Goal: Task Accomplishment & Management: Complete application form

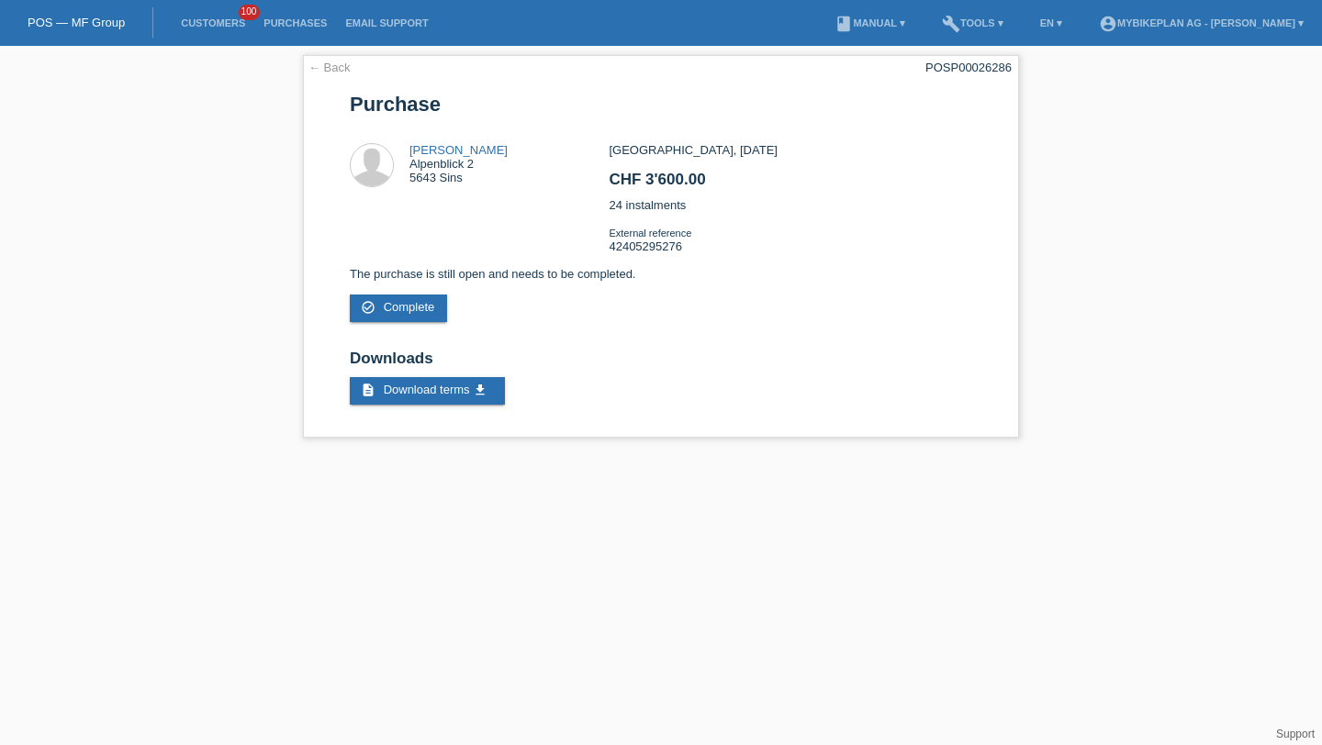
click at [197, 30] on li "Customers 100" at bounding box center [213, 23] width 83 height 47
click at [211, 27] on link "Customers" at bounding box center [213, 22] width 83 height 11
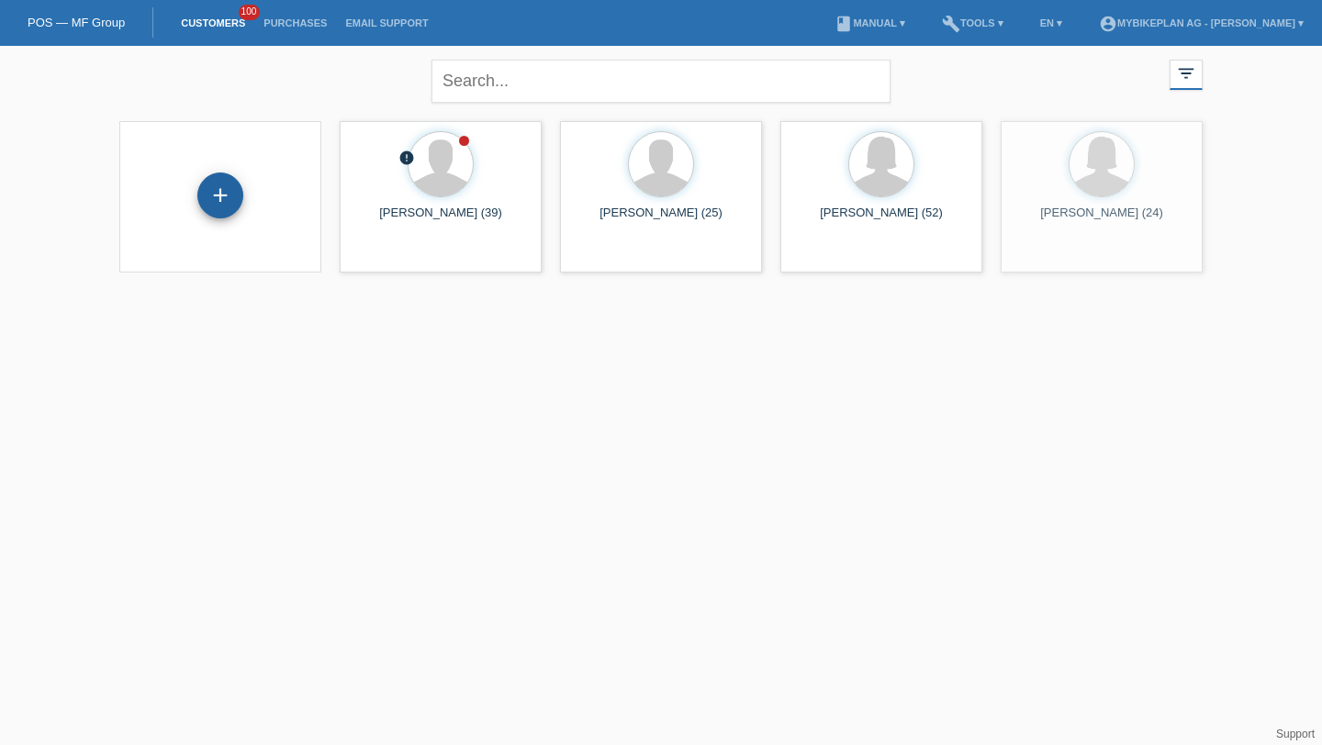
click at [216, 193] on div "+" at bounding box center [220, 196] width 46 height 46
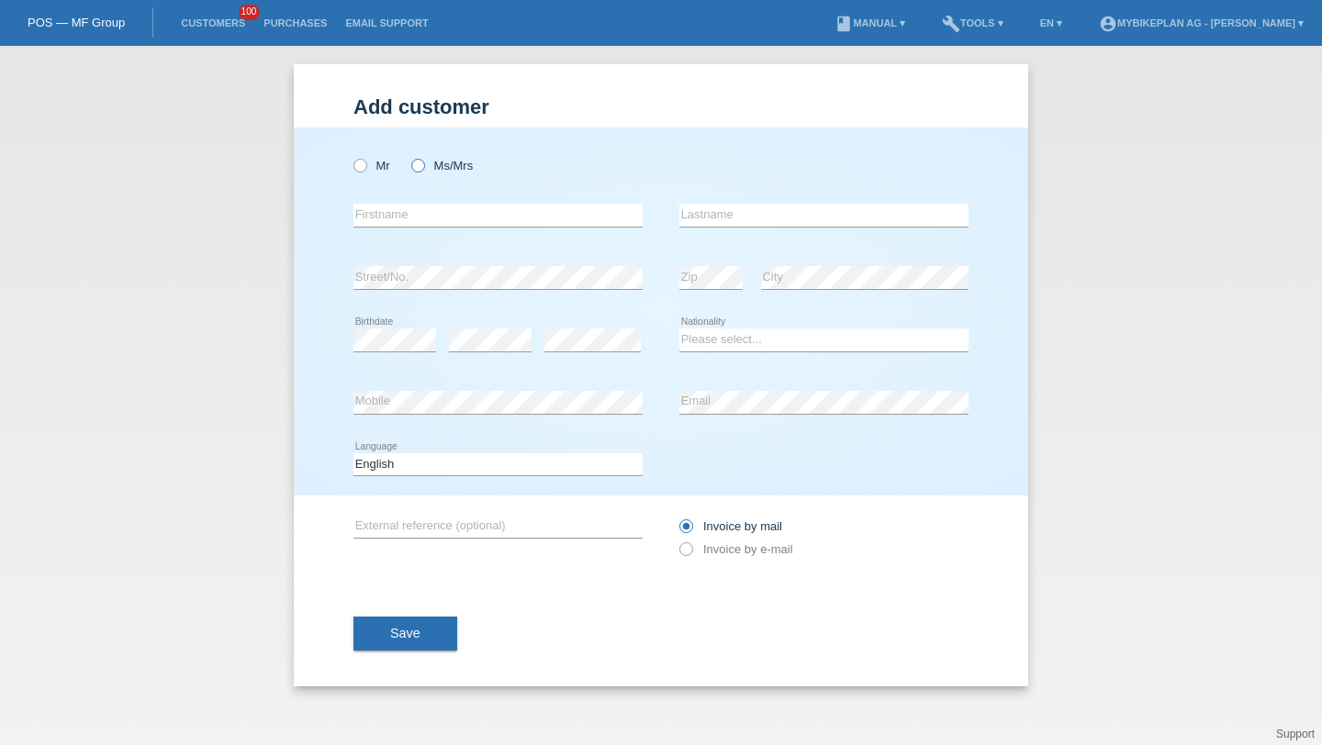
click at [428, 163] on label "Ms/Mrs" at bounding box center [442, 166] width 62 height 14
click at [423, 163] on input "Ms/Mrs" at bounding box center [417, 165] width 12 height 12
radio input "true"
click at [429, 202] on div "error Firstname" at bounding box center [497, 216] width 289 height 62
click at [430, 208] on input "text" at bounding box center [497, 215] width 289 height 23
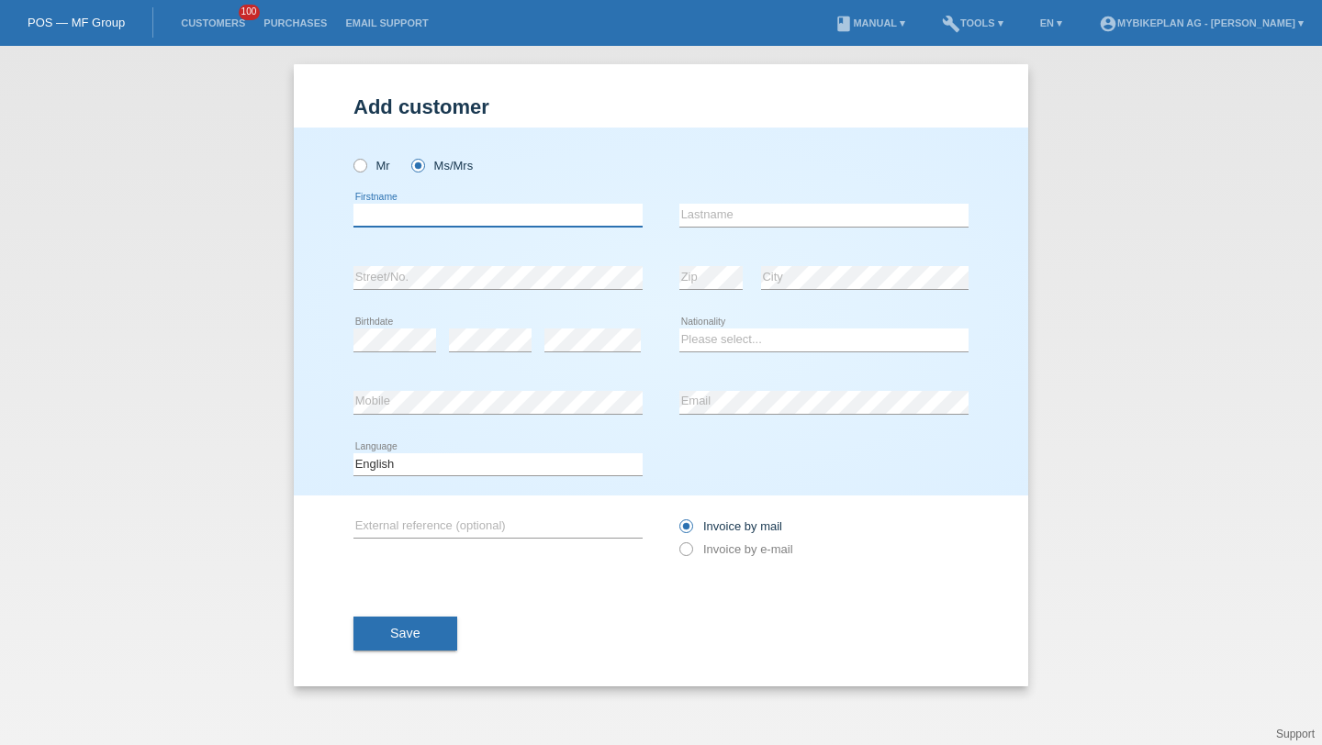
paste input "Jacqueline"
type input "Jacqueline"
type input "Hellwig"
click at [768, 346] on select "Please select... Switzerland Austria Germany Liechtenstein ------------ Afghani…" at bounding box center [823, 340] width 289 height 22
select select "CH"
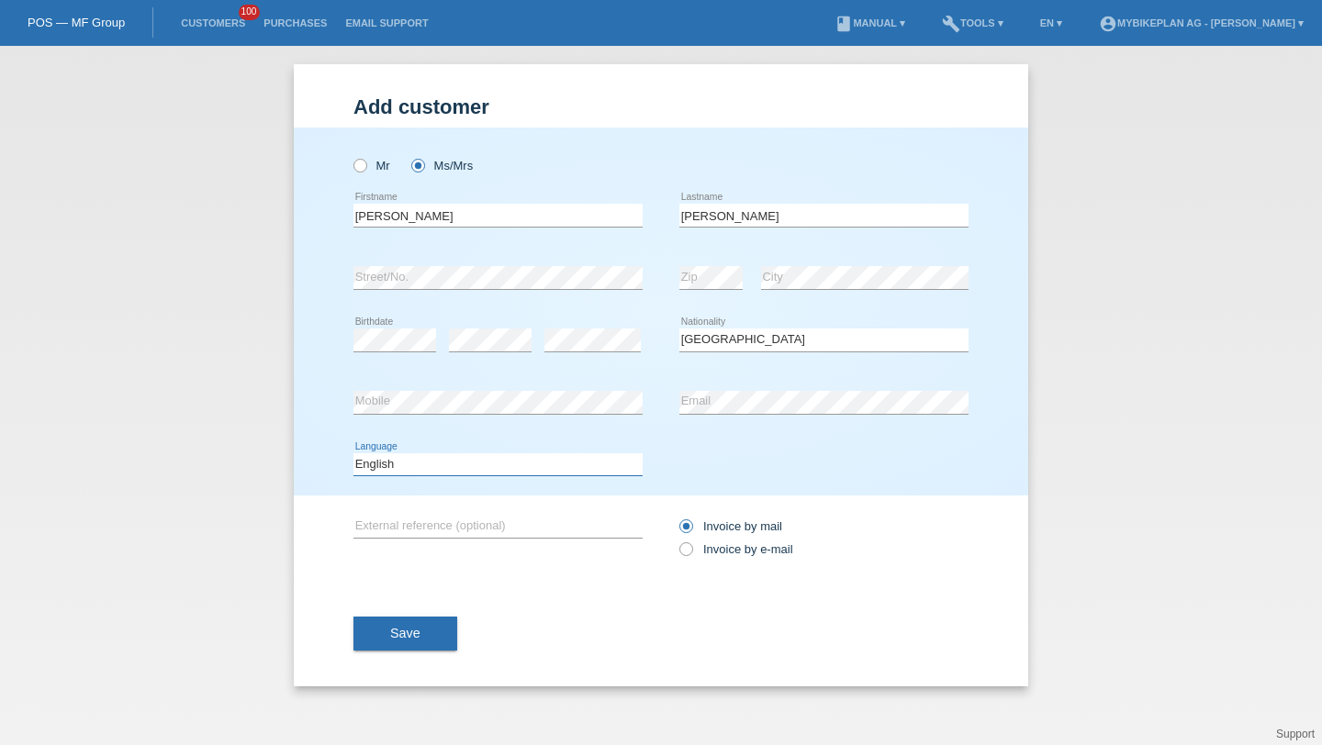
click at [519, 470] on select "Deutsch Français Italiano English" at bounding box center [497, 464] width 289 height 22
select select "de"
click at [731, 560] on div "Invoice by mail Invoice by e-mail" at bounding box center [823, 538] width 289 height 46
click at [729, 559] on div "Invoice by mail Invoice by e-mail" at bounding box center [823, 538] width 289 height 46
click at [727, 555] on label "Invoice by e-mail" at bounding box center [736, 549] width 114 height 14
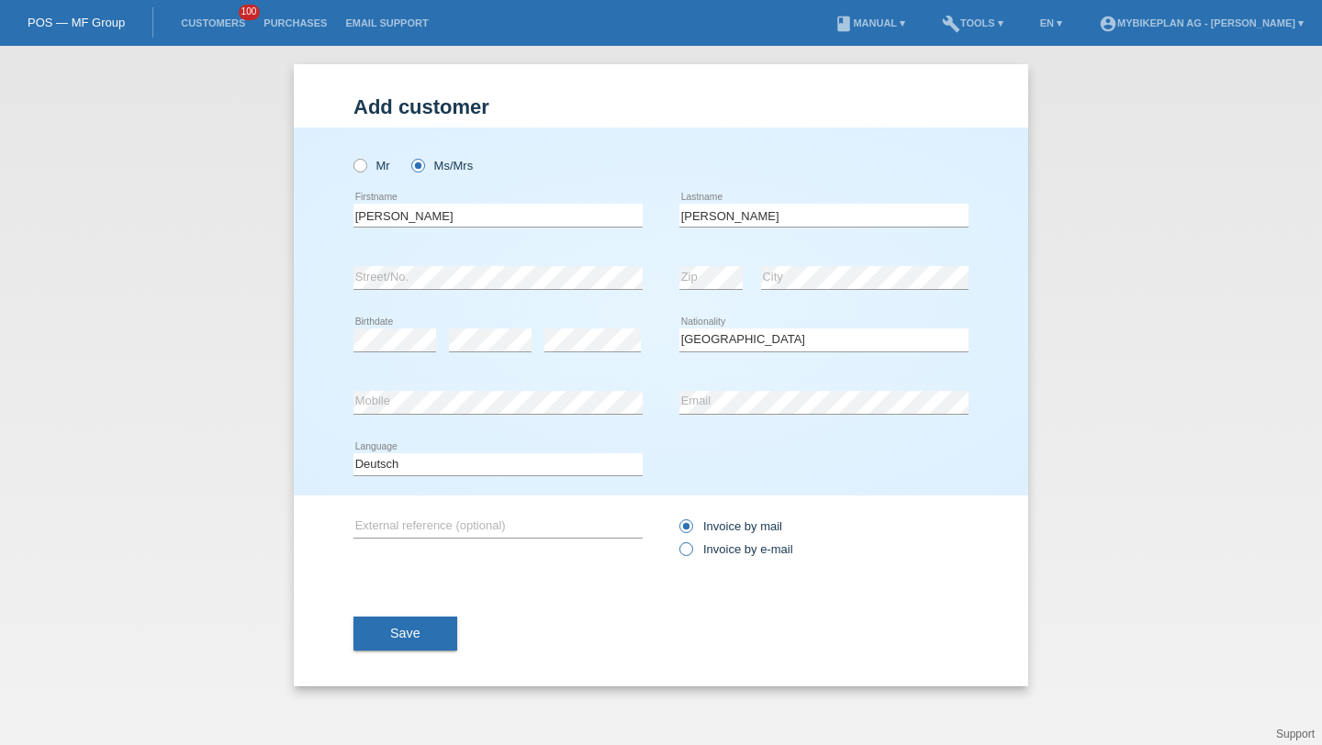
click at [691, 555] on input "Invoice by e-mail" at bounding box center [685, 553] width 12 height 23
radio input "true"
click at [428, 633] on button "Save" at bounding box center [405, 634] width 104 height 35
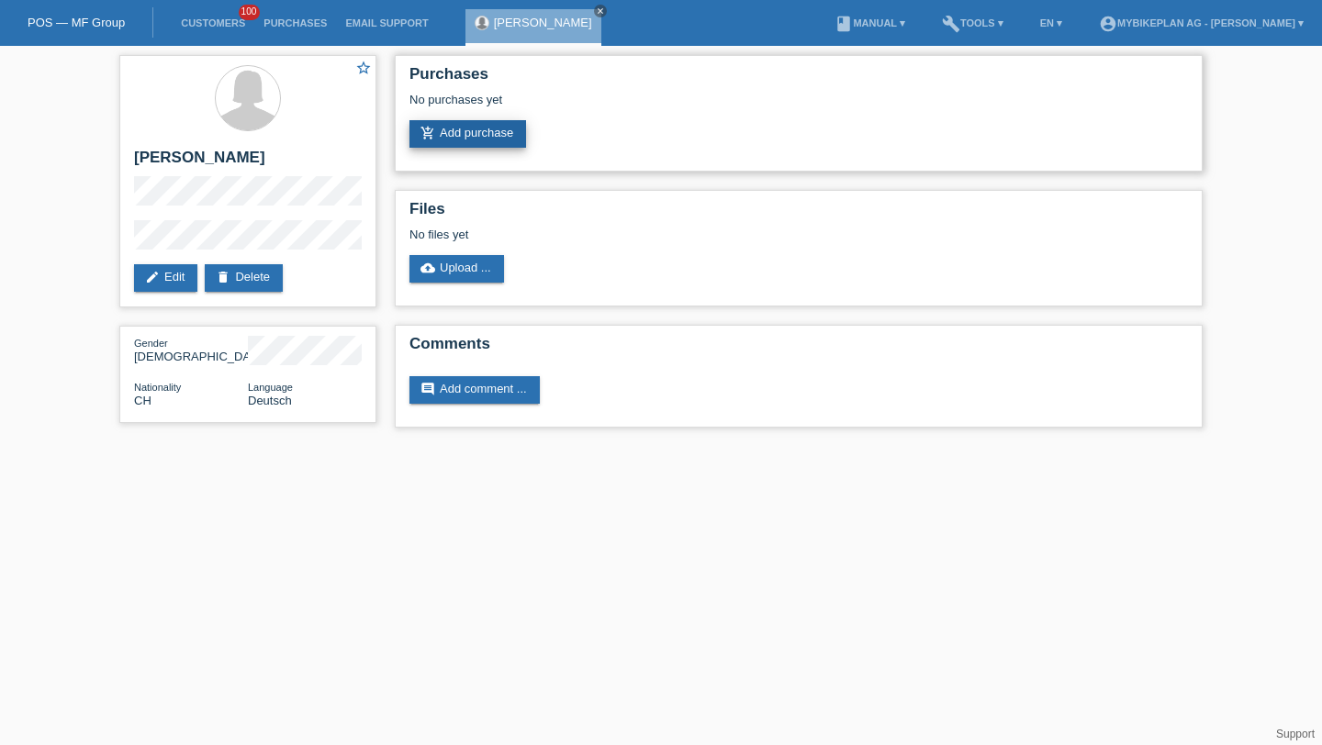
click at [487, 127] on link "add_shopping_cart Add purchase" at bounding box center [467, 134] width 117 height 28
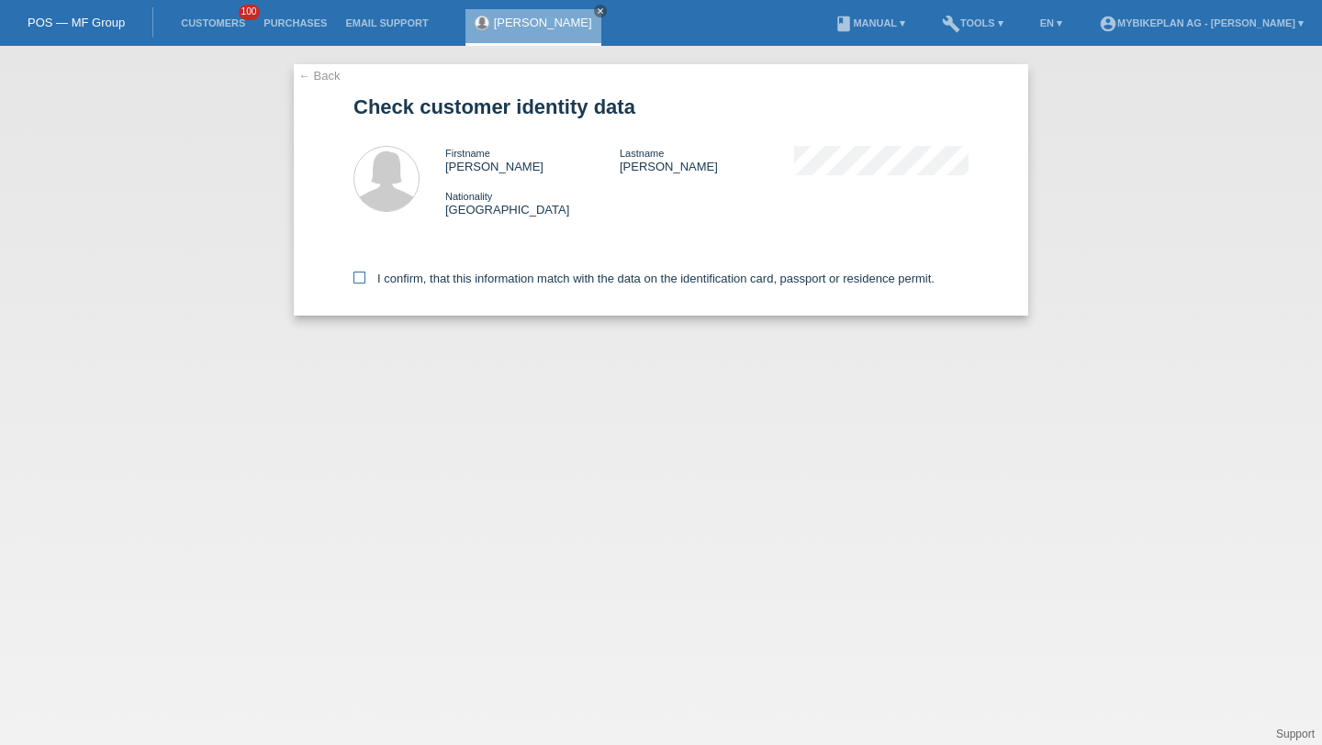
click at [479, 276] on label "I confirm, that this information match with the data on the identification card…" at bounding box center [643, 279] width 581 height 14
click at [365, 276] on input "I confirm, that this information match with the data on the identification card…" at bounding box center [359, 278] width 12 height 12
checkbox input "true"
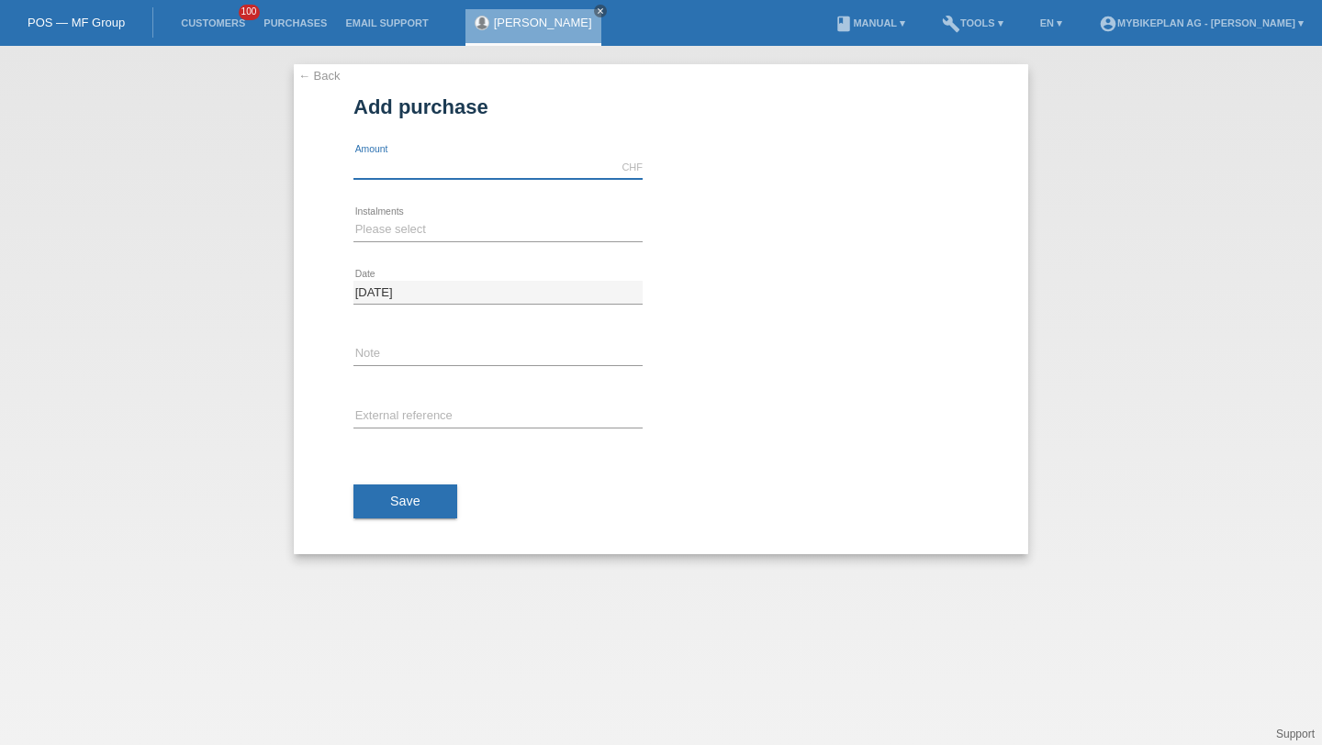
click at [429, 172] on input "text" at bounding box center [497, 167] width 289 height 23
type input "3199.00"
click at [422, 228] on select "Please select 6 instalments 12 instalments 18 instalments 24 instalments 36 ins…" at bounding box center [497, 229] width 289 height 22
select select "488"
click at [405, 442] on div "error External reference" at bounding box center [497, 417] width 289 height 62
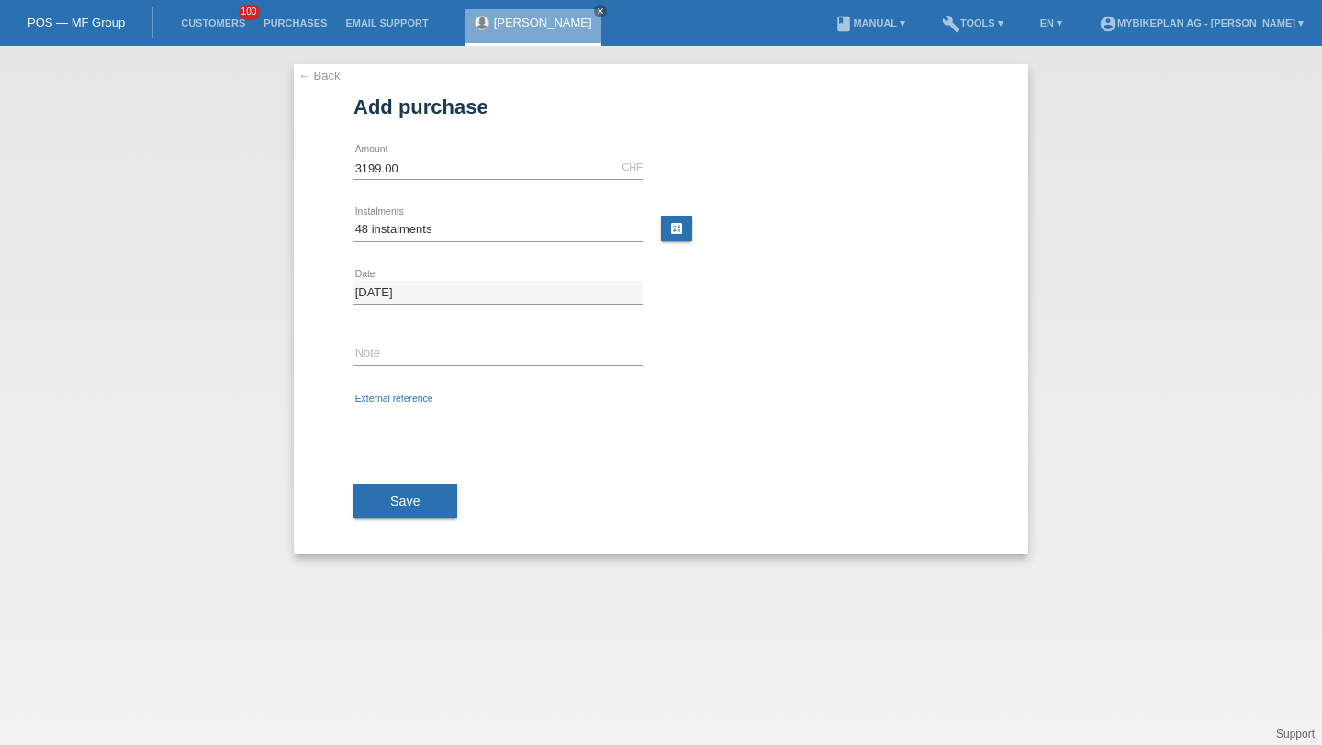
click at [423, 410] on input "text" at bounding box center [497, 417] width 289 height 23
paste input "42399238523"
type input "42399238523"
click at [390, 501] on span "Save" at bounding box center [405, 501] width 30 height 15
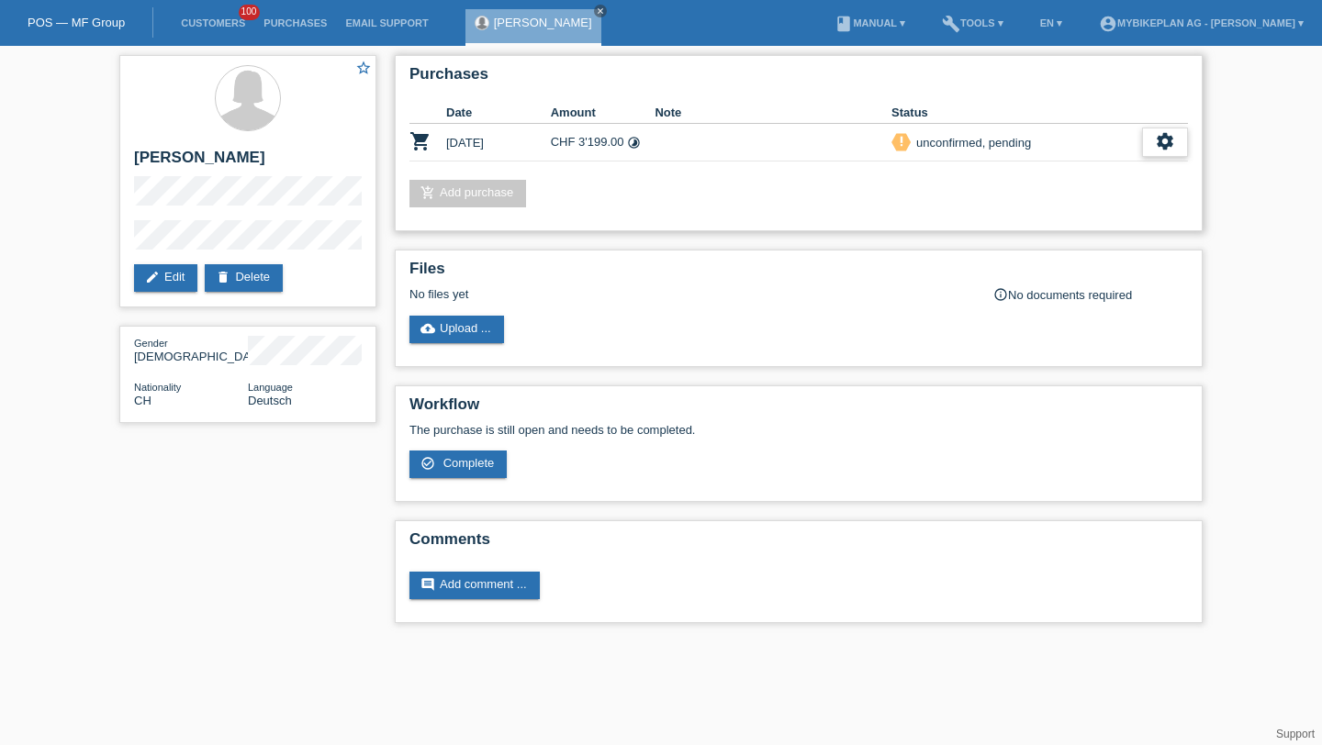
click at [1148, 143] on div "settings" at bounding box center [1165, 142] width 46 height 29
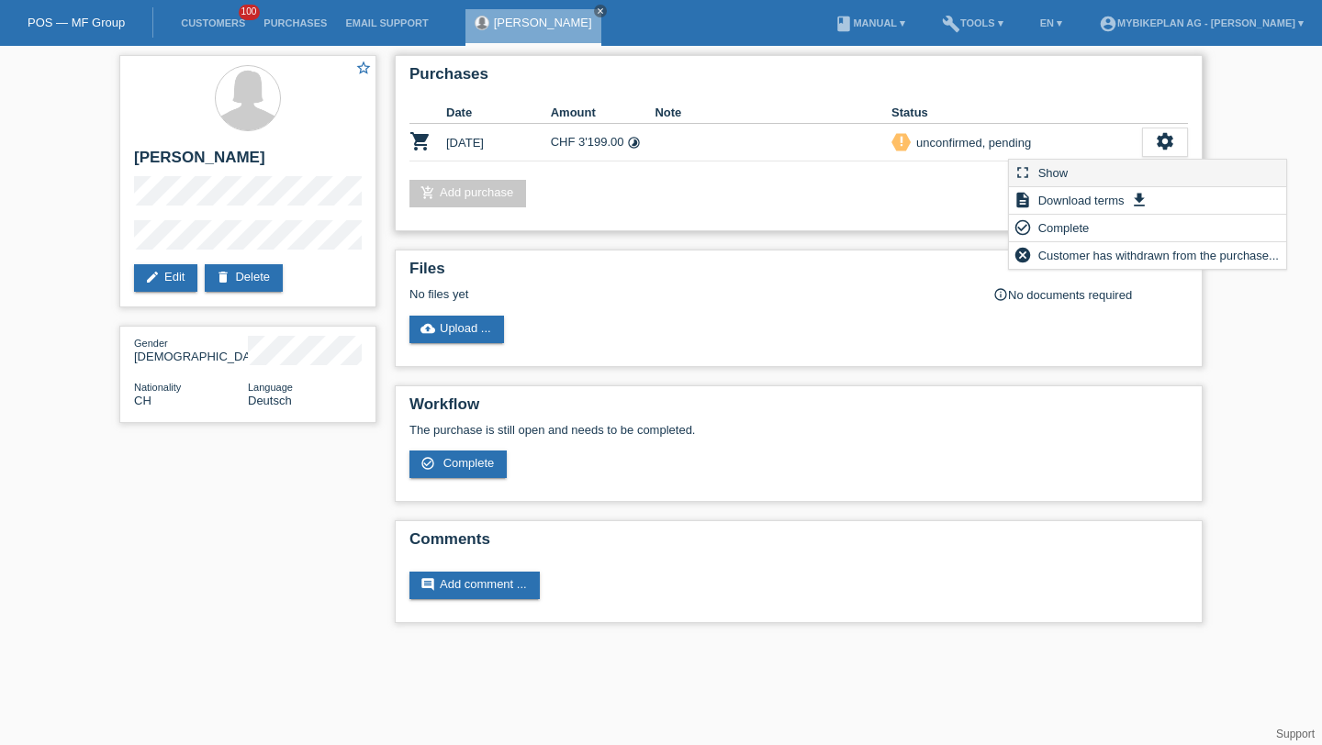
click at [1135, 163] on div "fullscreen Show" at bounding box center [1147, 174] width 277 height 28
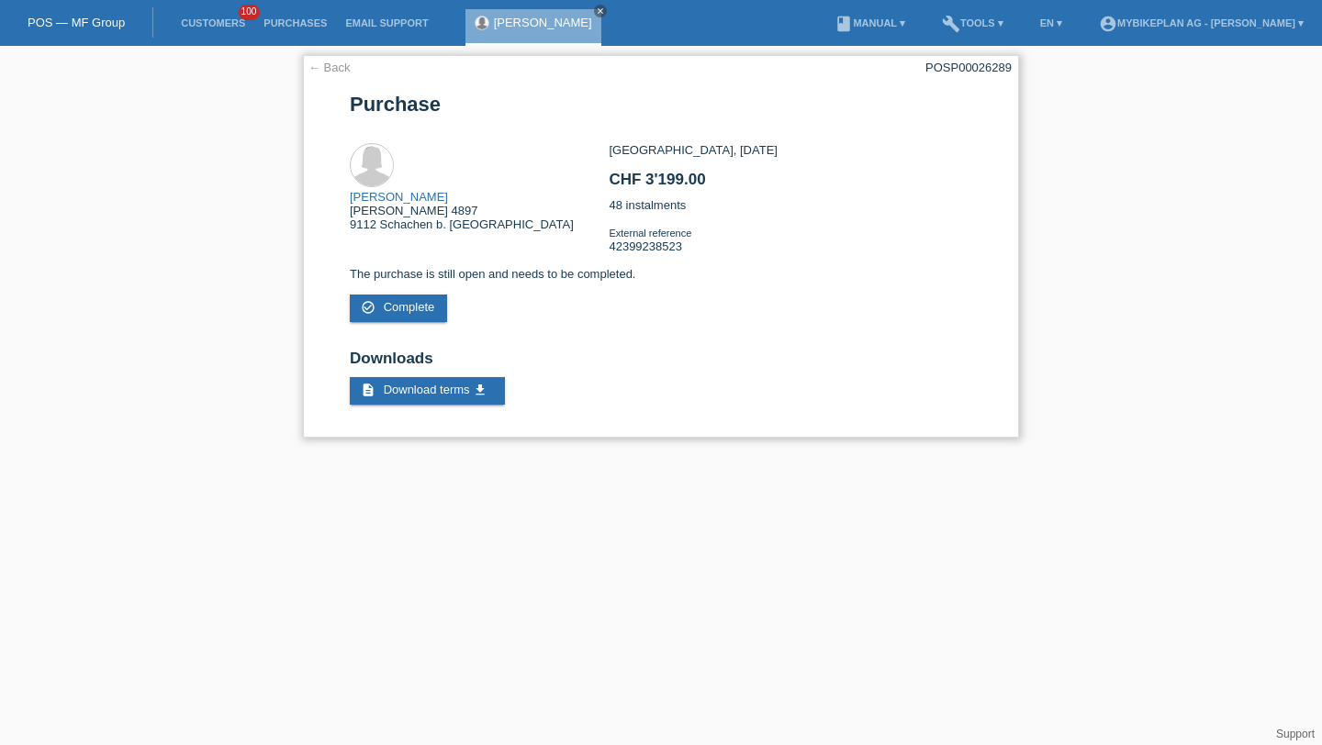
click at [962, 62] on div "POSP00026289" at bounding box center [968, 68] width 86 height 14
copy div "POSP00026289"
click at [221, 28] on link "Customers" at bounding box center [213, 22] width 83 height 11
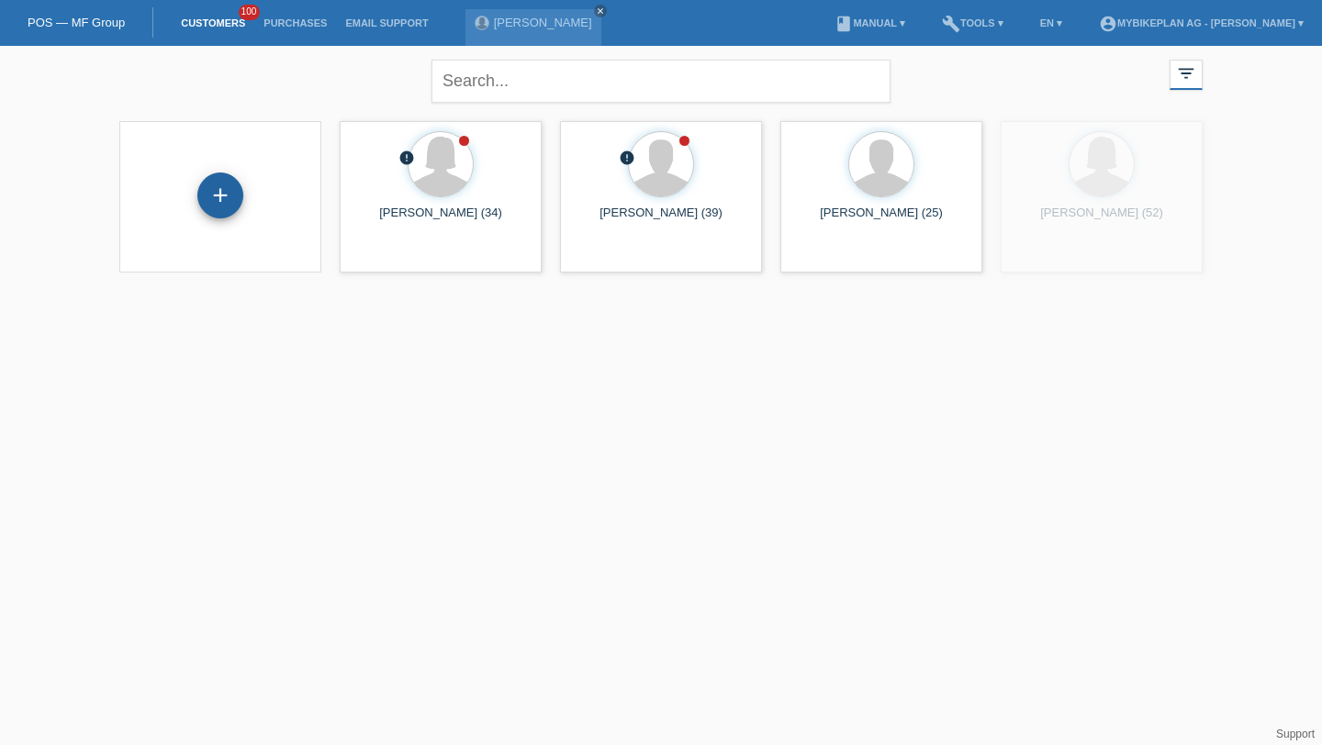
click at [220, 199] on div "+" at bounding box center [220, 196] width 46 height 46
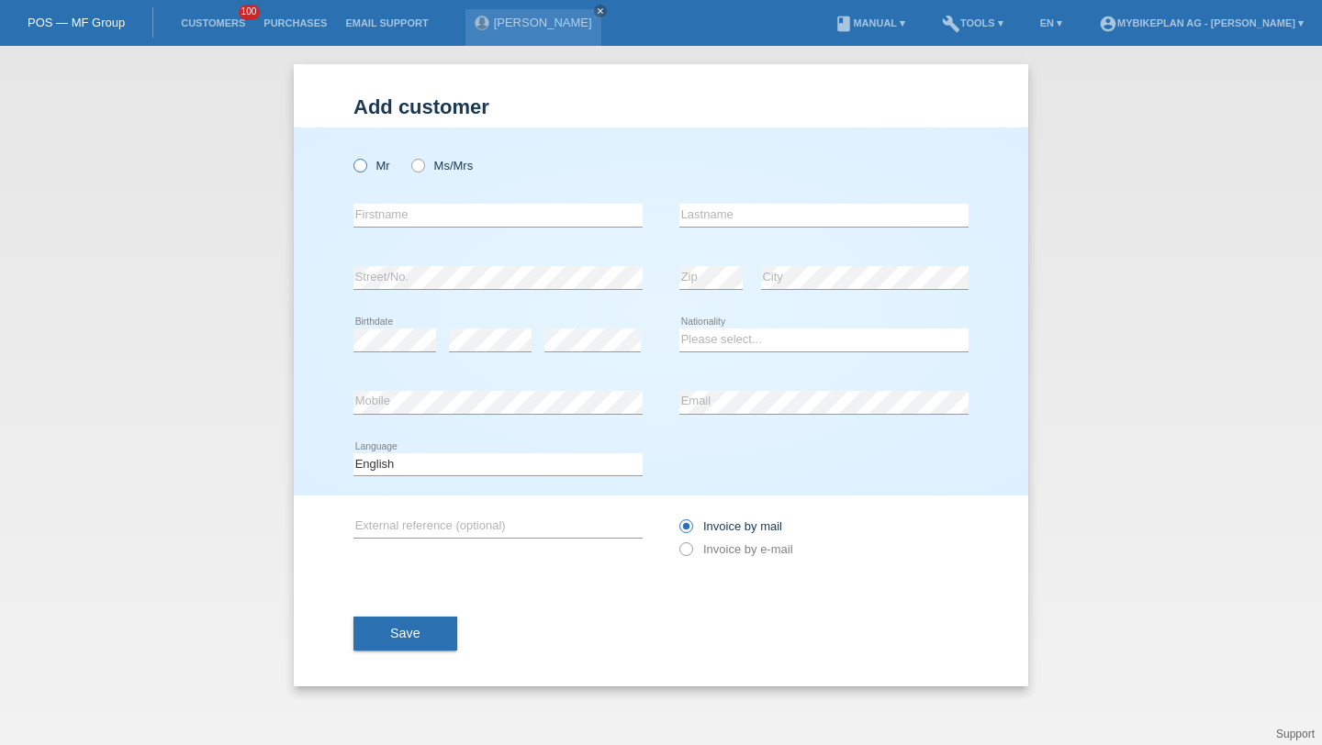
click at [378, 164] on label "Mr" at bounding box center [371, 166] width 37 height 14
click at [365, 164] on input "Mr" at bounding box center [359, 165] width 12 height 12
radio input "true"
click at [378, 222] on input "text" at bounding box center [497, 215] width 289 height 23
type input "Ronny"
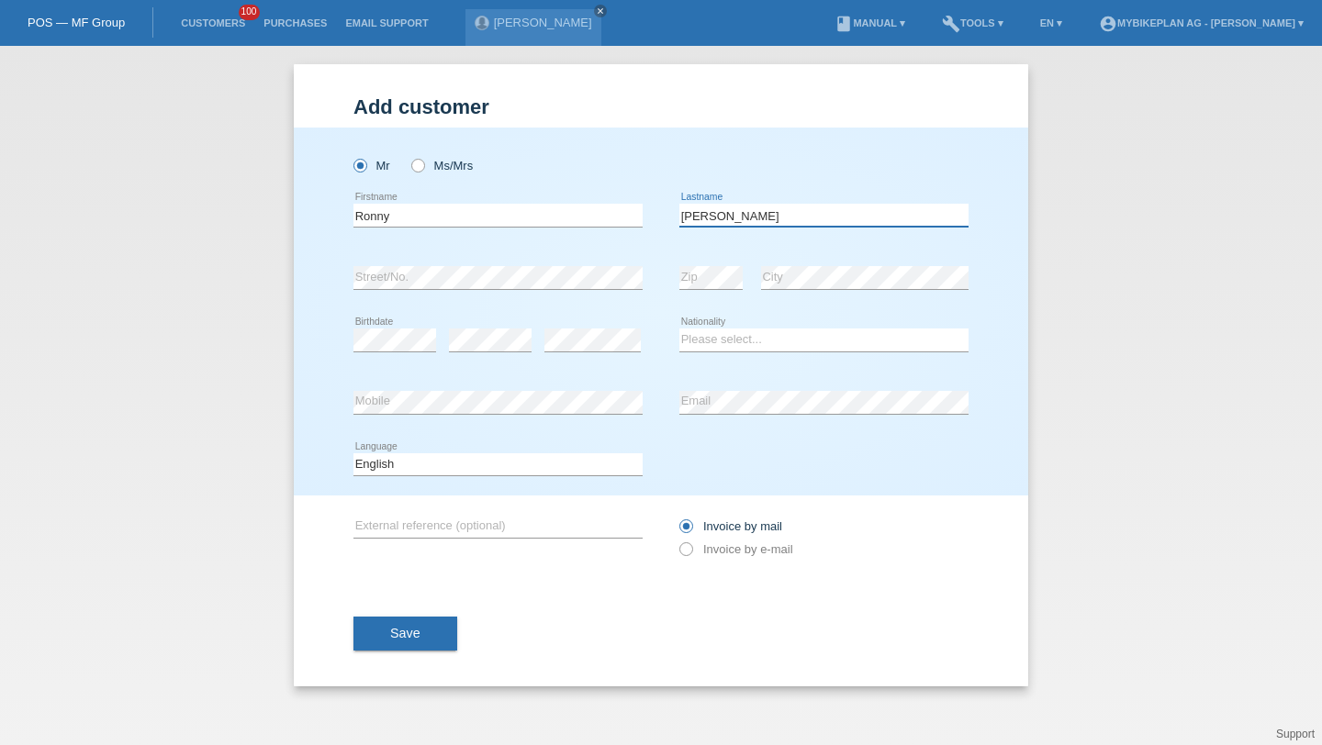
type input "[PERSON_NAME]"
click at [724, 330] on select "Please select... Switzerland Austria Germany Liechtenstein ------------ Afghani…" at bounding box center [823, 340] width 289 height 22
select select "DE"
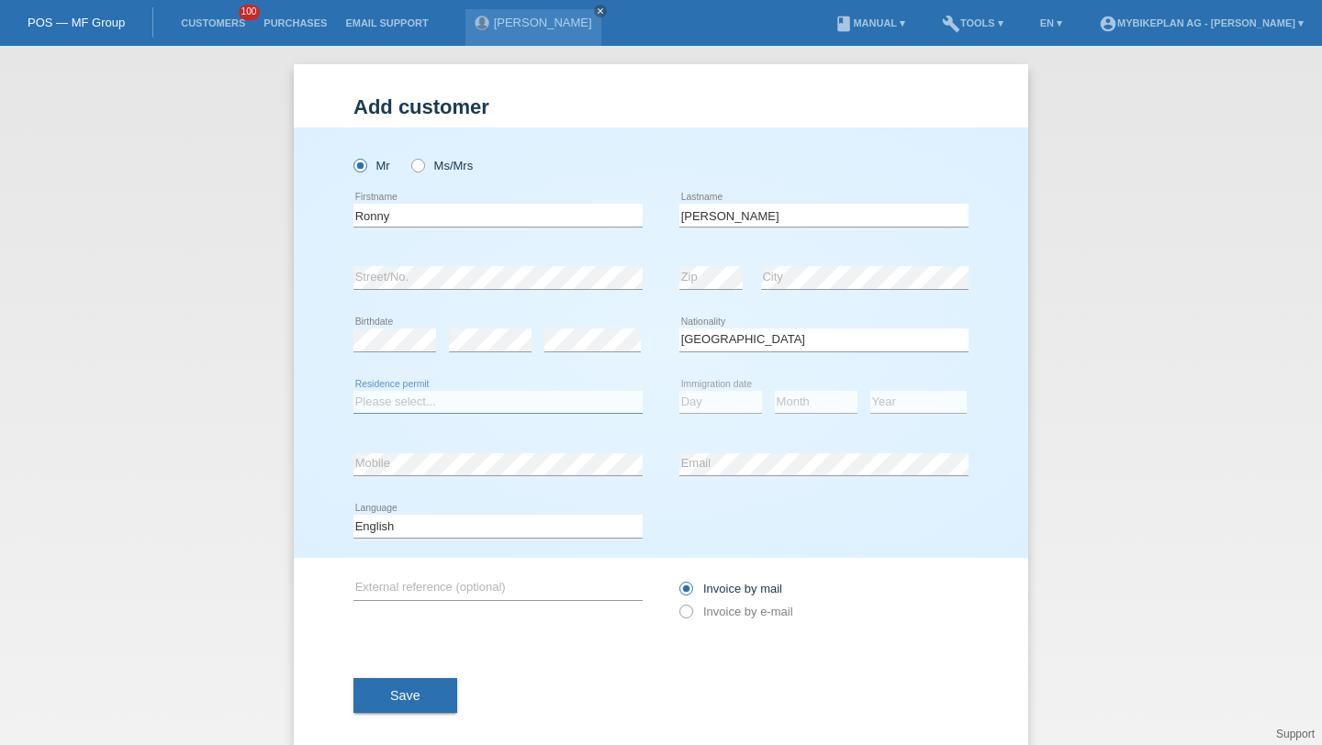
click at [530, 397] on select "Please select... C B B - Refugee status Other" at bounding box center [497, 402] width 289 height 22
select select "B"
click at [708, 404] on select "Day 01 02 03 04 05 06 07 08 09 10 11" at bounding box center [720, 402] width 83 height 22
select select "18"
click at [808, 395] on select "Month 01 02 03 04 05 06 07 08 09 10 11" at bounding box center [816, 402] width 83 height 22
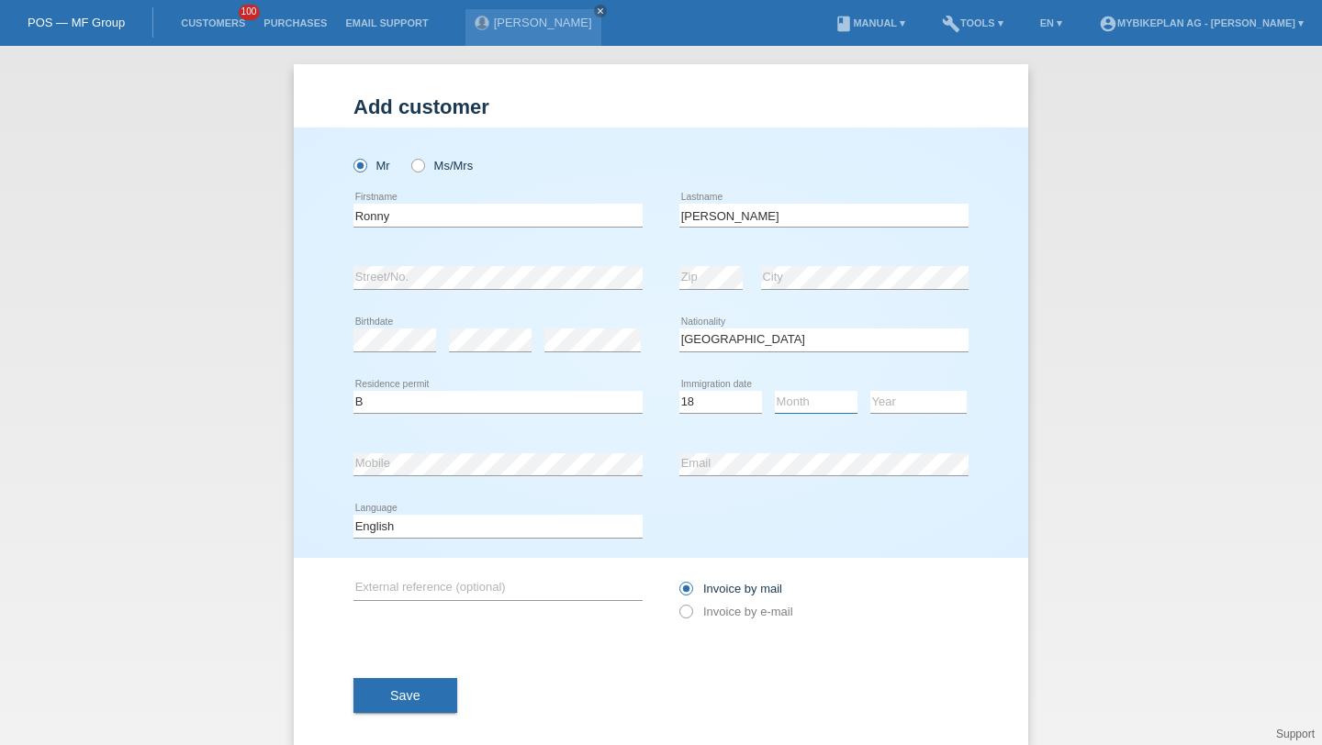
select select "05"
click at [896, 408] on select "Year 2025 2024 2023 2022 2021 2020 2019 2018 2017 2016 2015 2014 2013 2012 2011…" at bounding box center [918, 402] width 96 height 22
select select "2022"
click at [573, 527] on select "Deutsch Français Italiano English" at bounding box center [497, 526] width 289 height 22
select select "de"
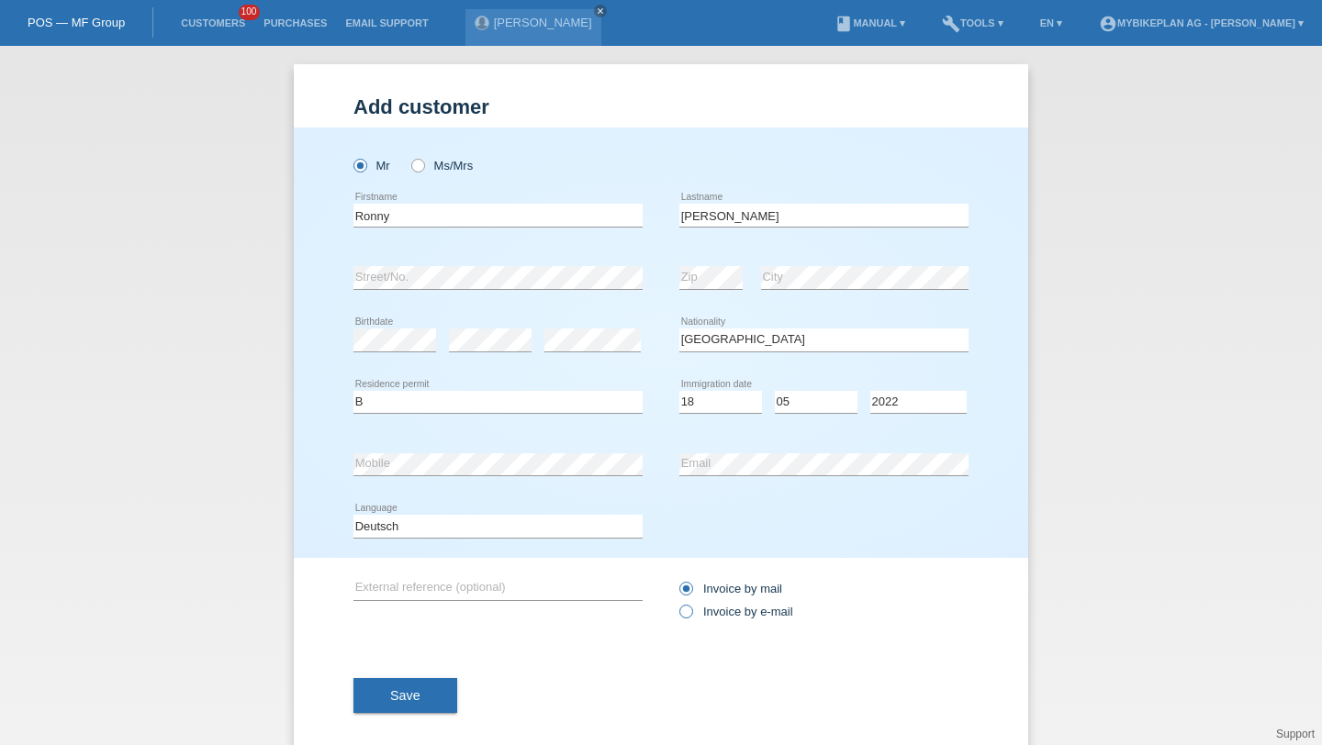
click at [695, 617] on label "Invoice by e-mail" at bounding box center [736, 612] width 114 height 14
click at [691, 617] on input "Invoice by e-mail" at bounding box center [685, 616] width 12 height 23
radio input "true"
click at [429, 677] on div "Save" at bounding box center [660, 696] width 615 height 106
click at [429, 690] on button "Save" at bounding box center [405, 695] width 104 height 35
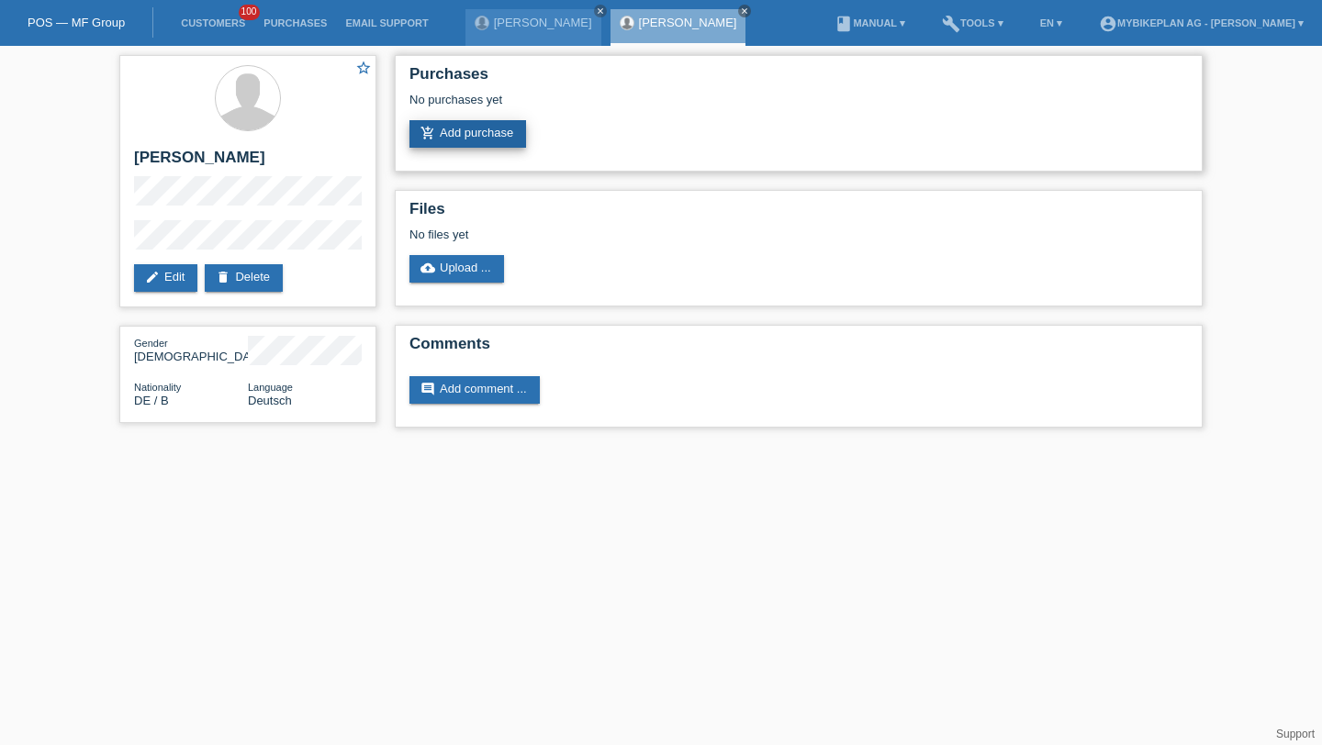
click at [518, 148] on link "add_shopping_cart Add purchase" at bounding box center [467, 134] width 117 height 28
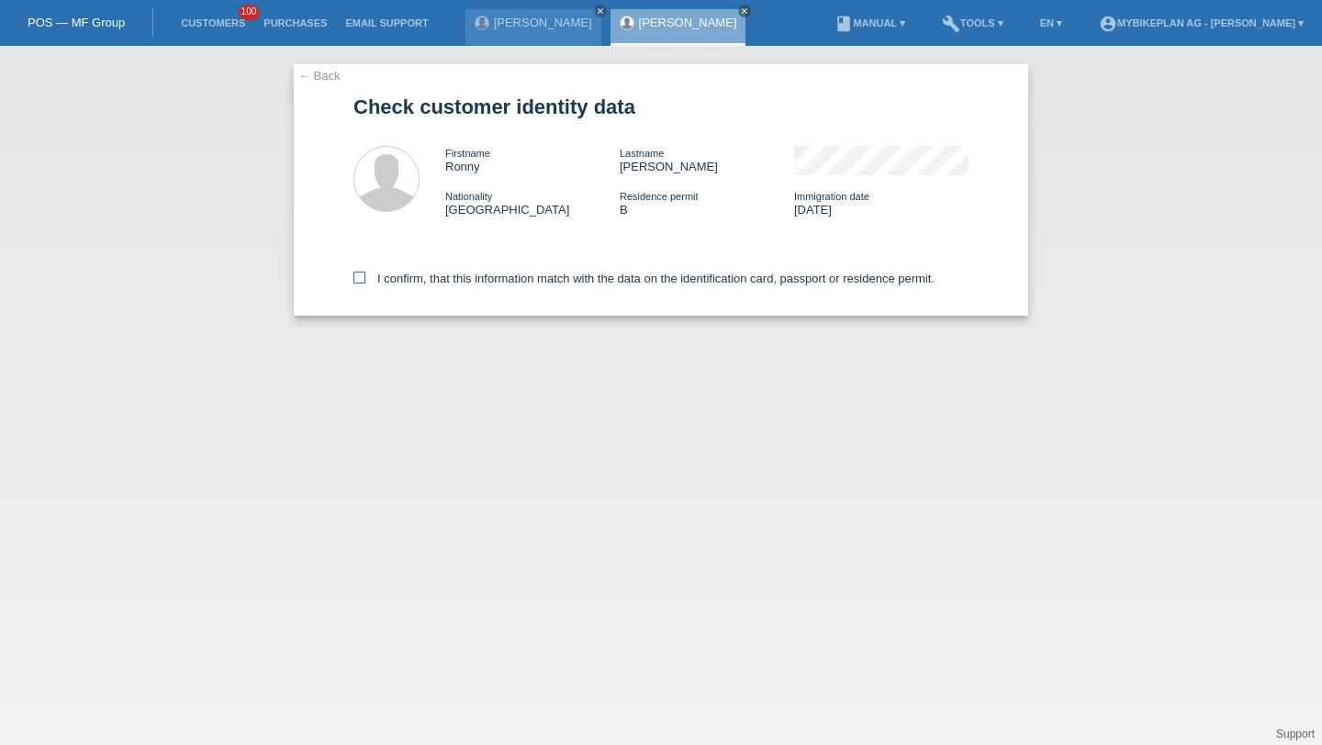
click at [529, 284] on label "I confirm, that this information match with the data on the identification card…" at bounding box center [643, 279] width 581 height 14
click at [365, 284] on input "I confirm, that this information match with the data on the identification card…" at bounding box center [359, 278] width 12 height 12
checkbox input "true"
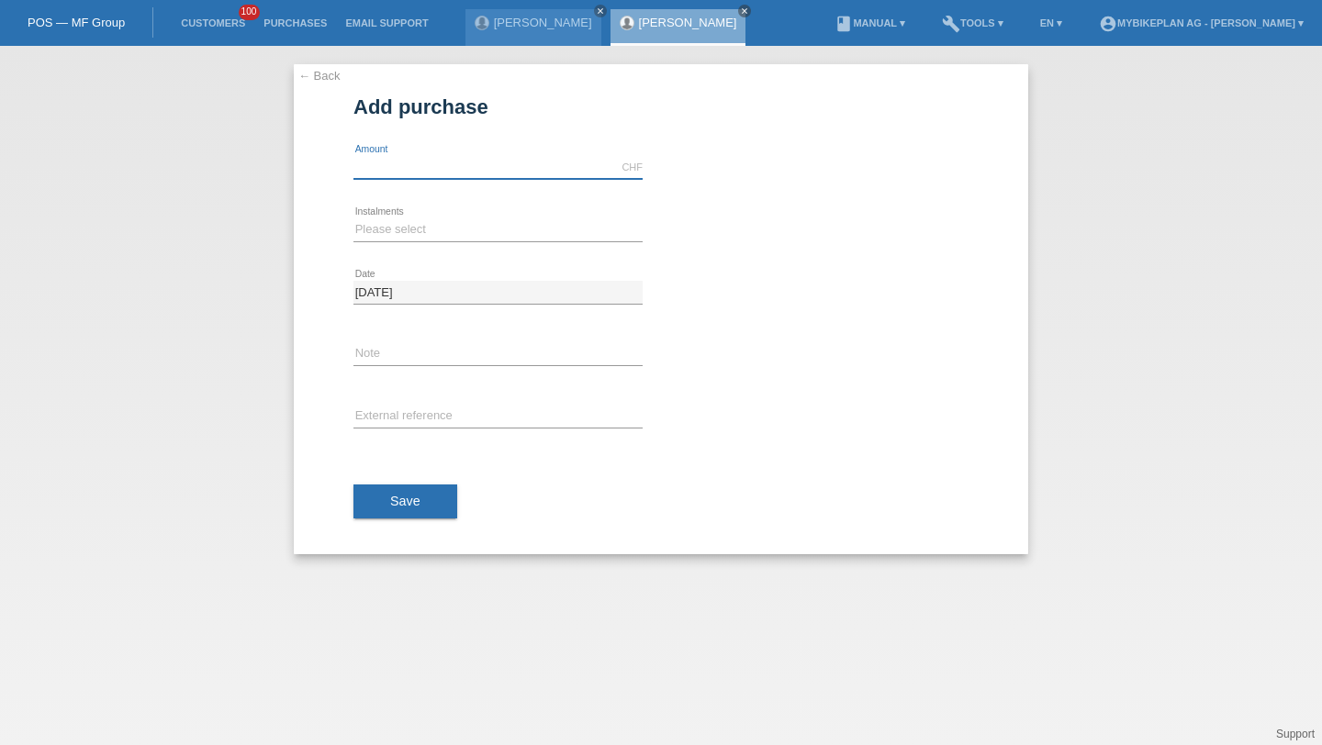
click at [412, 156] on input "text" at bounding box center [497, 167] width 289 height 23
type input "2799.00"
click at [362, 215] on div "Please select 6 instalments 12 instalments 18 instalments 24 instalments 36 ins…" at bounding box center [497, 230] width 289 height 62
click at [364, 227] on select "Please select 6 instalments 12 instalments 18 instalments 24 instalments 36 ins…" at bounding box center [497, 229] width 289 height 22
select select "487"
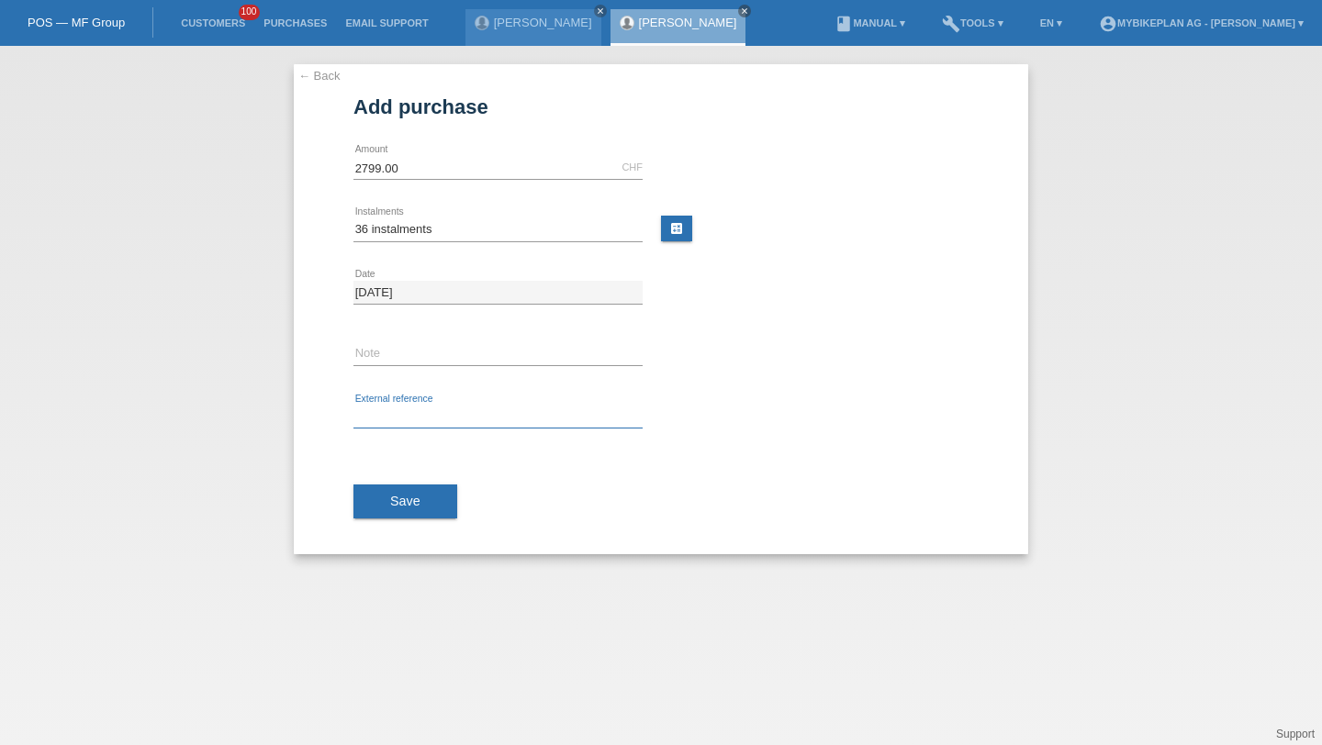
click at [394, 427] on input "text" at bounding box center [497, 417] width 289 height 23
paste input "42407341428"
type input "42407341428"
click at [398, 507] on span "Save" at bounding box center [405, 501] width 30 height 15
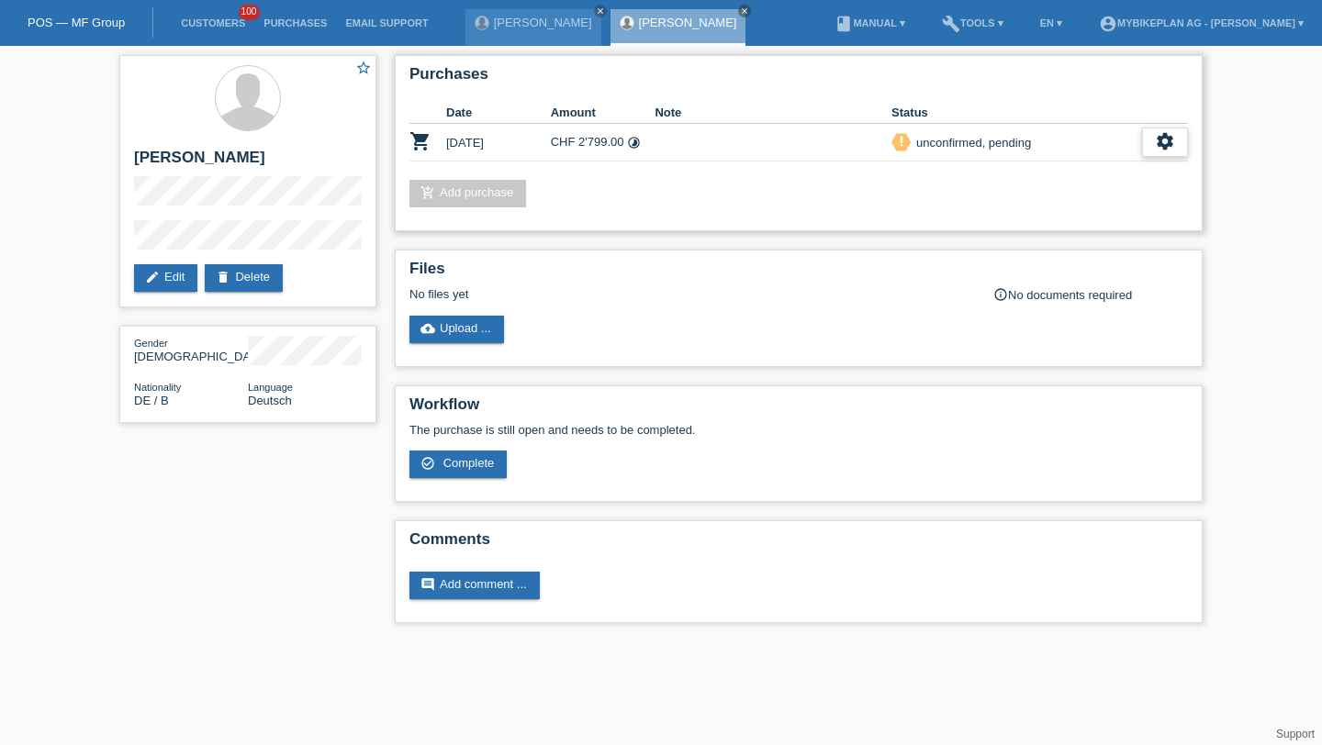
click at [1156, 134] on icon "settings" at bounding box center [1165, 141] width 20 height 20
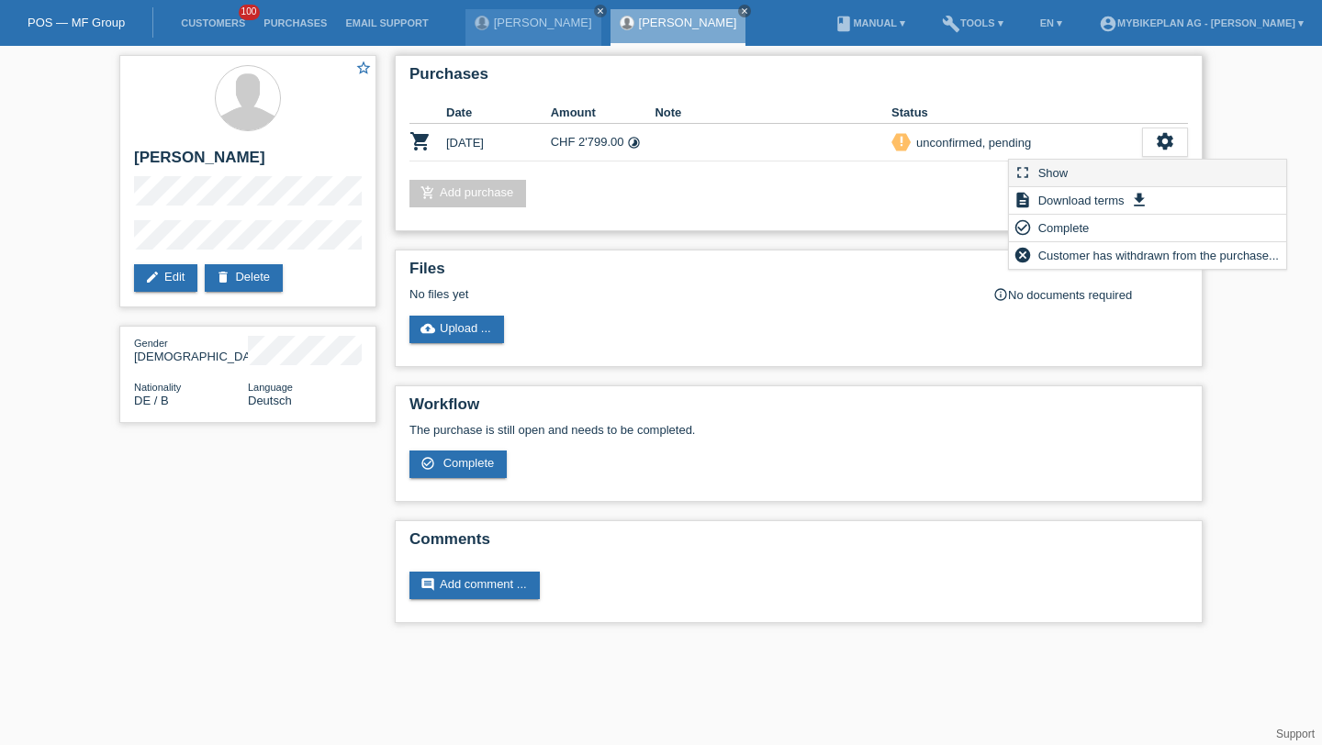
click at [1130, 169] on div "fullscreen Show" at bounding box center [1147, 174] width 277 height 28
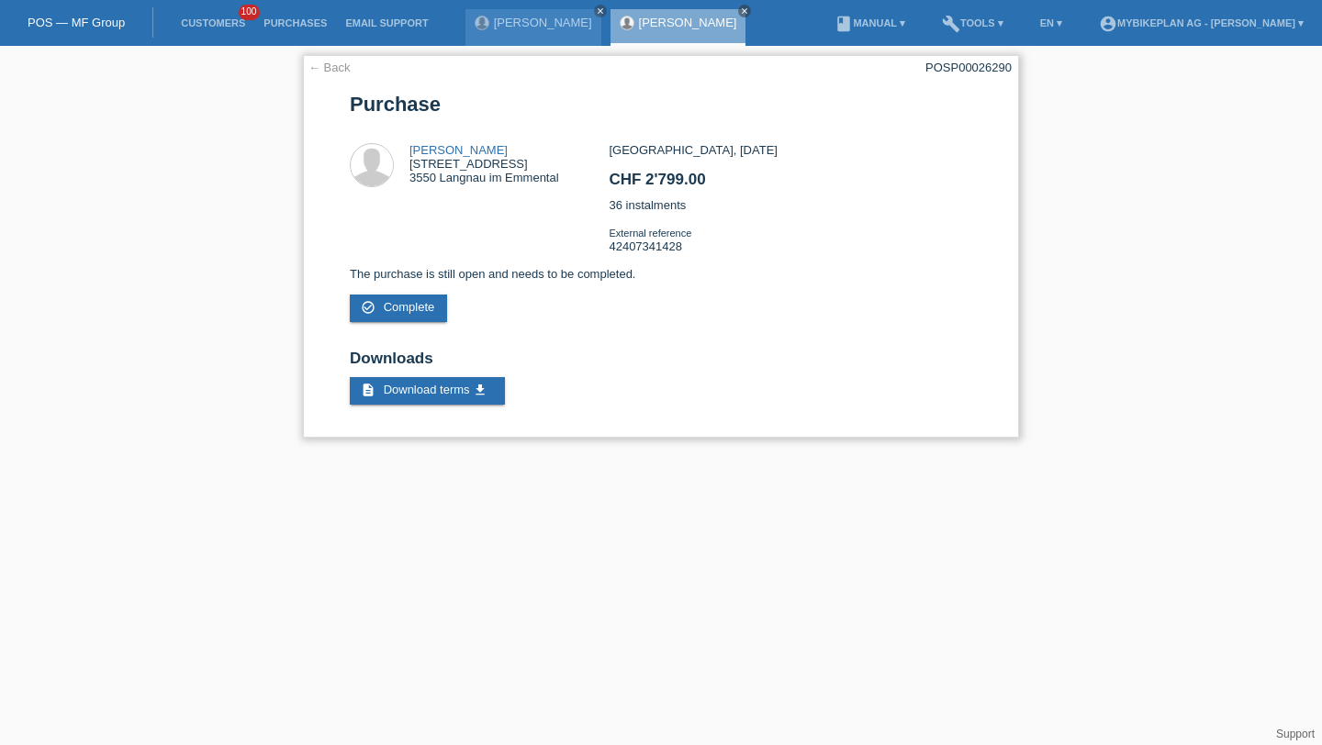
click at [971, 63] on div "POSP00026290" at bounding box center [968, 68] width 86 height 14
copy div "POSP00026290"
click at [193, 18] on link "Customers" at bounding box center [213, 22] width 83 height 11
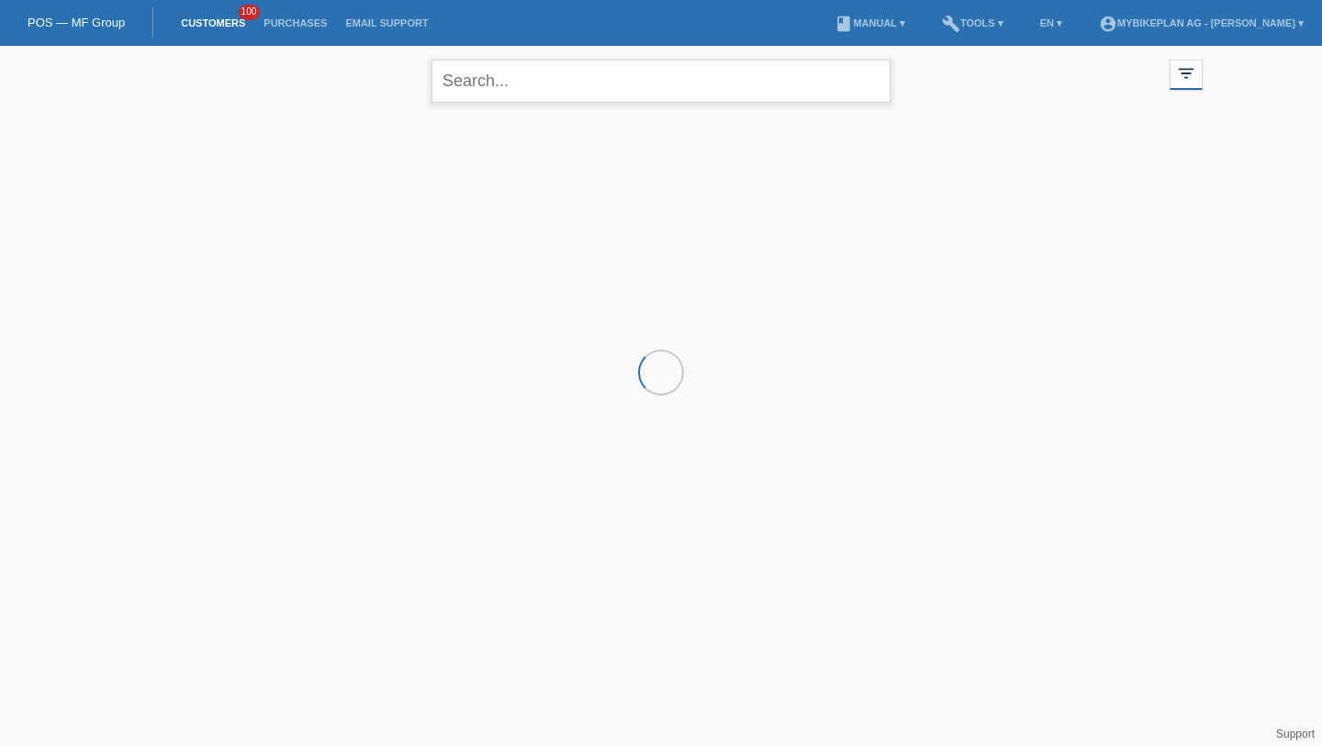
click at [622, 82] on input "text" at bounding box center [660, 81] width 459 height 43
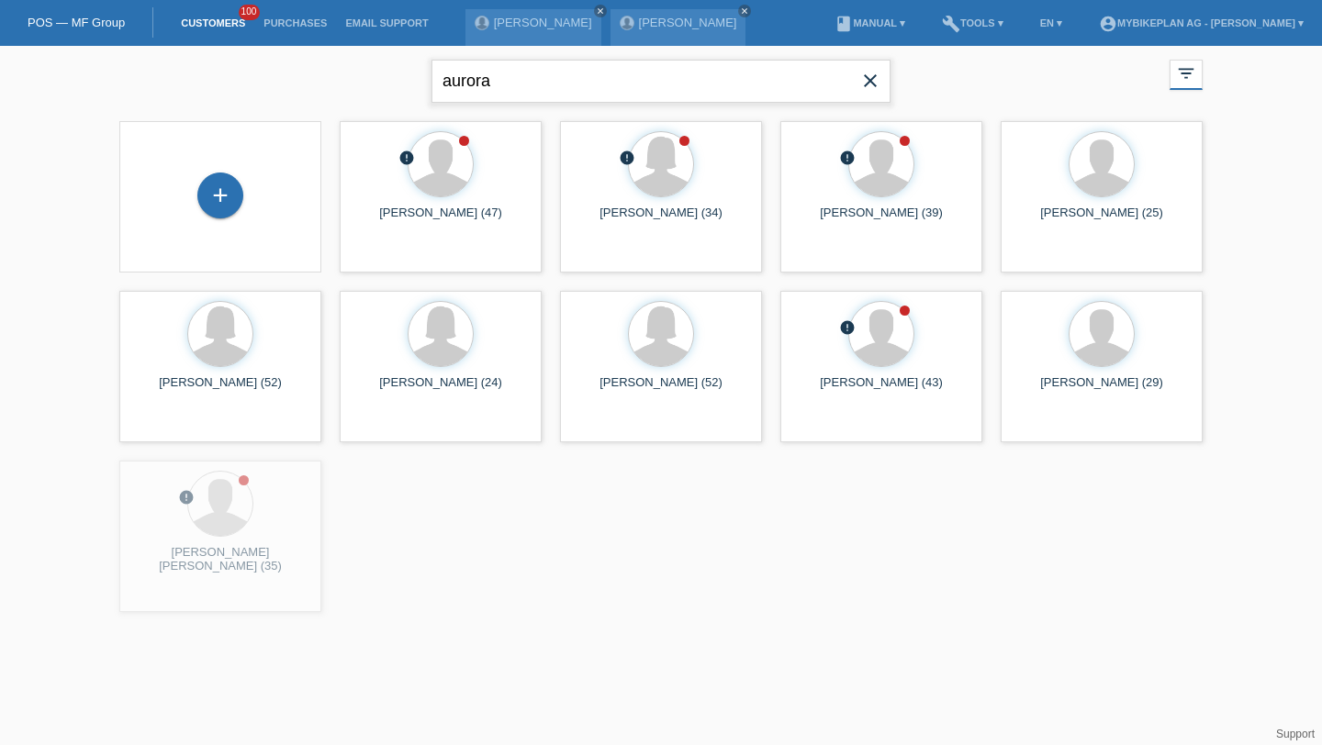
type input "aurora"
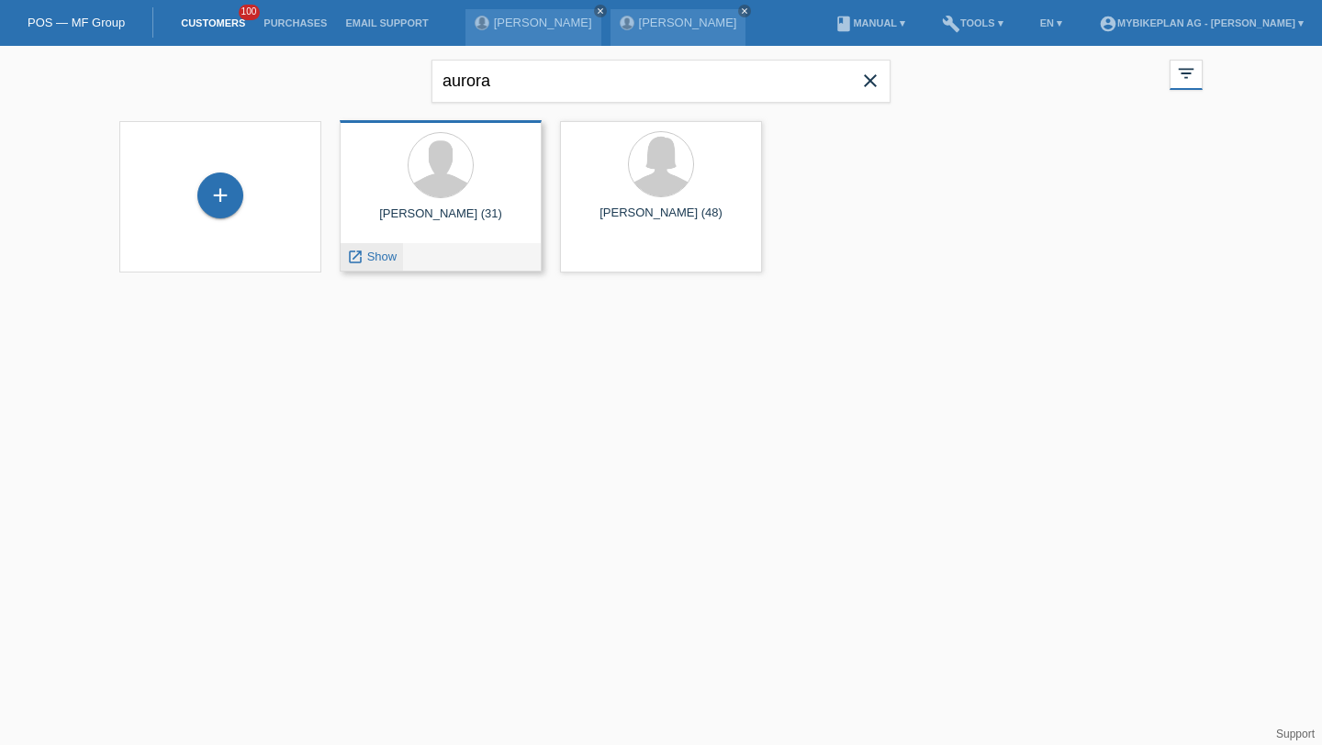
click at [372, 259] on span "Show" at bounding box center [382, 257] width 30 height 14
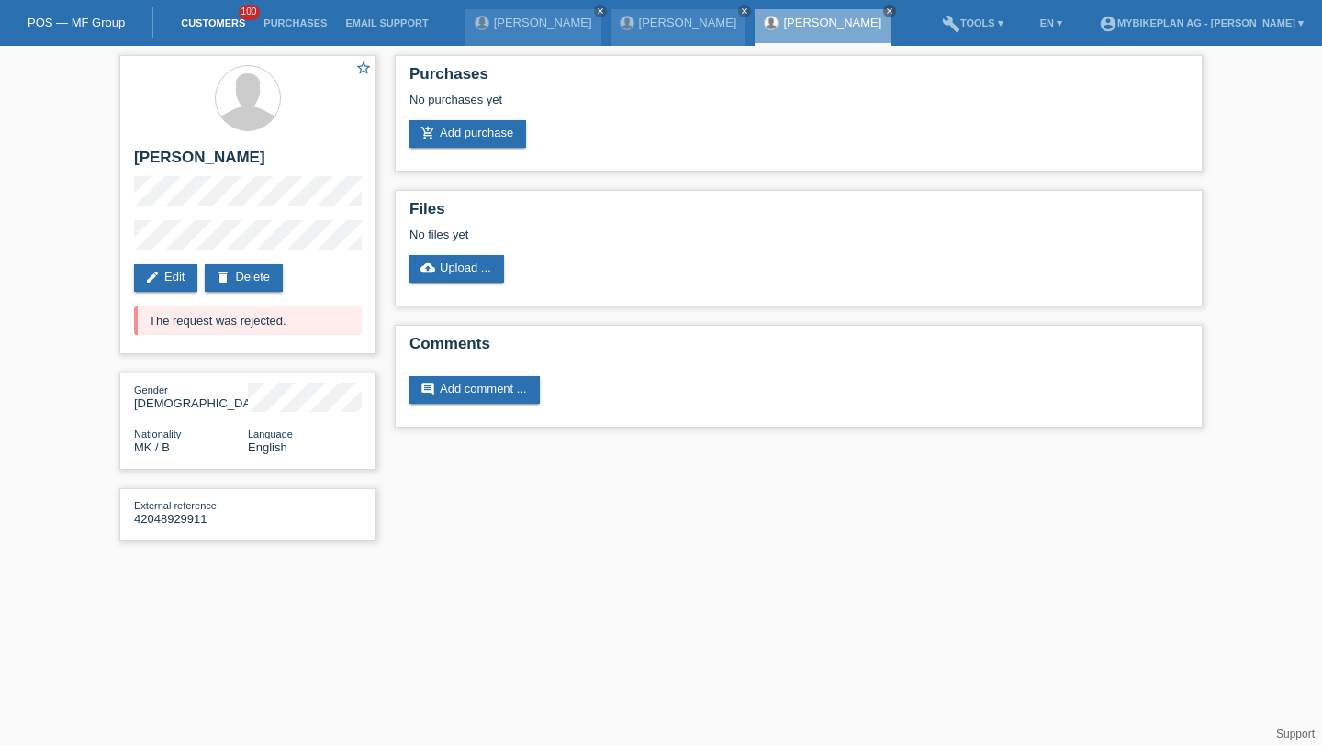
click at [207, 26] on link "Customers" at bounding box center [213, 22] width 83 height 11
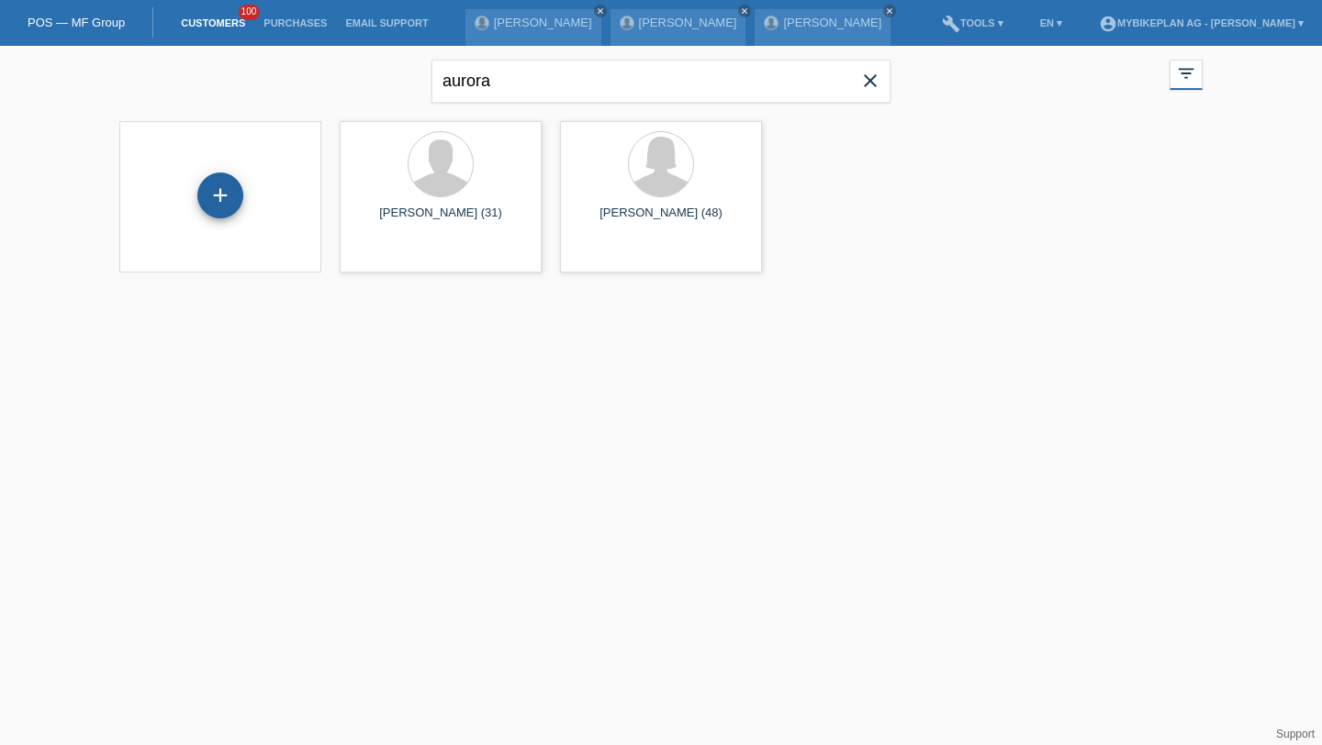
click at [218, 190] on div "+" at bounding box center [220, 196] width 46 height 46
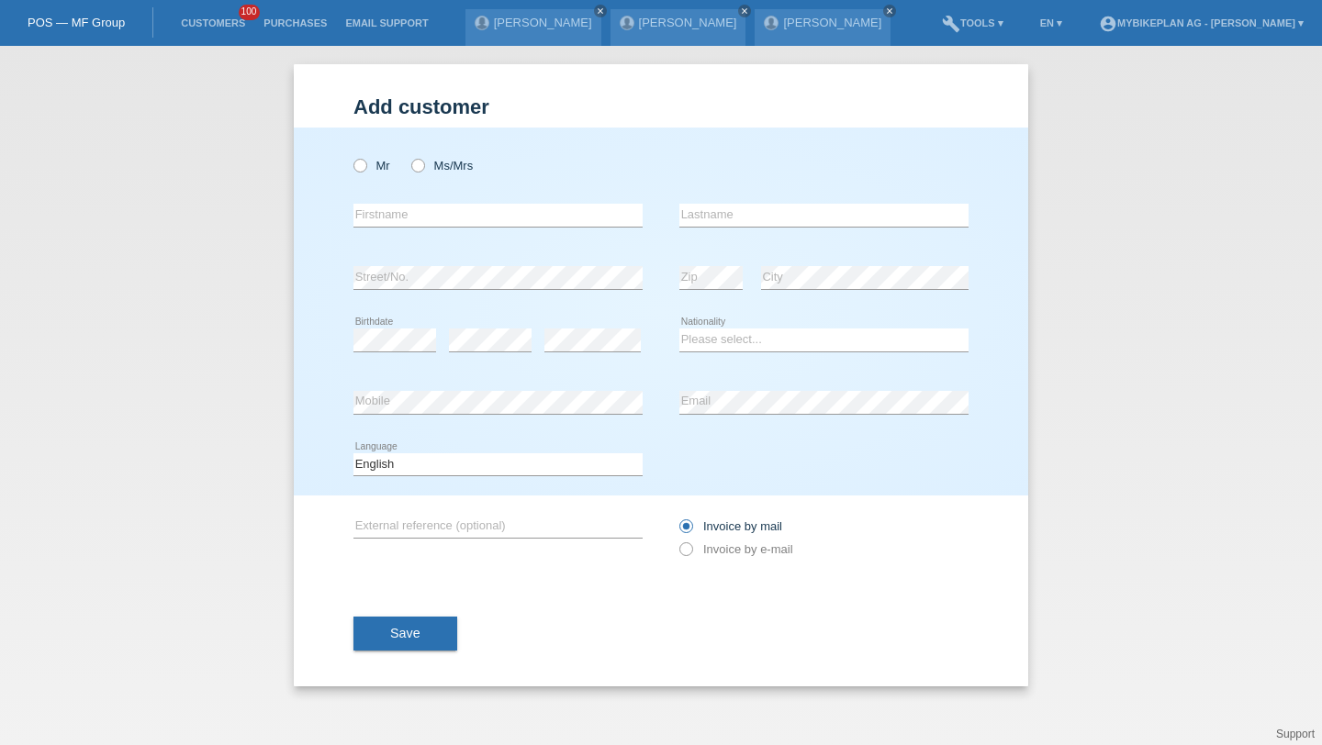
click at [392, 174] on div "Mr Ms/Mrs" at bounding box center [497, 166] width 289 height 38
click at [386, 171] on label "Mr" at bounding box center [371, 166] width 37 height 14
click at [365, 171] on input "Mr" at bounding box center [359, 165] width 12 height 12
radio input "true"
click at [386, 218] on input "text" at bounding box center [497, 215] width 289 height 23
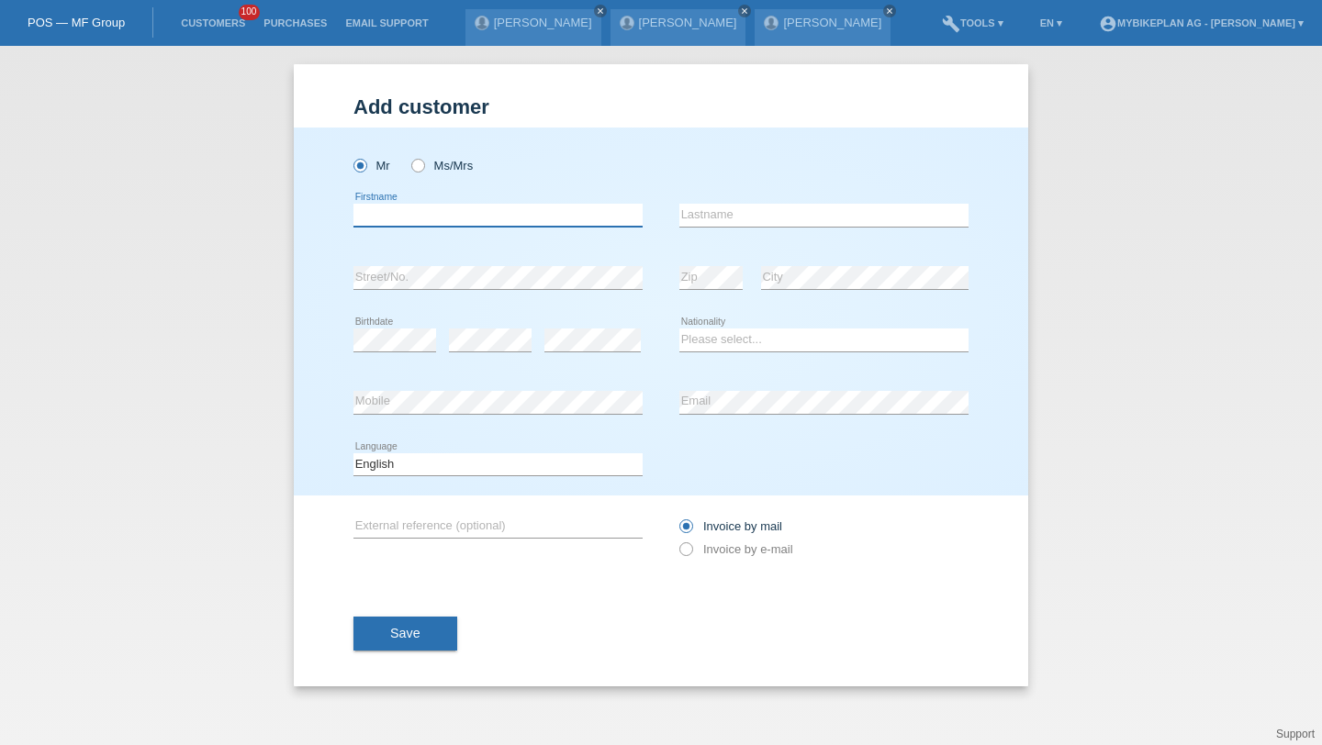
paste input "Giosuè"
type input "Giosuè"
type input "[PERSON_NAME]"
click at [561, 355] on div "error" at bounding box center [592, 340] width 96 height 62
click at [726, 342] on select "Please select... Switzerland Austria Germany Liechtenstein ------------ Afghani…" at bounding box center [823, 340] width 289 height 22
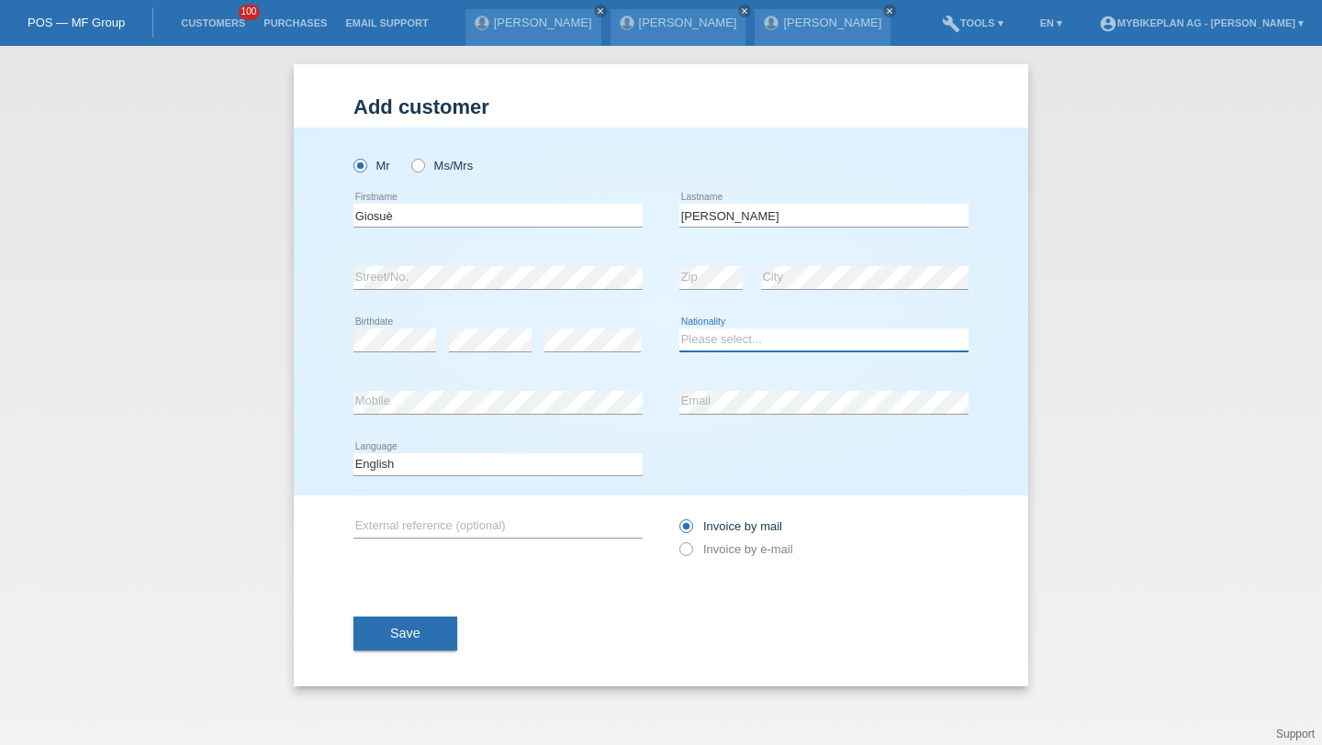
select select "IT"
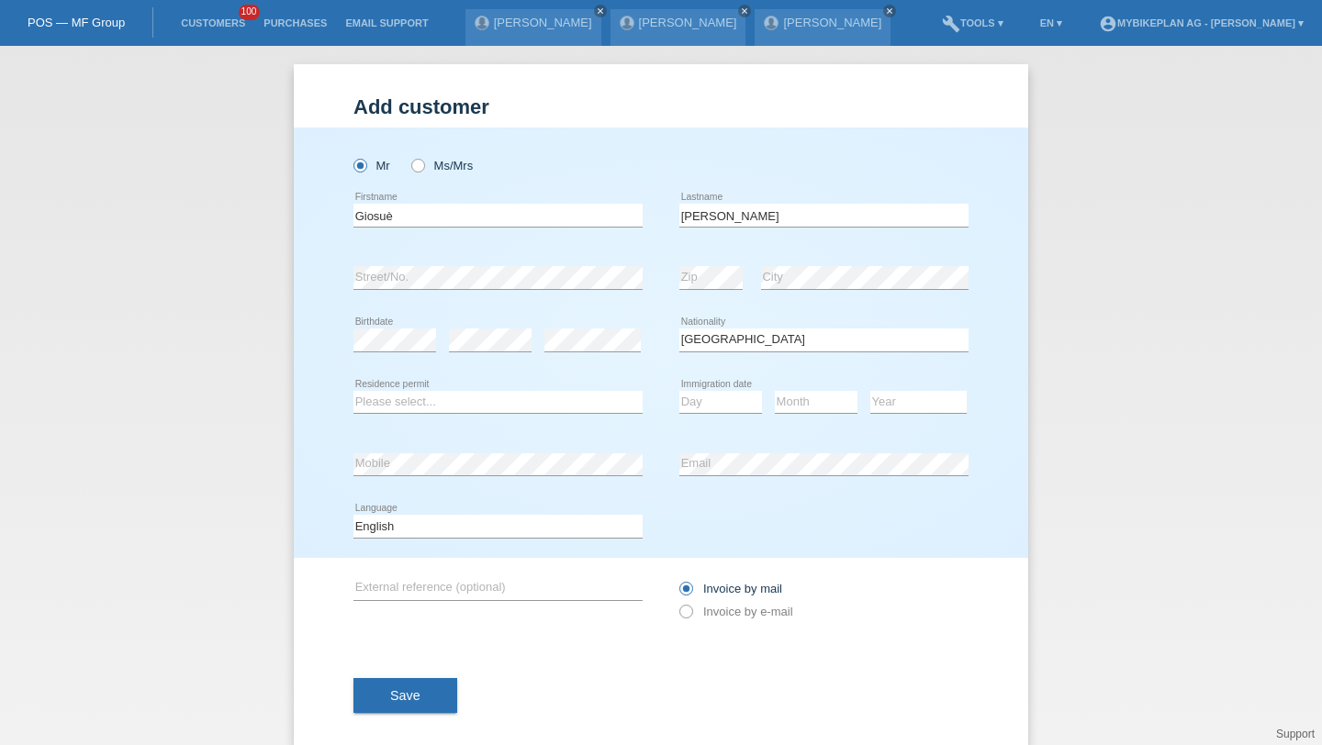
click at [465, 389] on div "Please select... C B B - Refugee status Other error Residence permit" at bounding box center [497, 403] width 289 height 62
click at [465, 399] on select "Please select... C B B - Refugee status Other" at bounding box center [497, 402] width 289 height 22
select select "C"
click at [711, 407] on select "Day 01 02 03 04 05 06 07 08 09 10 11" at bounding box center [720, 402] width 83 height 22
select select "23"
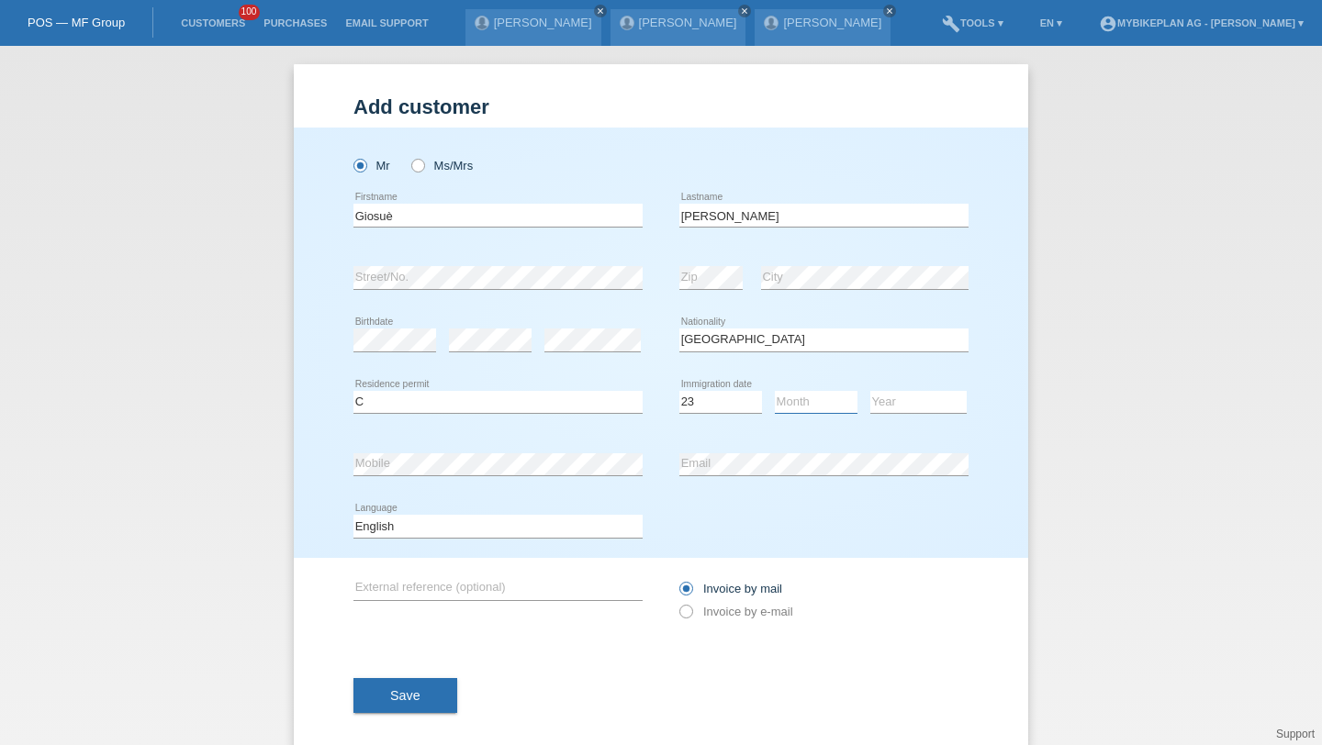
click at [800, 410] on select "Month 01 02 03 04 05 06 07 08 09 10 11" at bounding box center [816, 402] width 83 height 22
select select "08"
click at [906, 399] on select "Year 2025 2024 2023 2022 2021 2020 2019 2018 2017 2016 2015 2014 2013 2012 2011…" at bounding box center [918, 402] width 96 height 22
select select "2002"
click at [481, 485] on div "error Mobile" at bounding box center [497, 464] width 289 height 62
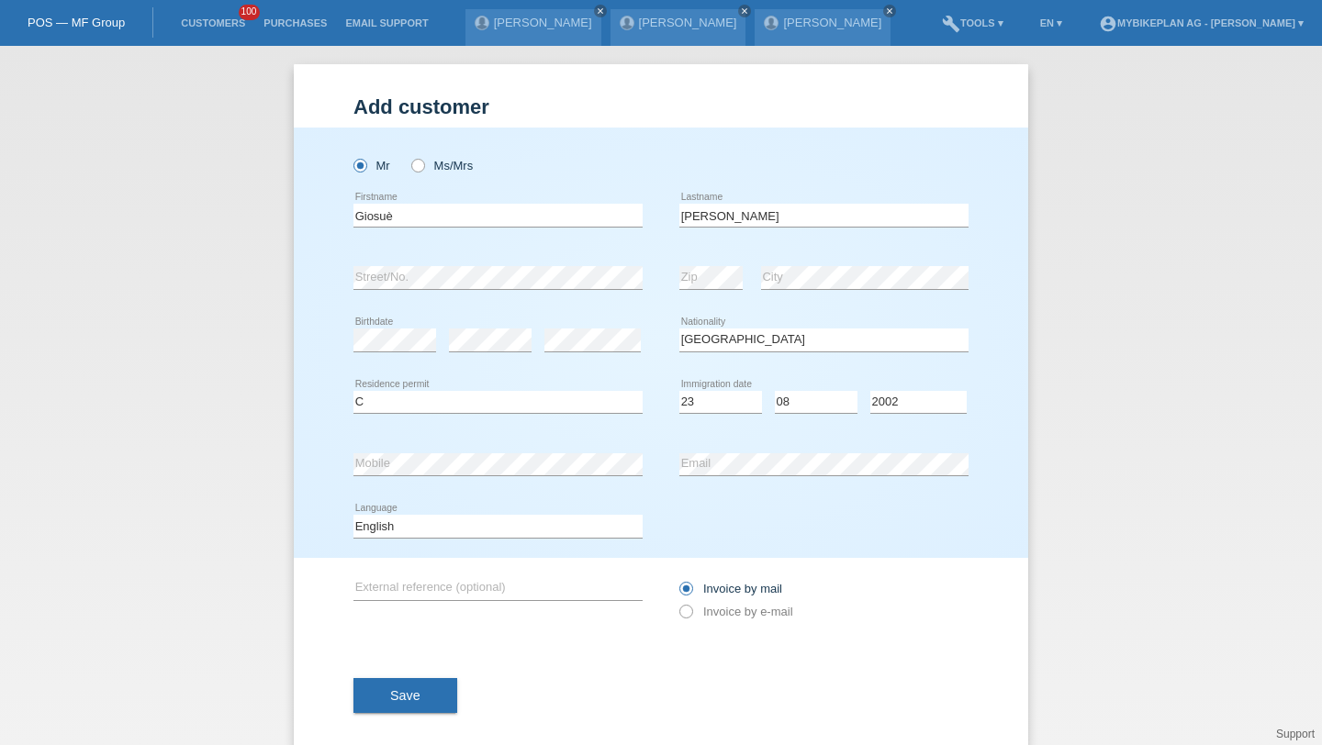
click at [753, 482] on div "error Email" at bounding box center [823, 464] width 289 height 62
click at [754, 452] on div "error Email" at bounding box center [823, 464] width 289 height 62
click at [543, 555] on div "Deutsch Français Italiano English error Language" at bounding box center [497, 527] width 289 height 62
click at [543, 534] on select "Deutsch Français Italiano English" at bounding box center [497, 526] width 289 height 22
select select "de"
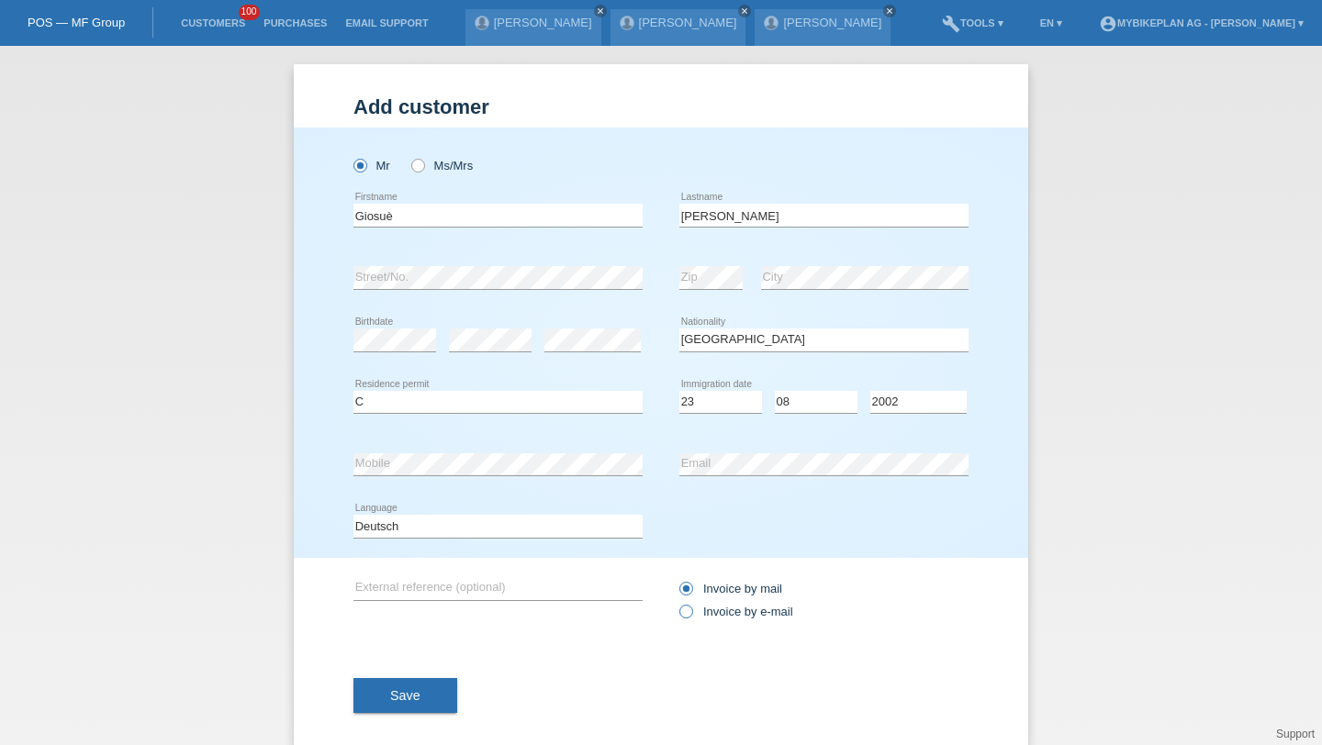
click at [699, 610] on label "Invoice by e-mail" at bounding box center [736, 612] width 114 height 14
click at [691, 610] on input "Invoice by e-mail" at bounding box center [685, 616] width 12 height 23
radio input "true"
click at [419, 723] on div "Save" at bounding box center [660, 696] width 615 height 106
click at [419, 710] on button "Save" at bounding box center [405, 695] width 104 height 35
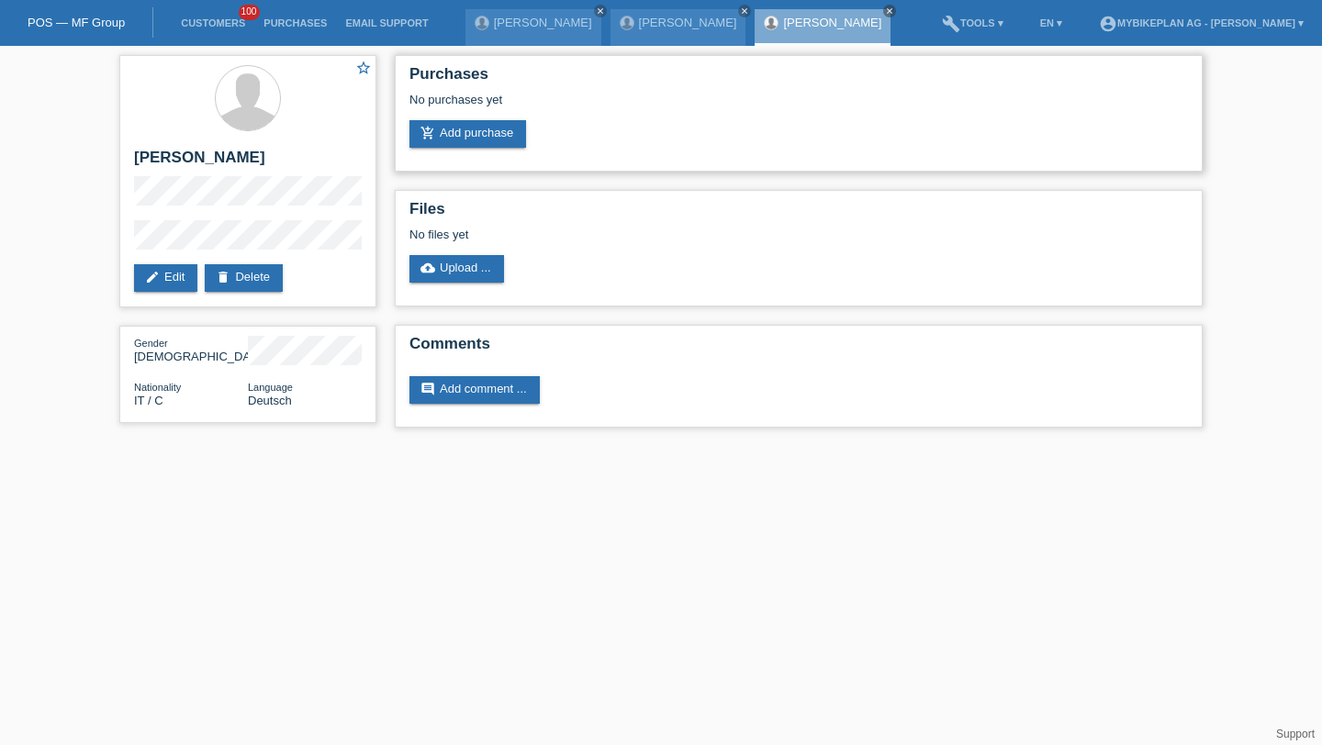
click at [509, 158] on div "Purchases No purchases yet add_shopping_cart Add purchase" at bounding box center [799, 113] width 808 height 117
click at [508, 142] on link "add_shopping_cart Add purchase" at bounding box center [467, 134] width 117 height 28
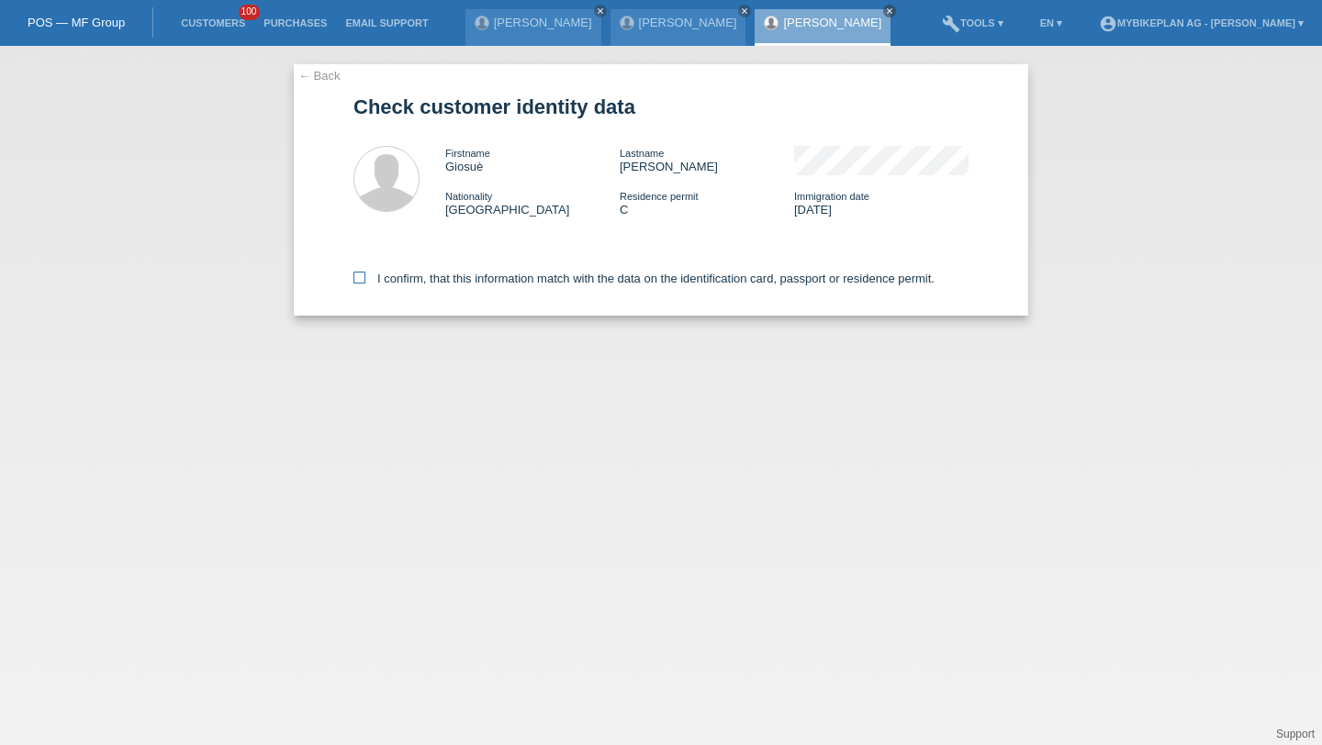
click at [447, 283] on label "I confirm, that this information match with the data on the identification card…" at bounding box center [643, 279] width 581 height 14
click at [365, 283] on input "I confirm, that this information match with the data on the identification card…" at bounding box center [359, 278] width 12 height 12
checkbox input "true"
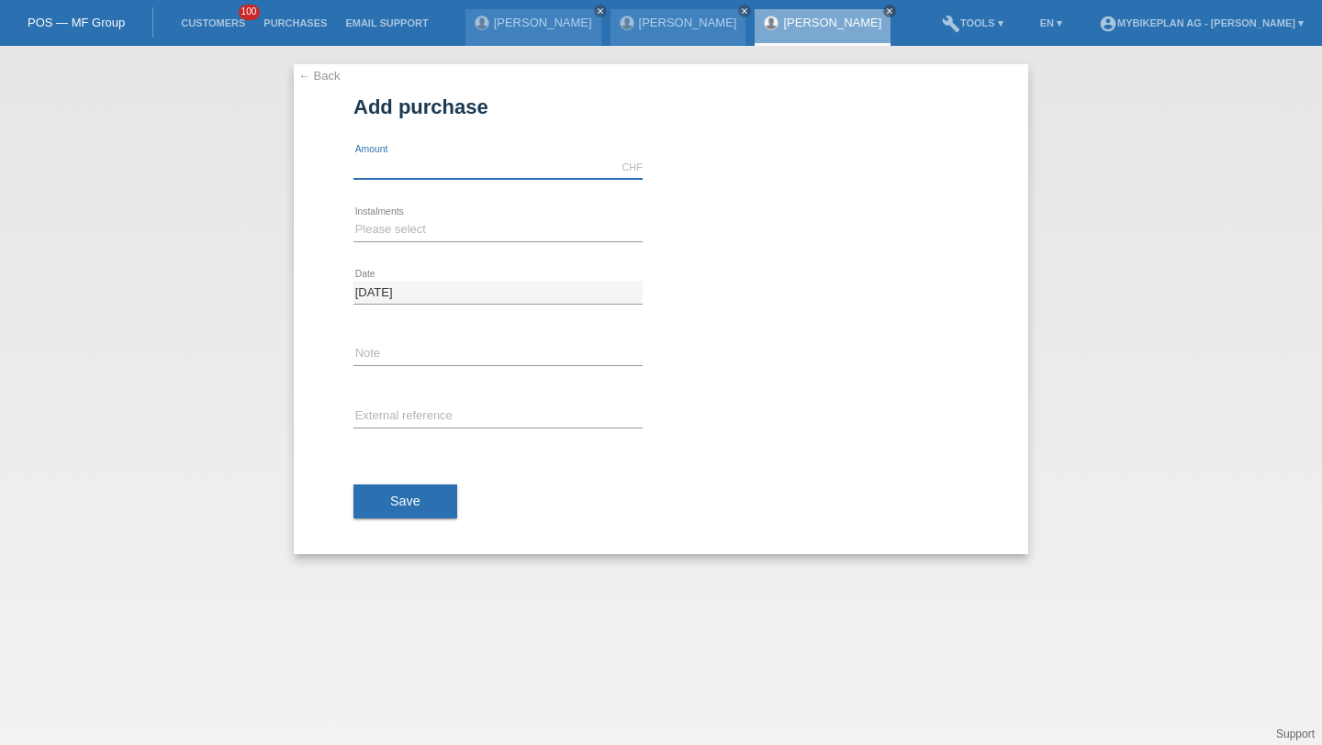
click at [466, 167] on input "text" at bounding box center [497, 167] width 289 height 23
type input "5999.00"
click at [412, 222] on select "Please select 6 instalments 12 instalments 18 instalments 24 instalments 36 ins…" at bounding box center [497, 229] width 289 height 22
select select "488"
click at [410, 407] on input "text" at bounding box center [497, 417] width 289 height 23
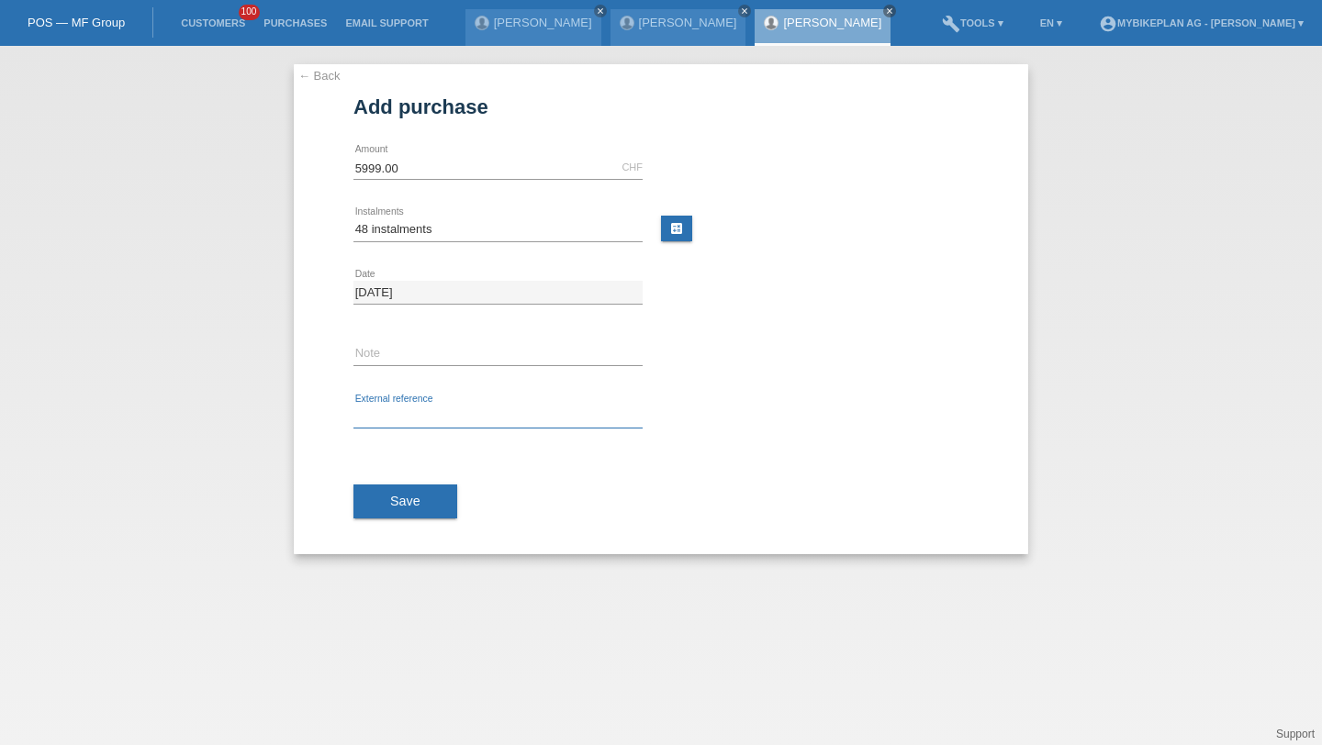
paste input "42418177865"
type input "42418177865"
click at [410, 493] on button "Save" at bounding box center [405, 502] width 104 height 35
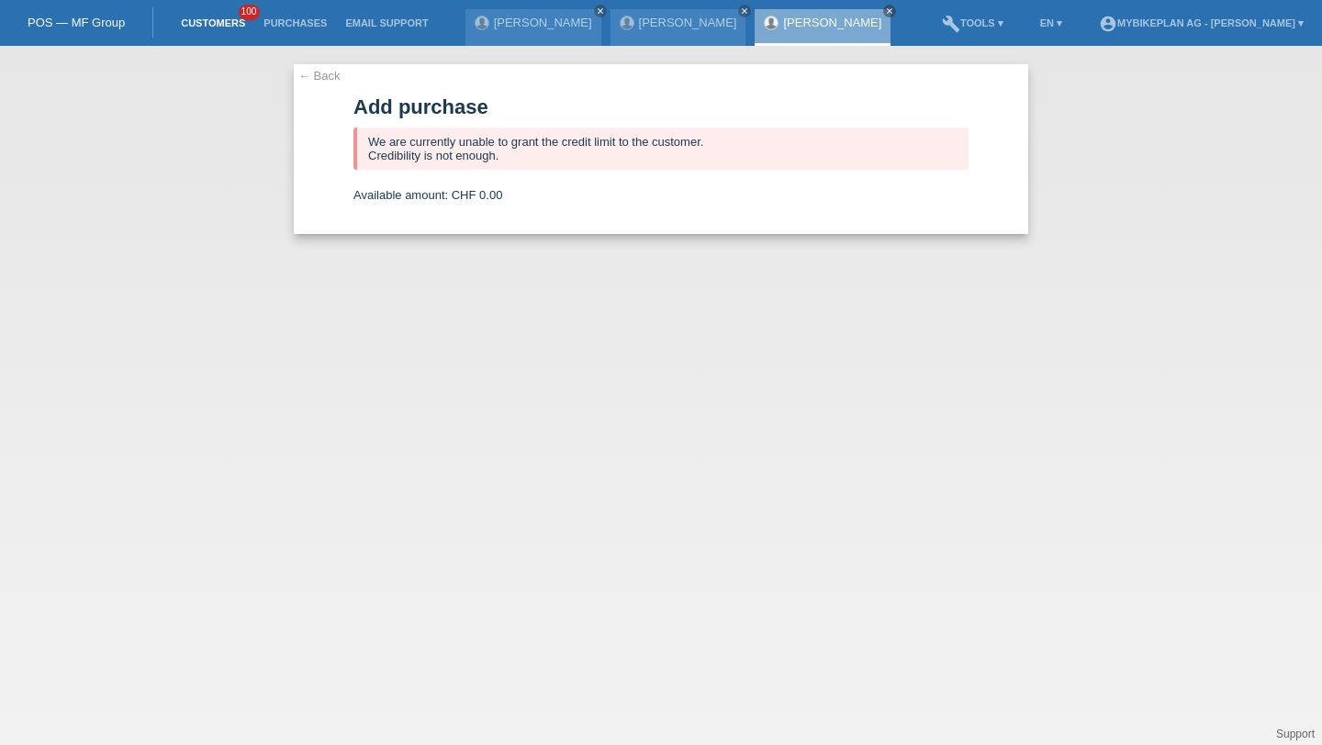
click at [203, 23] on link "Customers" at bounding box center [213, 22] width 83 height 11
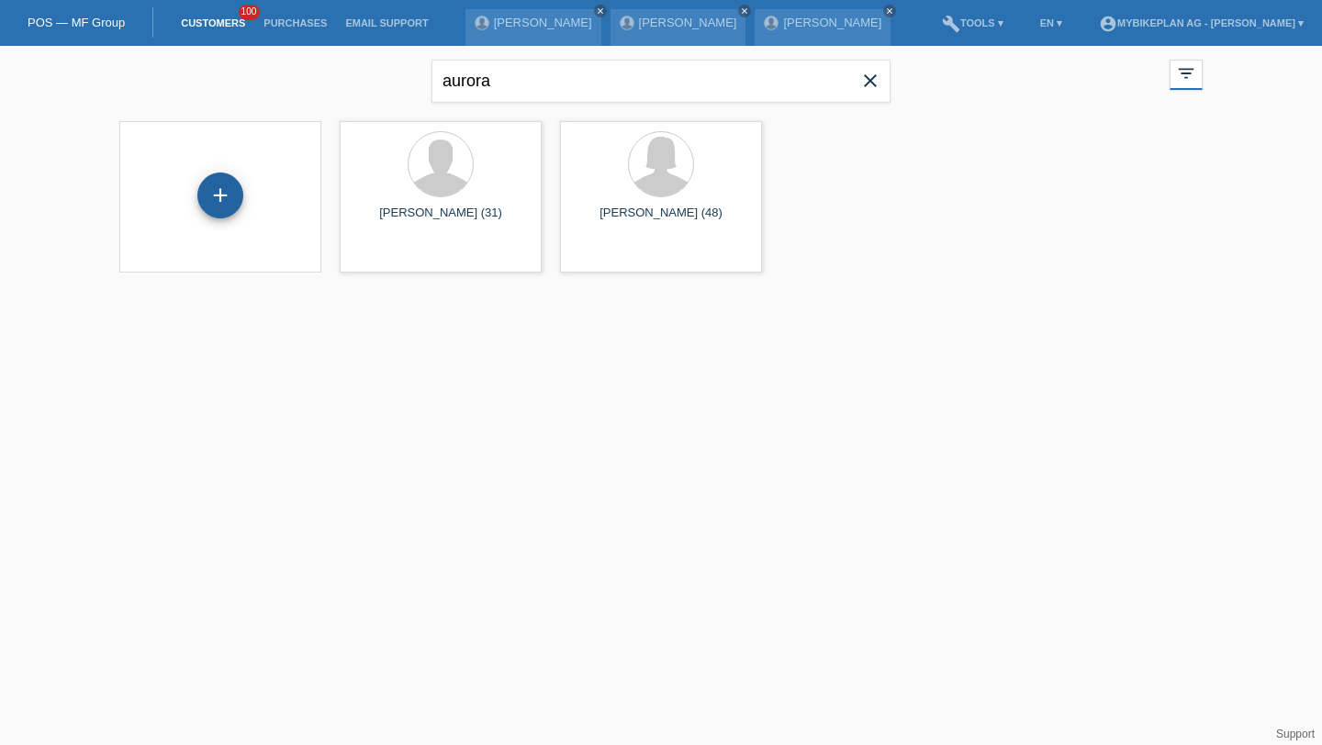
click at [215, 181] on div "+" at bounding box center [220, 195] width 44 height 31
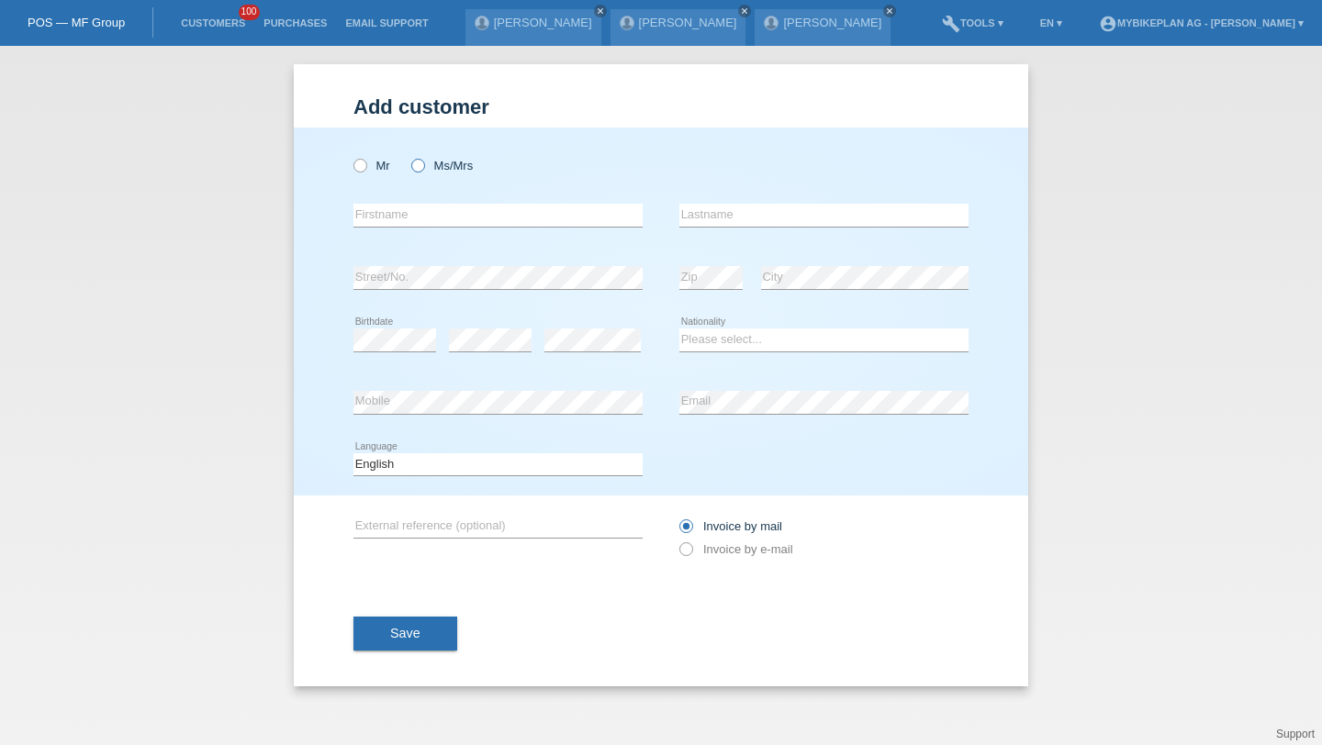
click at [408, 156] on icon at bounding box center [408, 156] width 0 height 0
click at [422, 164] on input "Ms/Mrs" at bounding box center [417, 165] width 12 height 12
radio input "true"
click at [408, 205] on input "text" at bounding box center [497, 215] width 289 height 23
type input "[PERSON_NAME]"
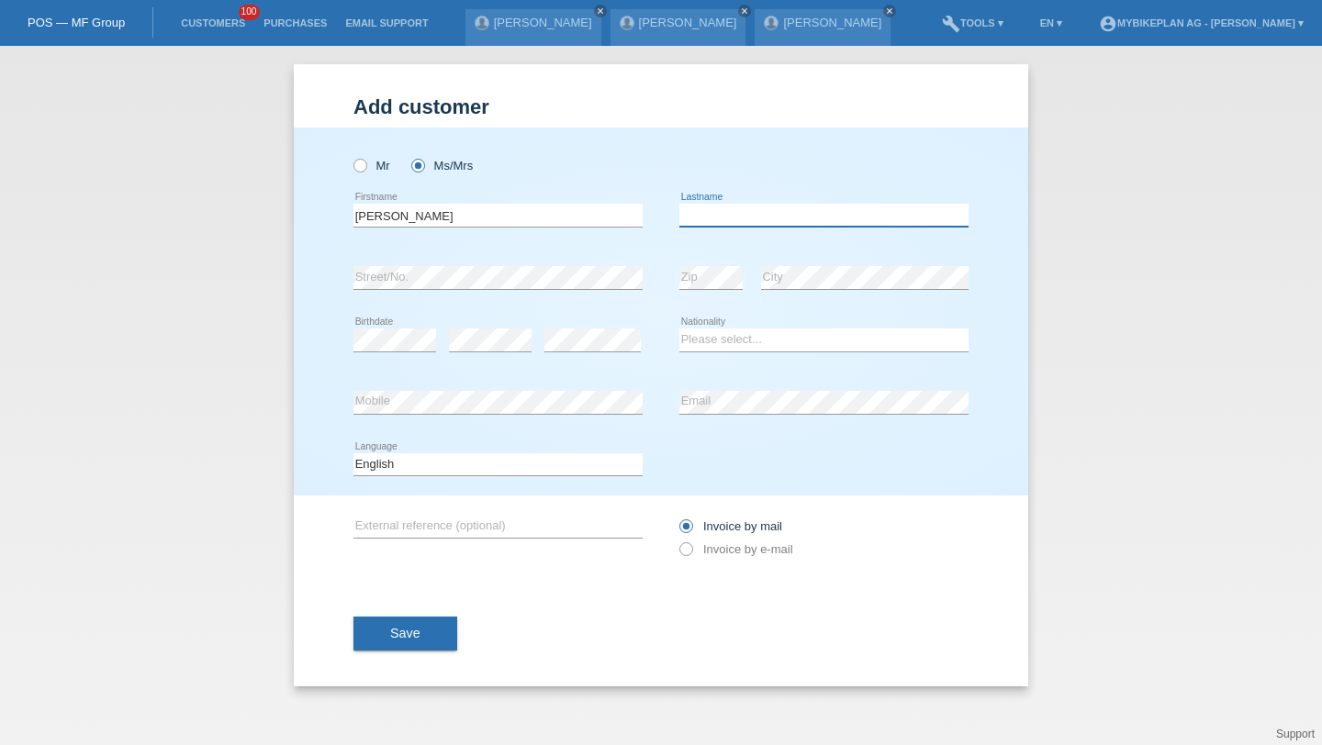
paste input "Portabene"
type input "Portabene"
click at [422, 319] on div "error Birthdate" at bounding box center [394, 340] width 83 height 62
click at [614, 323] on div "error" at bounding box center [592, 340] width 96 height 62
click at [719, 329] on div "Please select... Switzerland Austria Germany Liechtenstein ------------ Afghani…" at bounding box center [823, 340] width 289 height 62
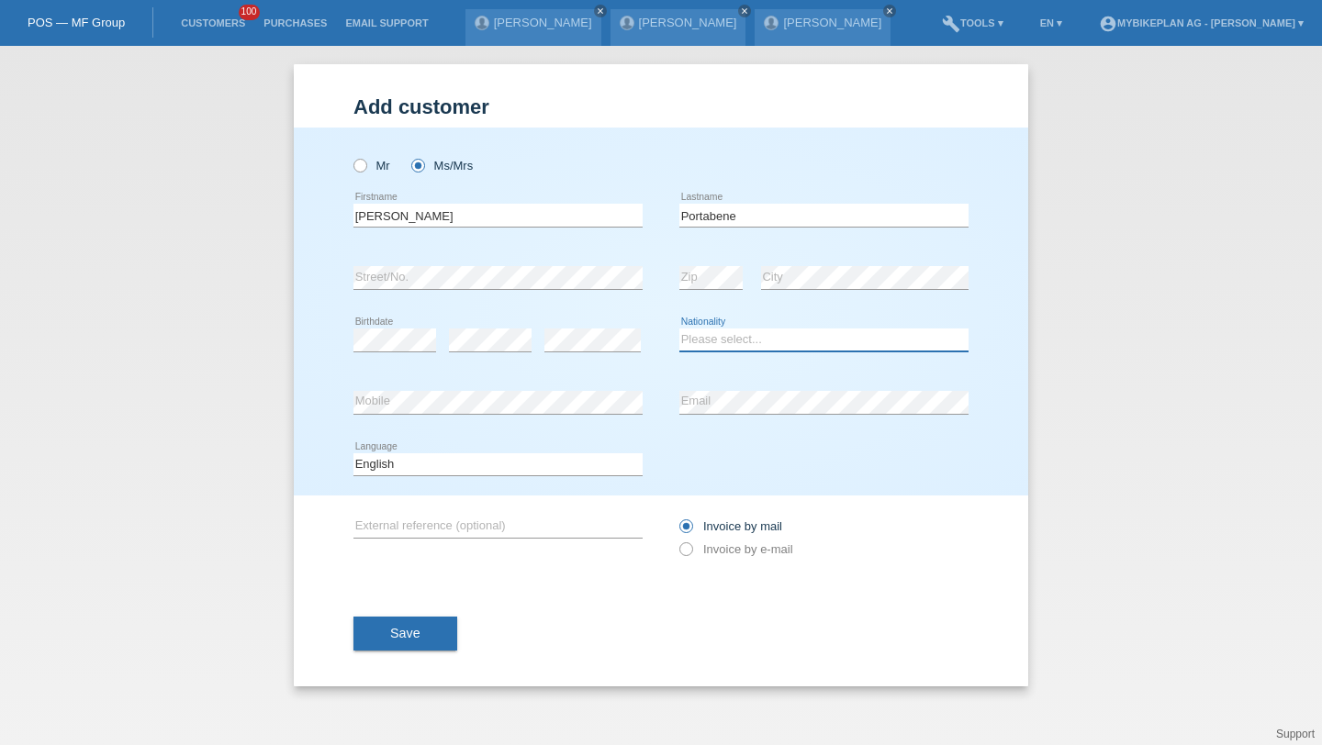
click at [710, 346] on select "Please select... Switzerland Austria Germany Liechtenstein ------------ Afghani…" at bounding box center [823, 340] width 289 height 22
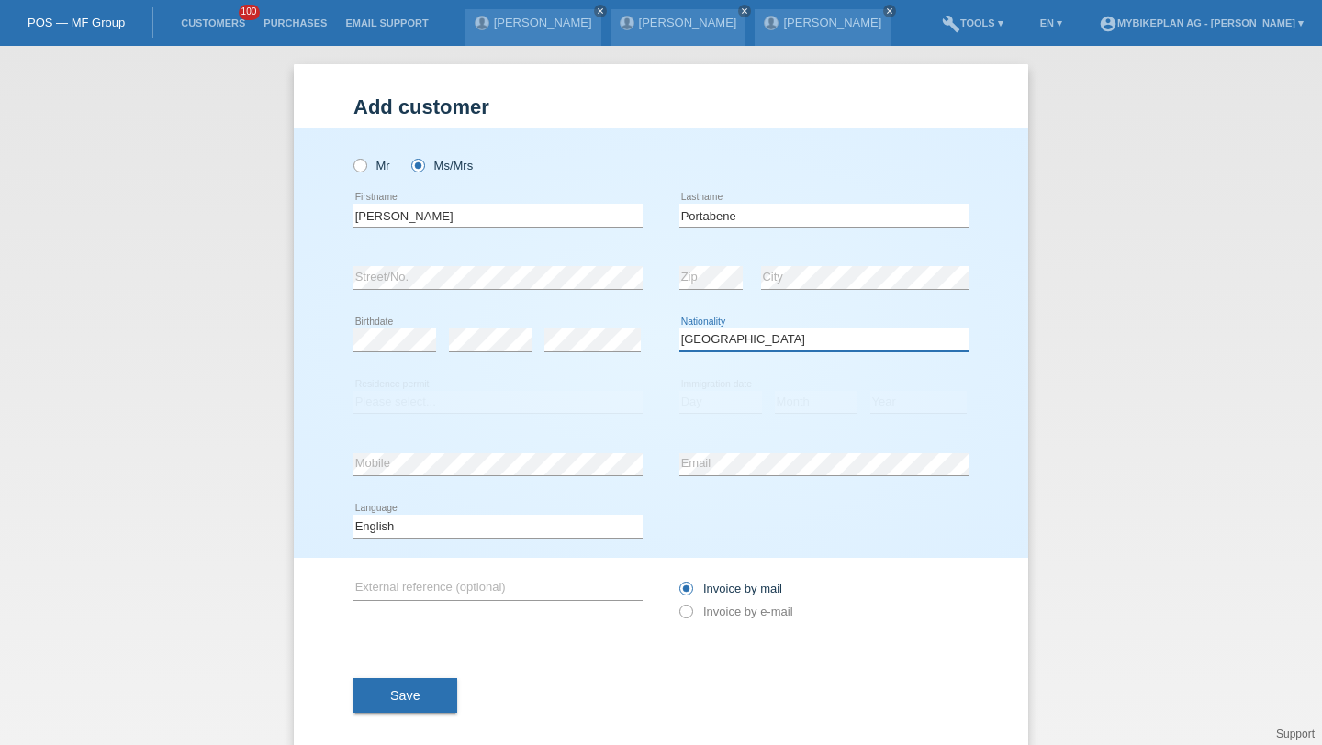
click at [717, 334] on select "Please select... Switzerland Austria Germany Liechtenstein ------------ Afghani…" at bounding box center [823, 340] width 289 height 22
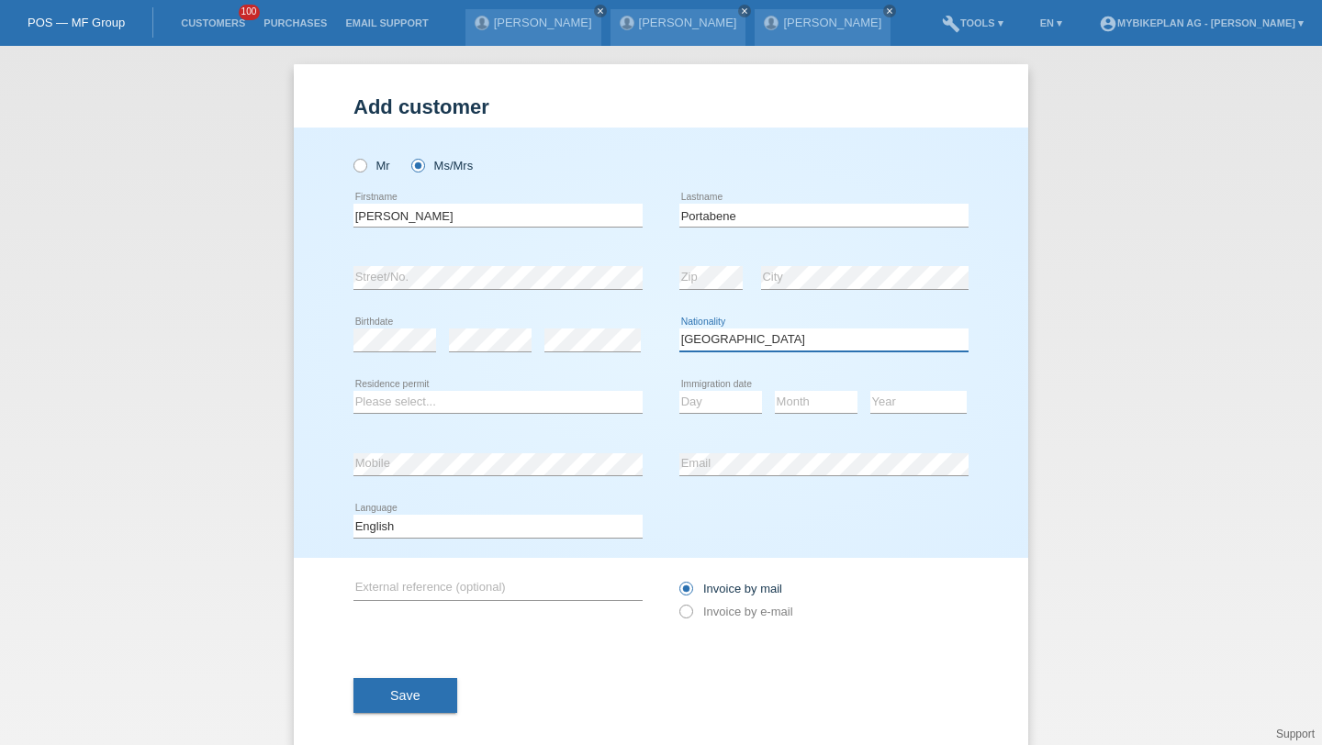
select select "CH"
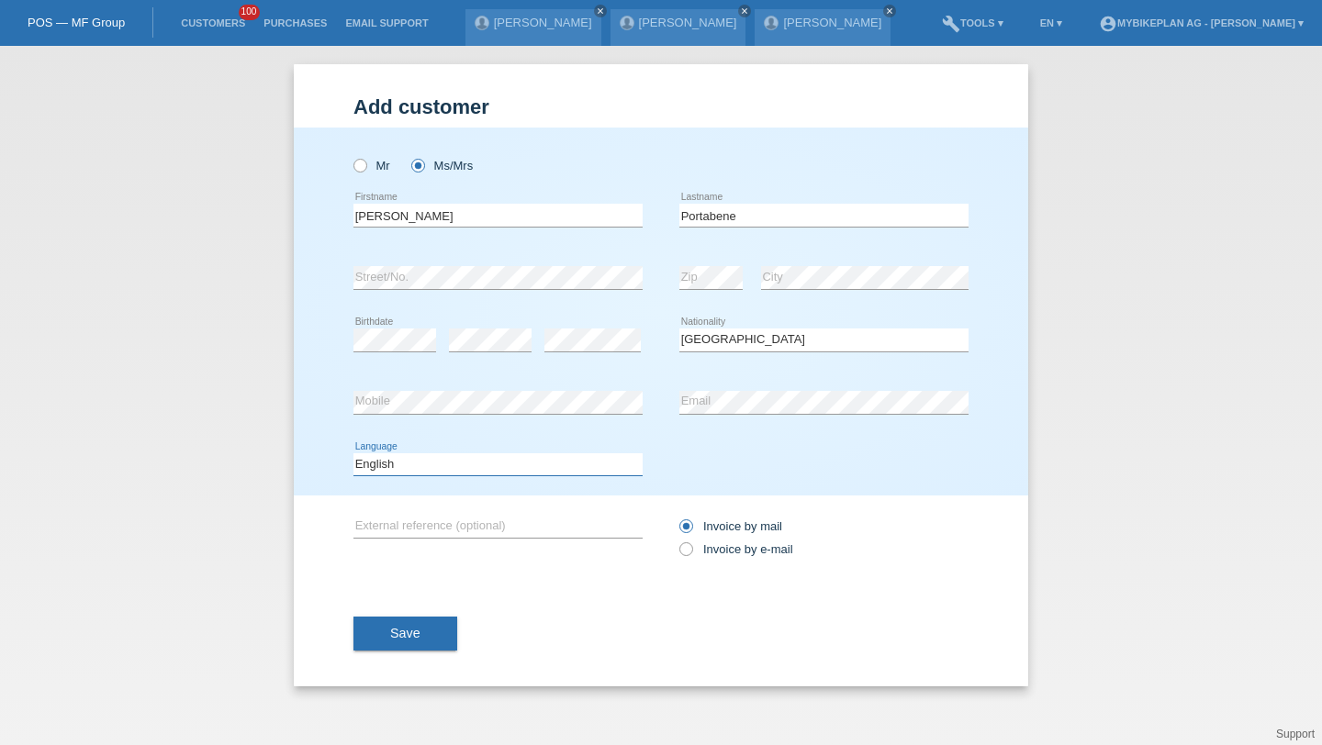
click at [553, 472] on select "Deutsch Français Italiano English" at bounding box center [497, 464] width 289 height 22
select select "de"
click at [710, 545] on label "Invoice by e-mail" at bounding box center [736, 549] width 114 height 14
click at [691, 545] on input "Invoice by e-mail" at bounding box center [685, 553] width 12 height 23
radio input "true"
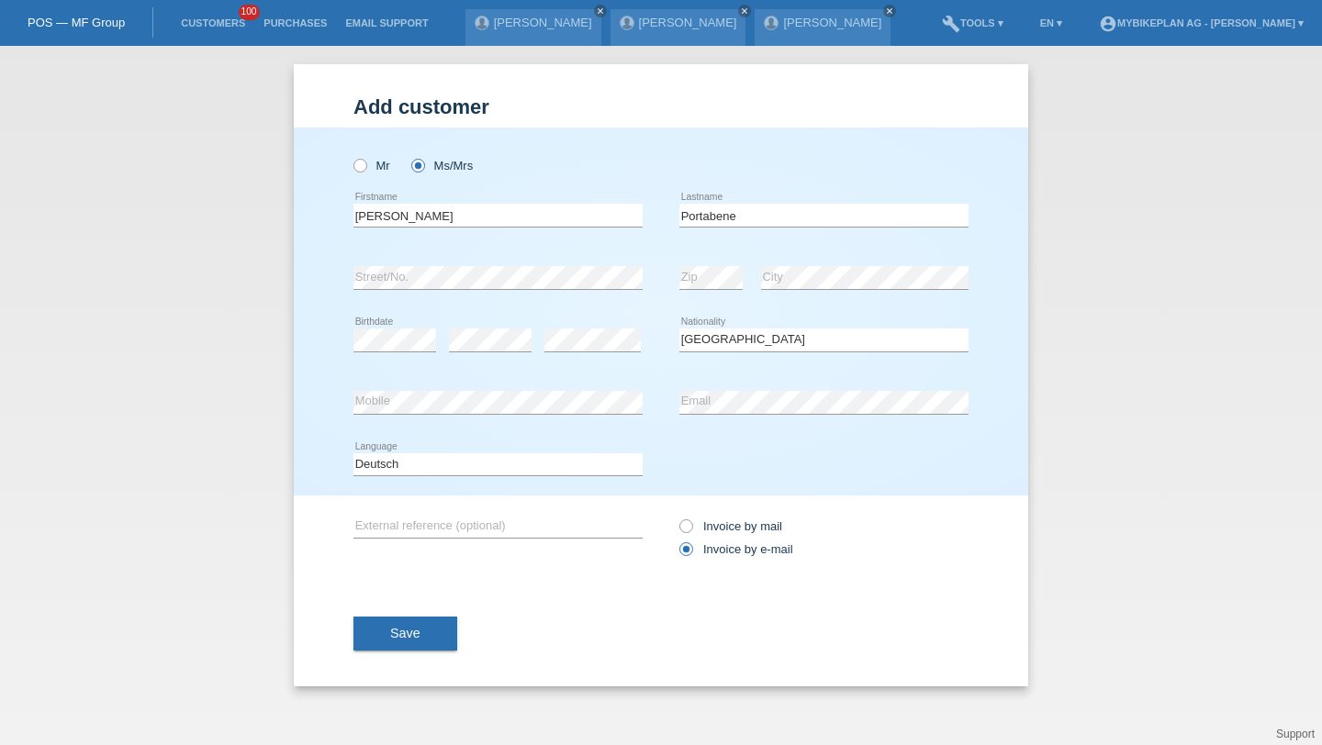
click at [436, 649] on button "Save" at bounding box center [405, 634] width 104 height 35
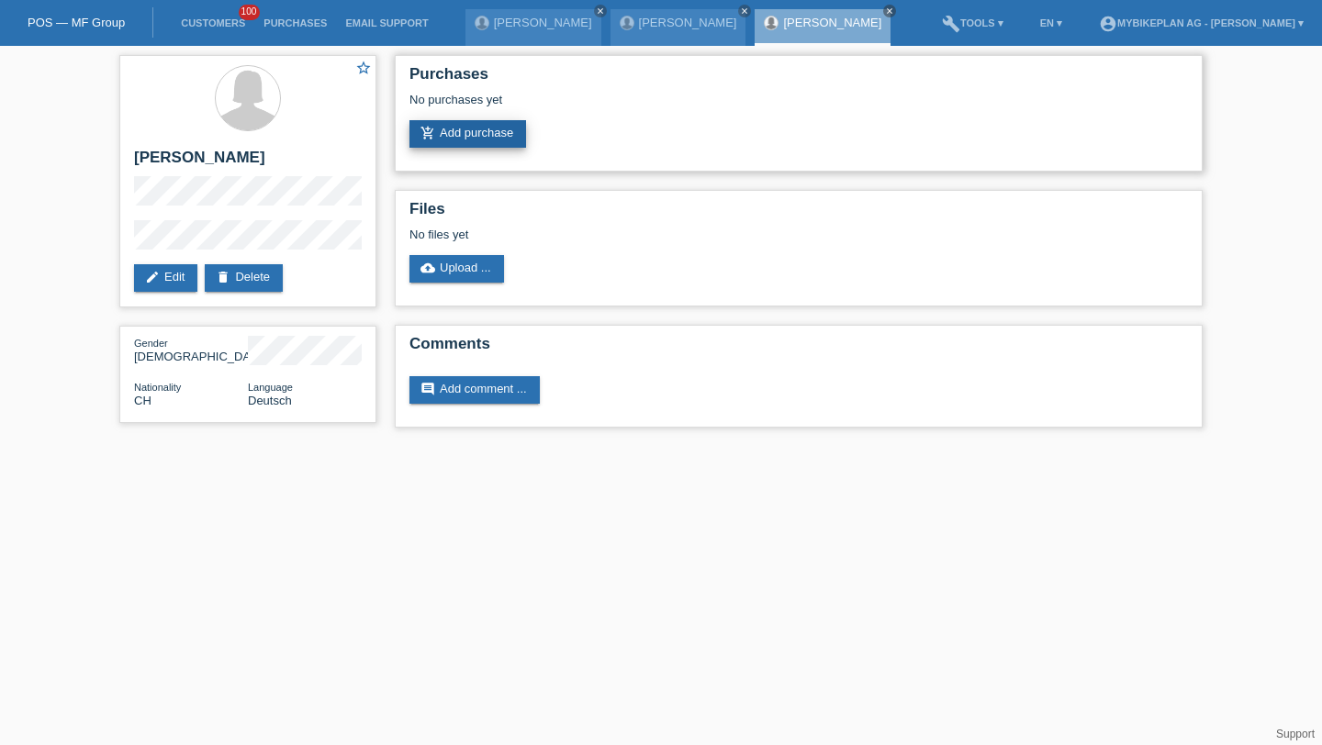
click at [526, 148] on link "add_shopping_cart Add purchase" at bounding box center [467, 134] width 117 height 28
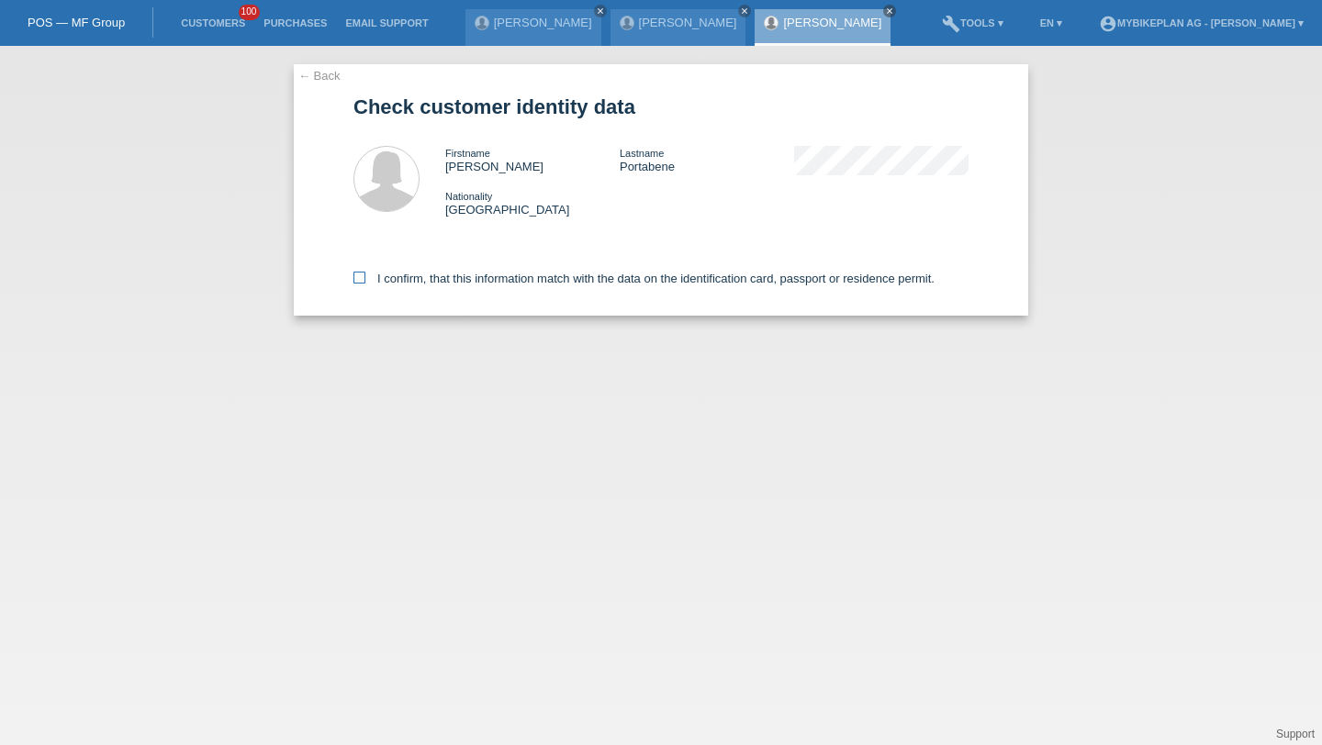
click at [499, 281] on label "I confirm, that this information match with the data on the identification card…" at bounding box center [643, 279] width 581 height 14
click at [365, 281] on input "I confirm, that this information match with the data on the identification card…" at bounding box center [359, 278] width 12 height 12
checkbox input "true"
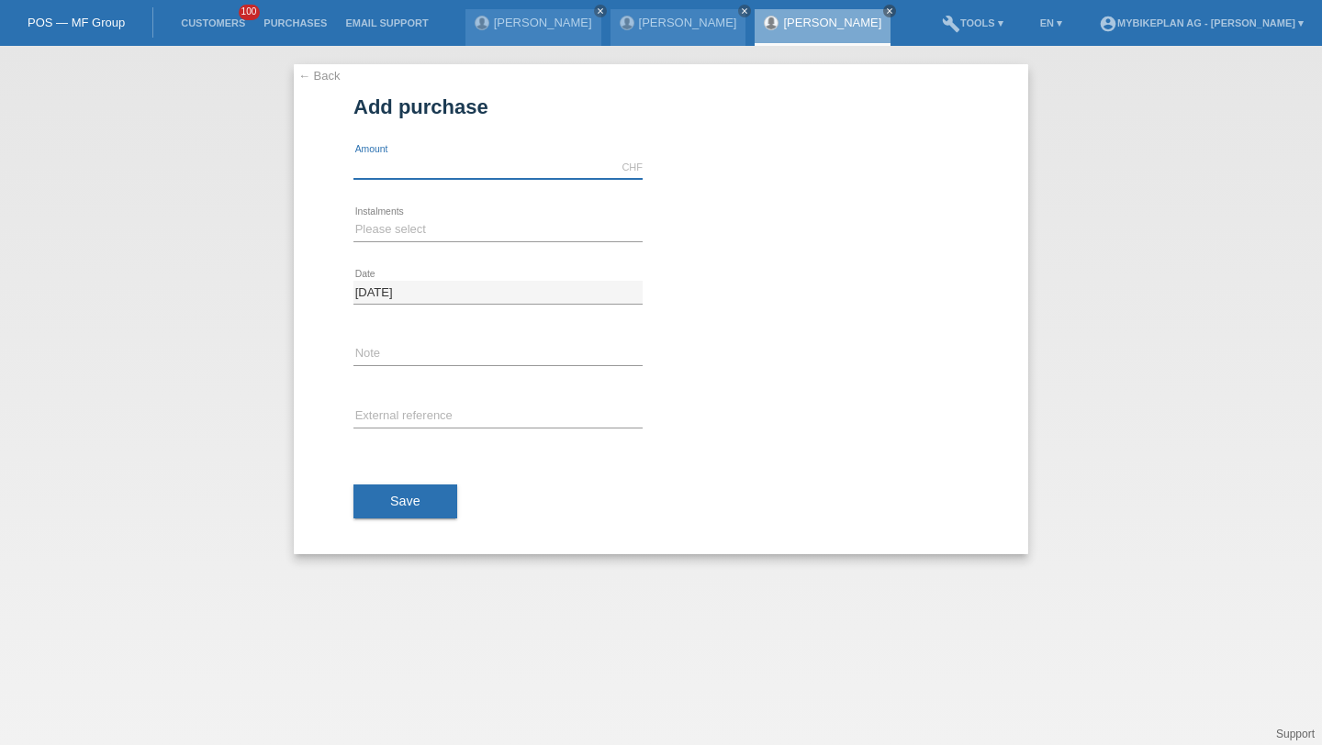
click at [542, 171] on input "text" at bounding box center [497, 167] width 289 height 23
type input "10918.90"
click at [504, 236] on select "Please select 6 instalments 12 instalments 18 instalments 24 instalments 36 ins…" at bounding box center [497, 229] width 289 height 22
select select "487"
click at [405, 506] on span "Save" at bounding box center [405, 501] width 30 height 15
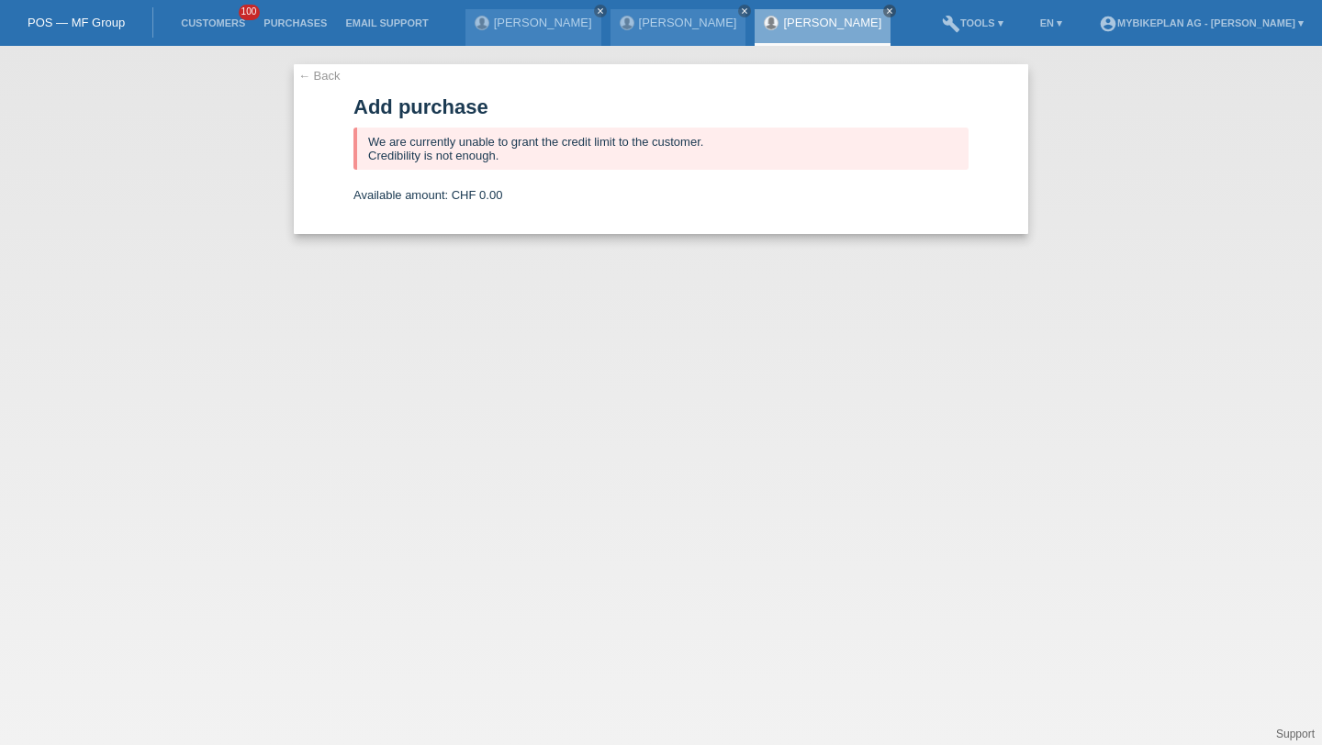
click at [248, 13] on span "100" at bounding box center [250, 13] width 22 height 16
click at [224, 24] on link "Customers" at bounding box center [213, 22] width 83 height 11
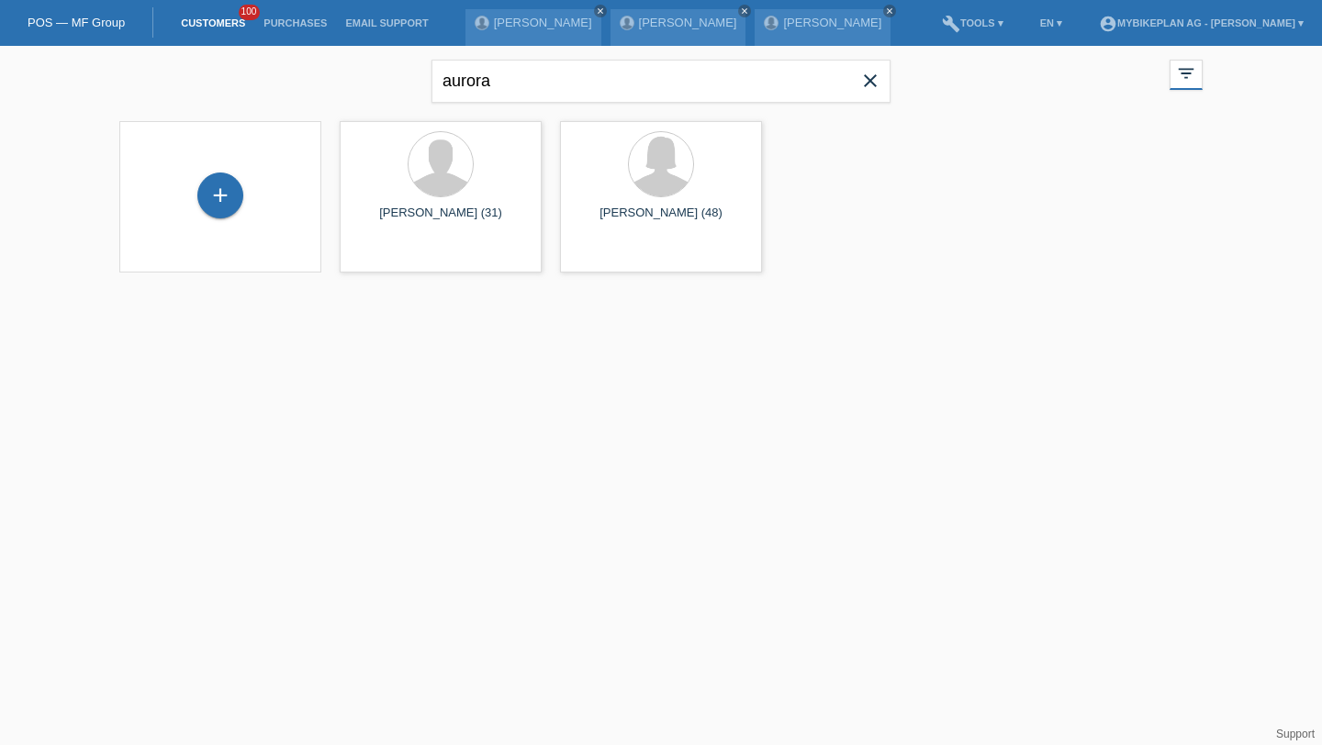
click at [875, 79] on icon "close" at bounding box center [870, 81] width 22 height 22
click at [232, 187] on div "+" at bounding box center [220, 196] width 46 height 46
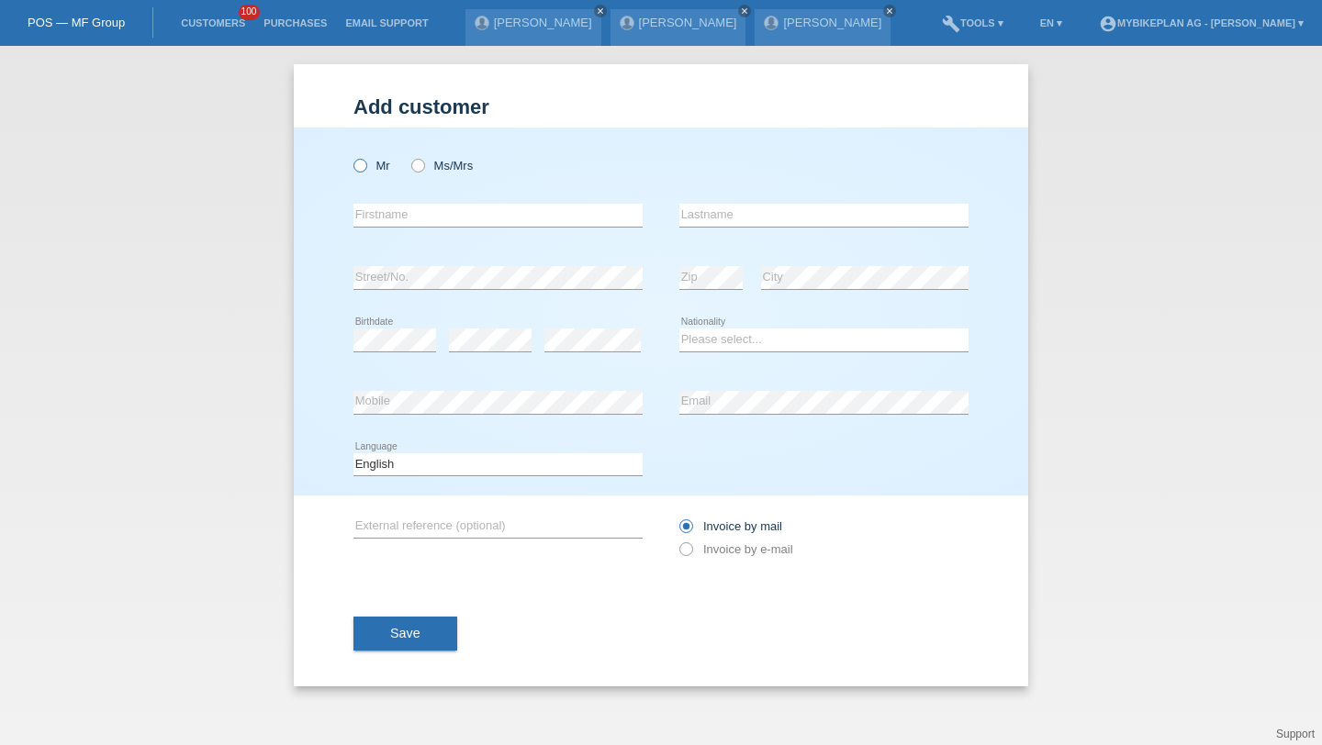
click at [351, 156] on icon at bounding box center [351, 156] width 0 height 0
click at [363, 160] on input "Mr" at bounding box center [359, 165] width 12 height 12
radio input "true"
click at [383, 241] on div "error Firstname" at bounding box center [497, 216] width 289 height 62
click at [386, 218] on input "text" at bounding box center [497, 215] width 289 height 23
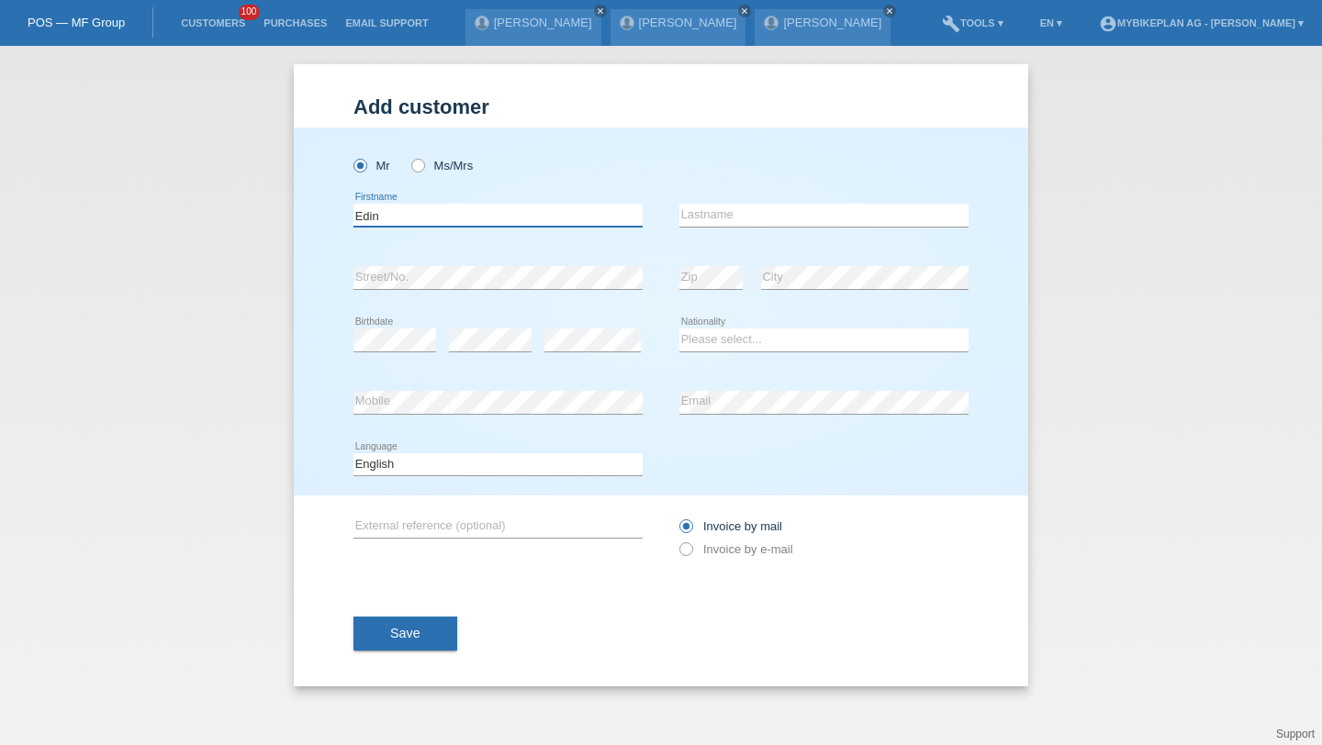
type input "Edin"
type input "Catic"
click at [375, 326] on div "error Birthdate" at bounding box center [394, 340] width 83 height 62
click at [722, 340] on select "Please select... Switzerland Austria Germany Liechtenstein ------------ Afghani…" at bounding box center [823, 340] width 289 height 22
select select "CH"
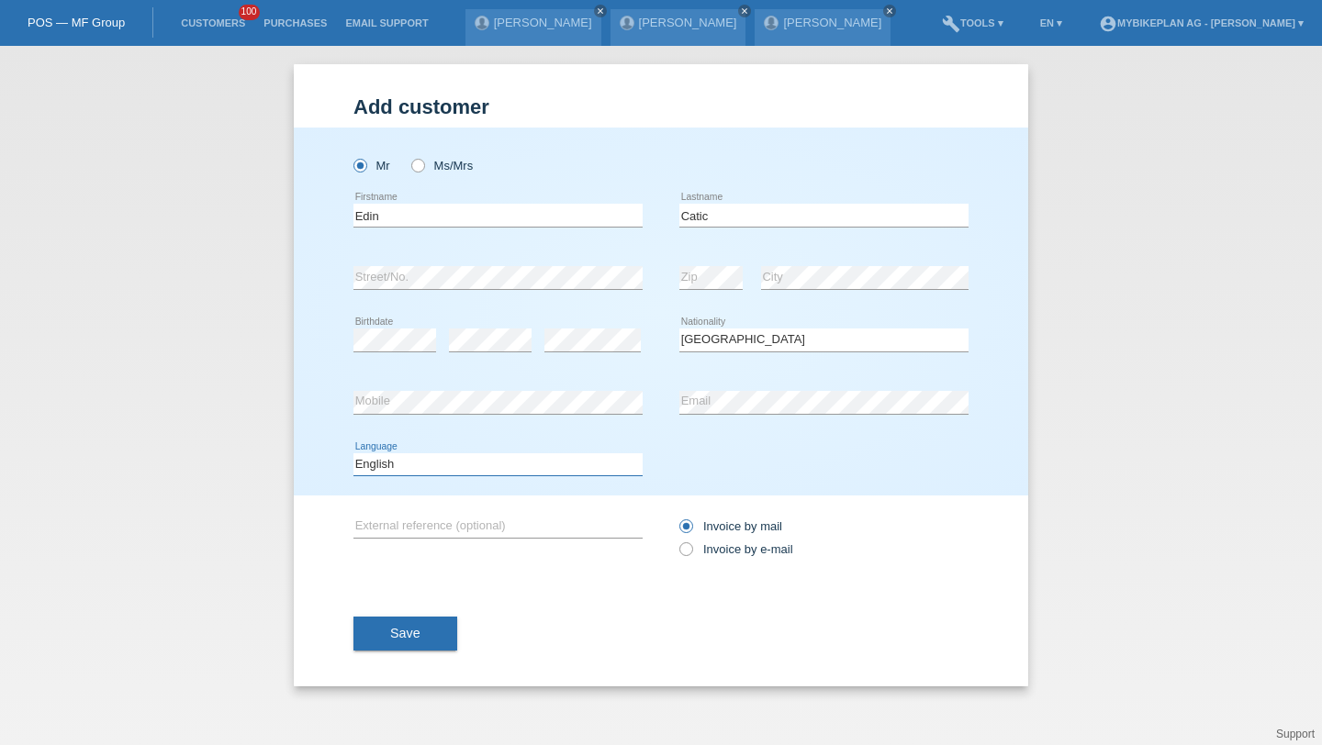
click at [536, 462] on select "Deutsch Français Italiano English" at bounding box center [497, 464] width 289 height 22
select select "de"
click at [710, 554] on label "Invoice by e-mail" at bounding box center [736, 549] width 114 height 14
click at [691, 554] on input "Invoice by e-mail" at bounding box center [685, 553] width 12 height 23
radio input "true"
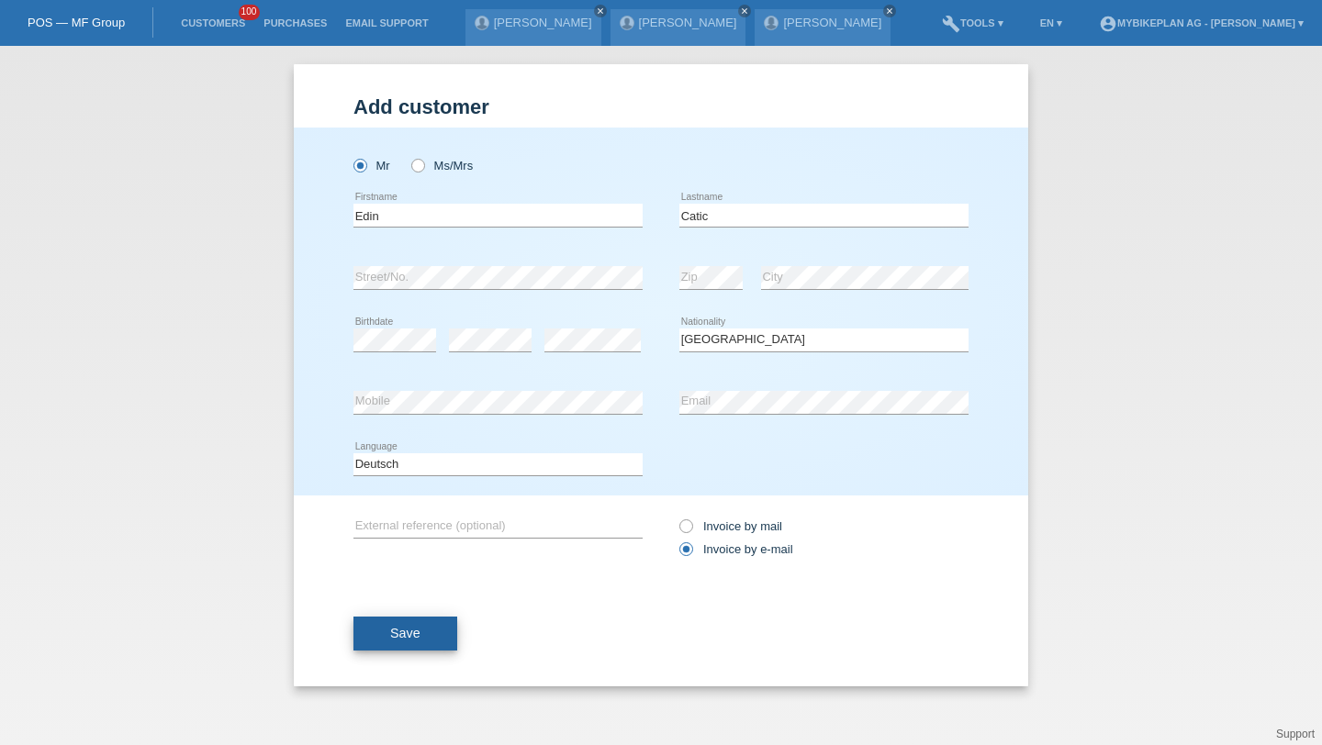
click at [384, 629] on button "Save" at bounding box center [405, 634] width 104 height 35
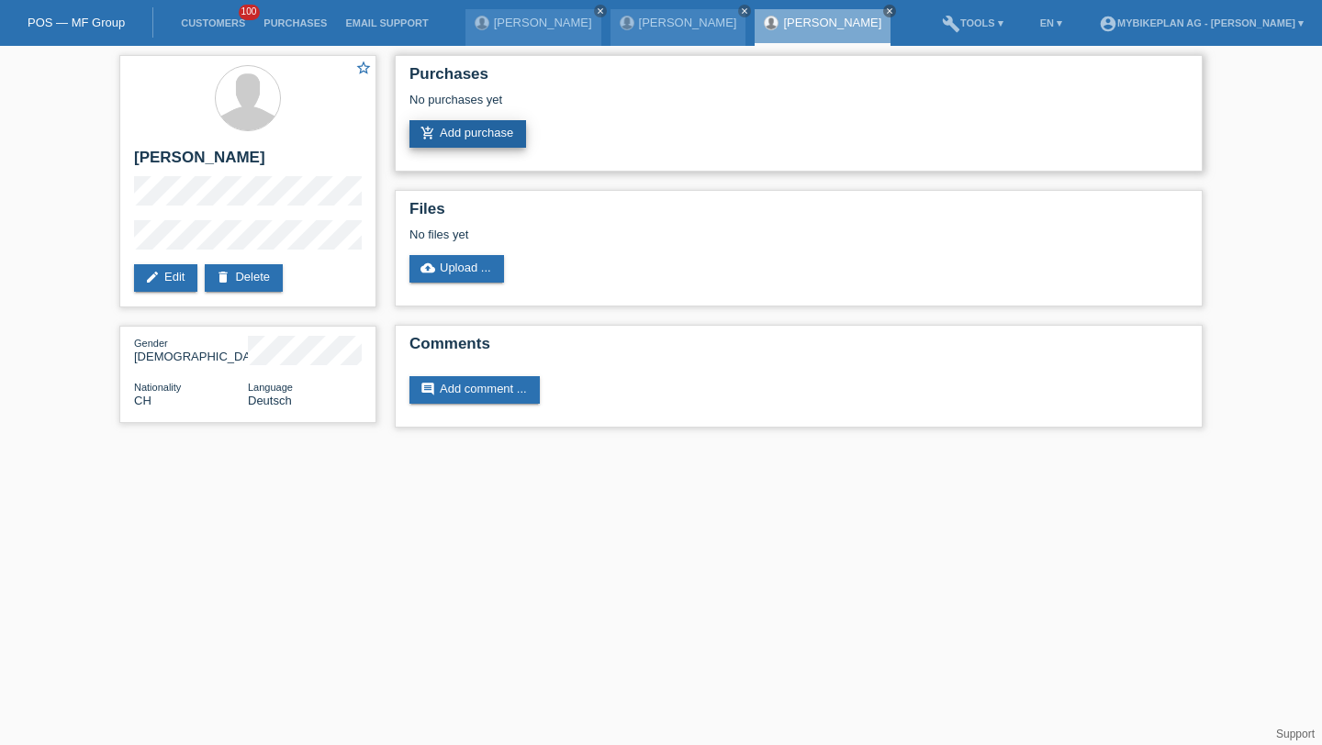
click at [466, 133] on link "add_shopping_cart Add purchase" at bounding box center [467, 134] width 117 height 28
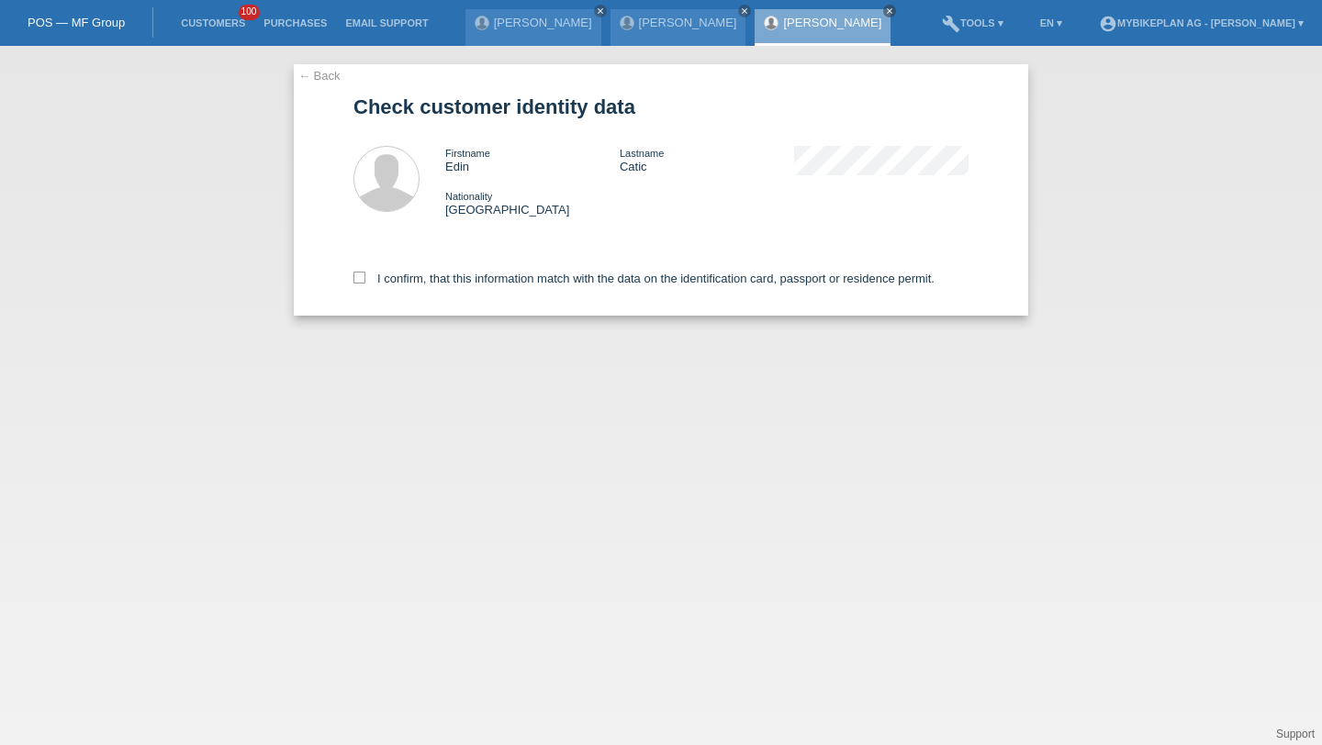
click at [531, 269] on div "I confirm, that this information match with the data on the identification card…" at bounding box center [660, 275] width 615 height 81
click at [530, 270] on div "I confirm, that this information match with the data on the identification card…" at bounding box center [660, 275] width 615 height 81
click at [522, 278] on label "I confirm, that this information match with the data on the identification card…" at bounding box center [643, 279] width 581 height 14
click at [365, 278] on input "I confirm, that this information match with the data on the identification card…" at bounding box center [359, 278] width 12 height 12
checkbox input "true"
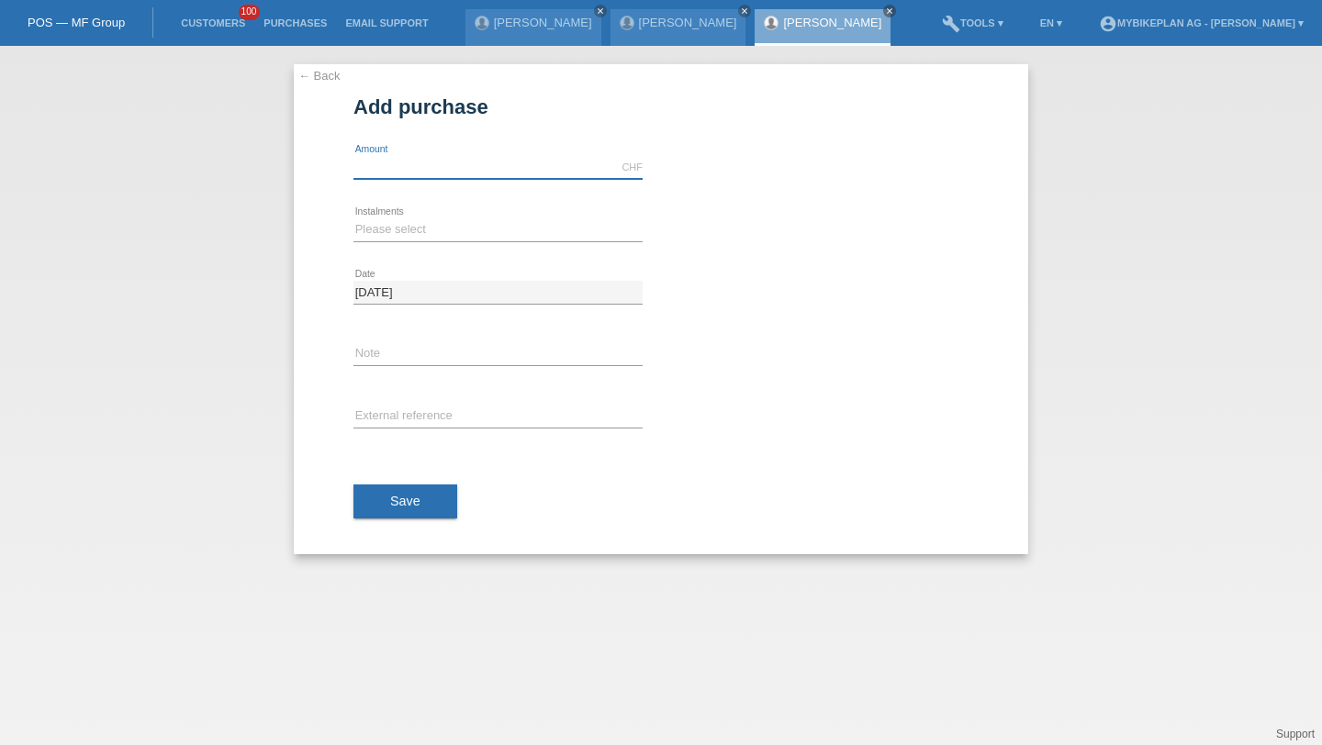
click at [428, 157] on input "text" at bounding box center [497, 167] width 289 height 23
type input "2790.00"
click at [396, 227] on select "Please select 6 instalments 12 instalments 18 instalments 24 instalments 36 ins…" at bounding box center [497, 229] width 289 height 22
select select "487"
click at [399, 424] on input "text" at bounding box center [497, 417] width 289 height 23
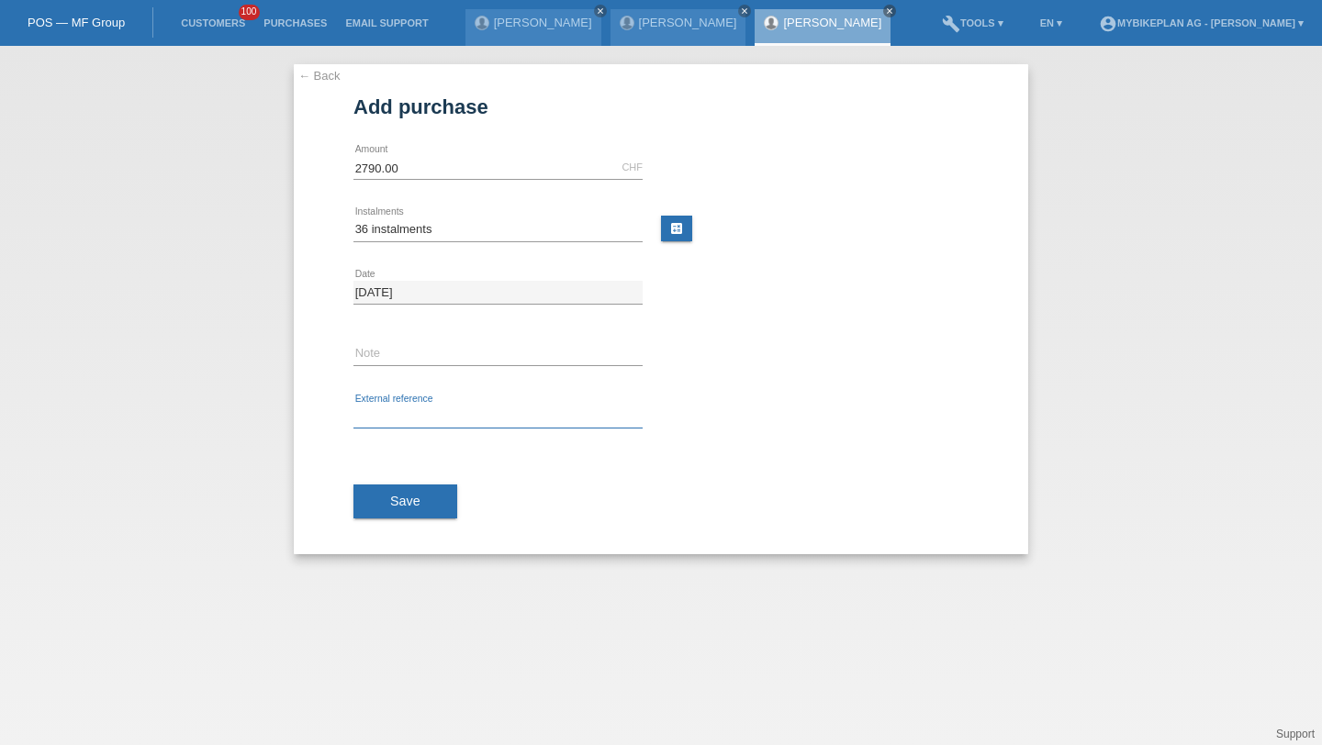
paste input "42404064046"
type input "42404064046"
click at [401, 475] on div "Save" at bounding box center [660, 502] width 615 height 106
click at [401, 499] on span "Save" at bounding box center [405, 501] width 30 height 15
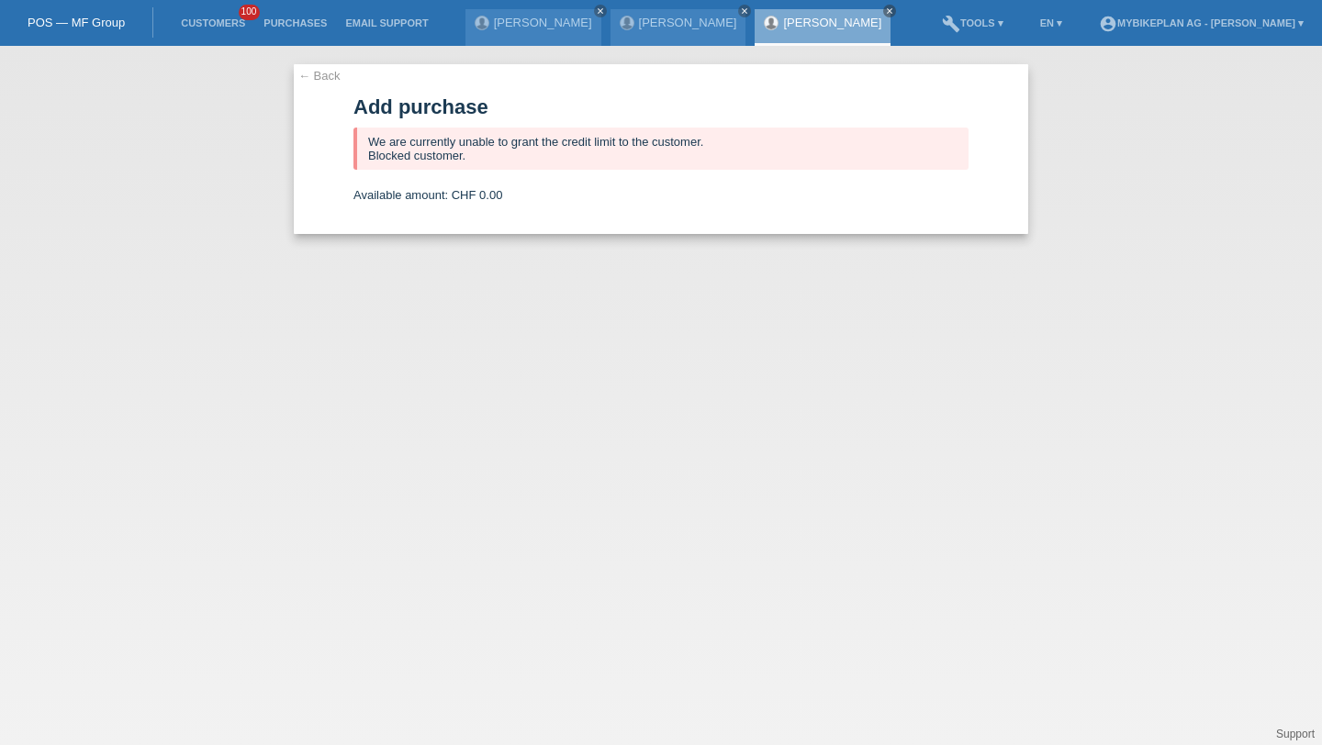
click at [196, 9] on li "Customers 100" at bounding box center [213, 23] width 83 height 47
click at [201, 18] on link "Customers" at bounding box center [213, 22] width 83 height 11
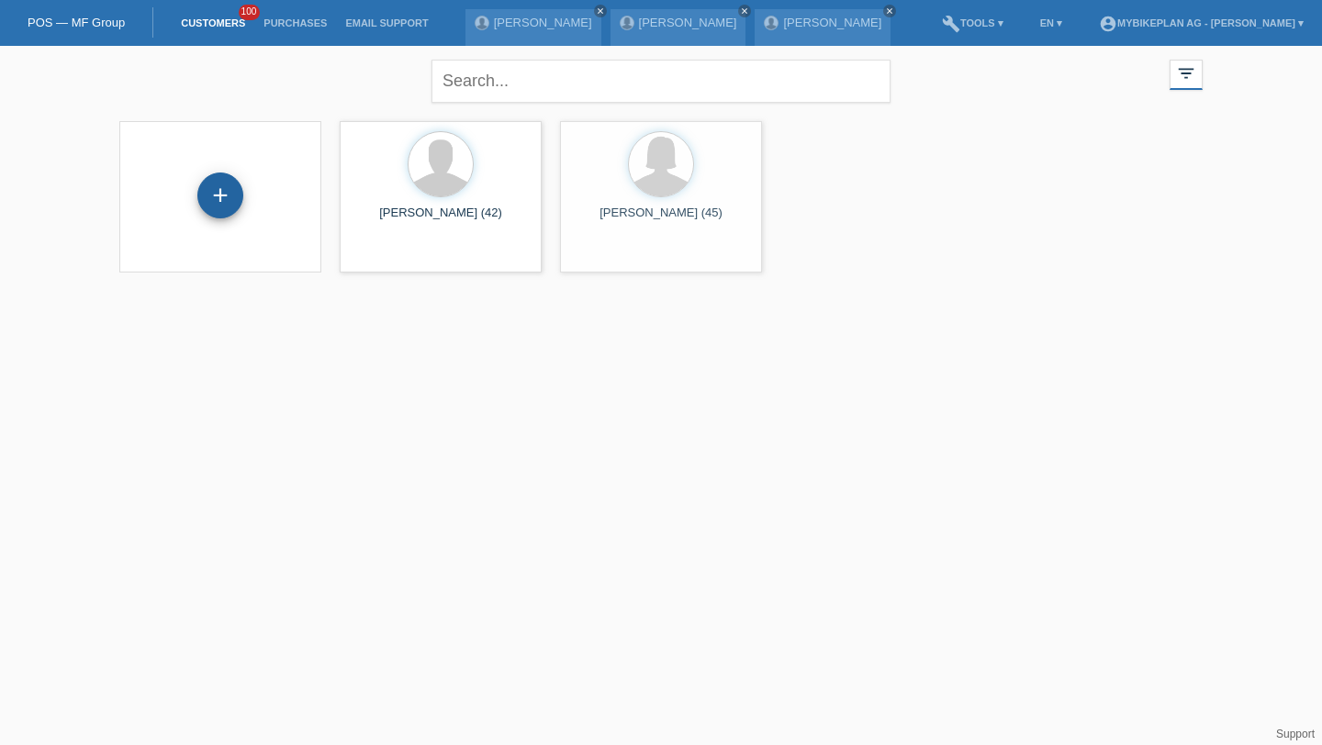
click at [225, 187] on div "+" at bounding box center [220, 196] width 46 height 46
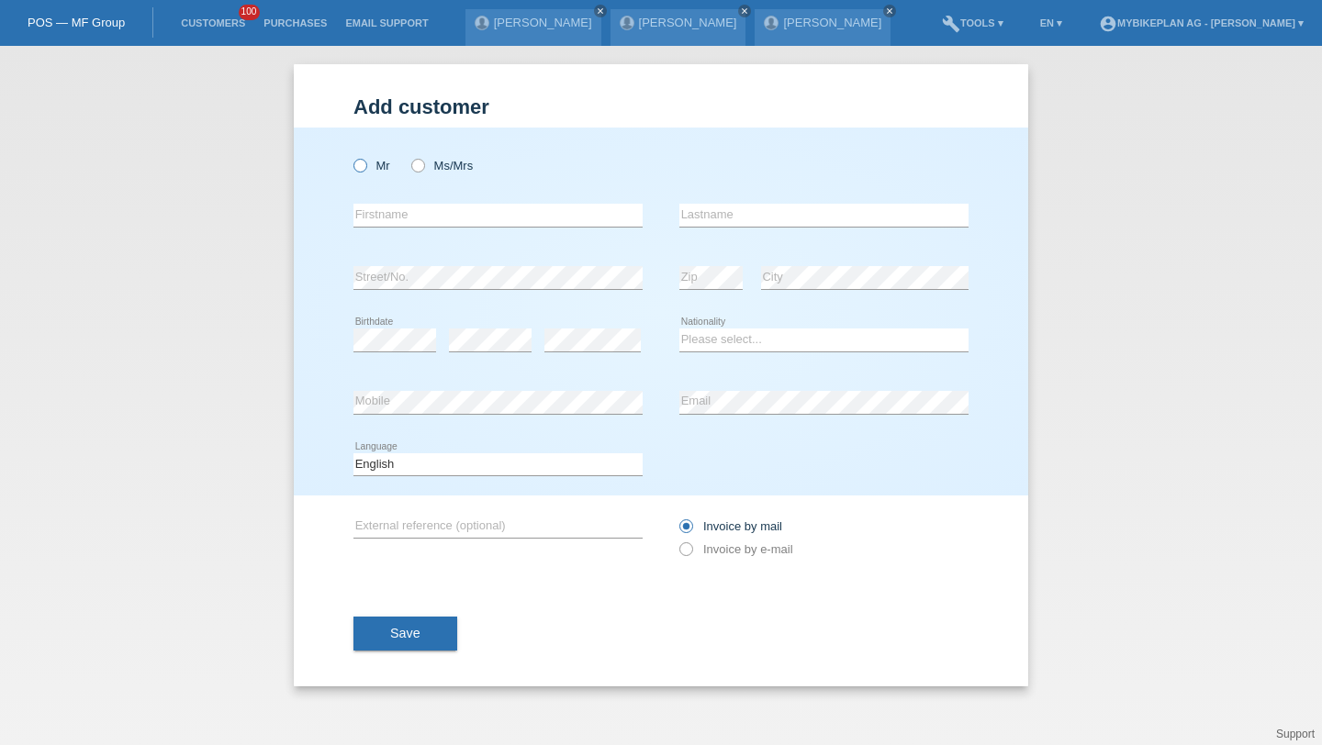
click at [376, 166] on label "Mr" at bounding box center [371, 166] width 37 height 14
click at [365, 166] on input "Mr" at bounding box center [359, 165] width 12 height 12
radio input "true"
click at [390, 208] on input "text" at bounding box center [497, 215] width 289 height 23
type input "[PERSON_NAME]"
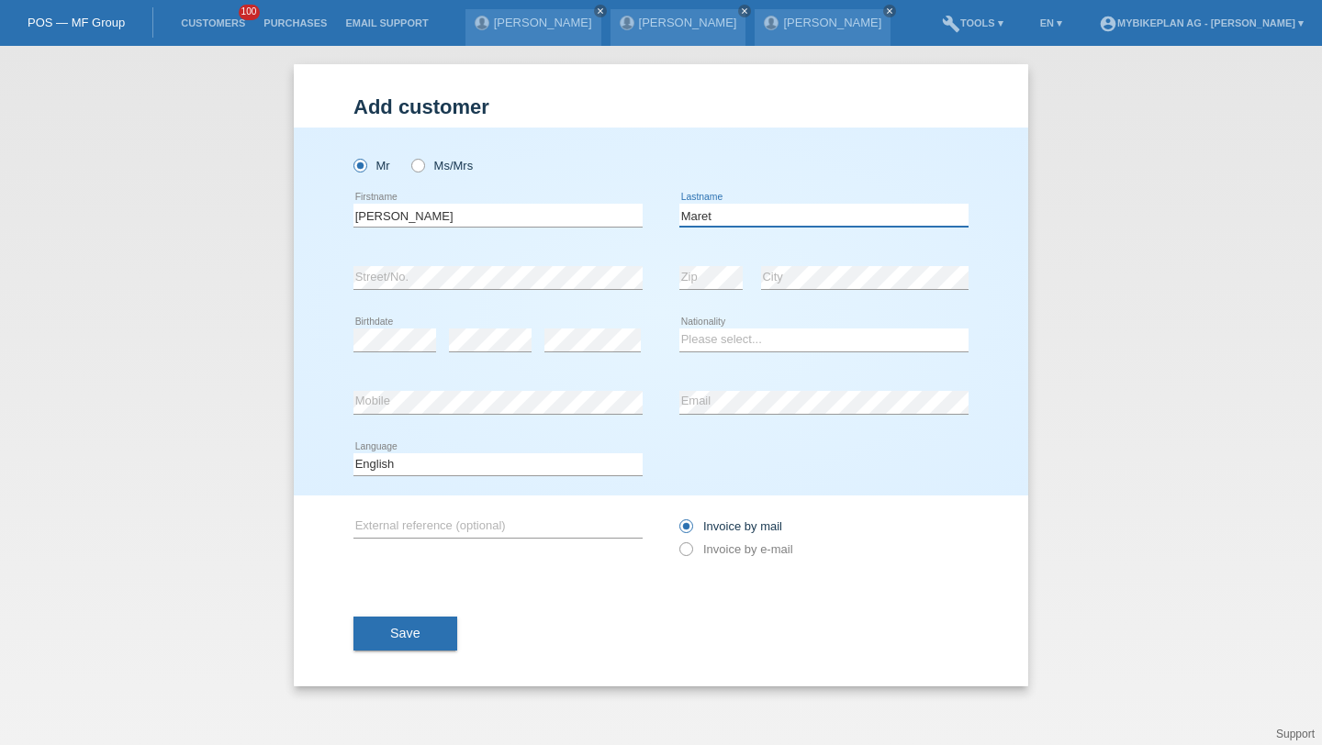
type input "Maret"
click at [495, 329] on div "error" at bounding box center [490, 340] width 83 height 62
click at [700, 339] on select "Please select... Switzerland Austria Germany Liechtenstein ------------ Afghani…" at bounding box center [823, 340] width 289 height 22
select select "CH"
click at [565, 421] on div "error Mobile" at bounding box center [497, 403] width 289 height 62
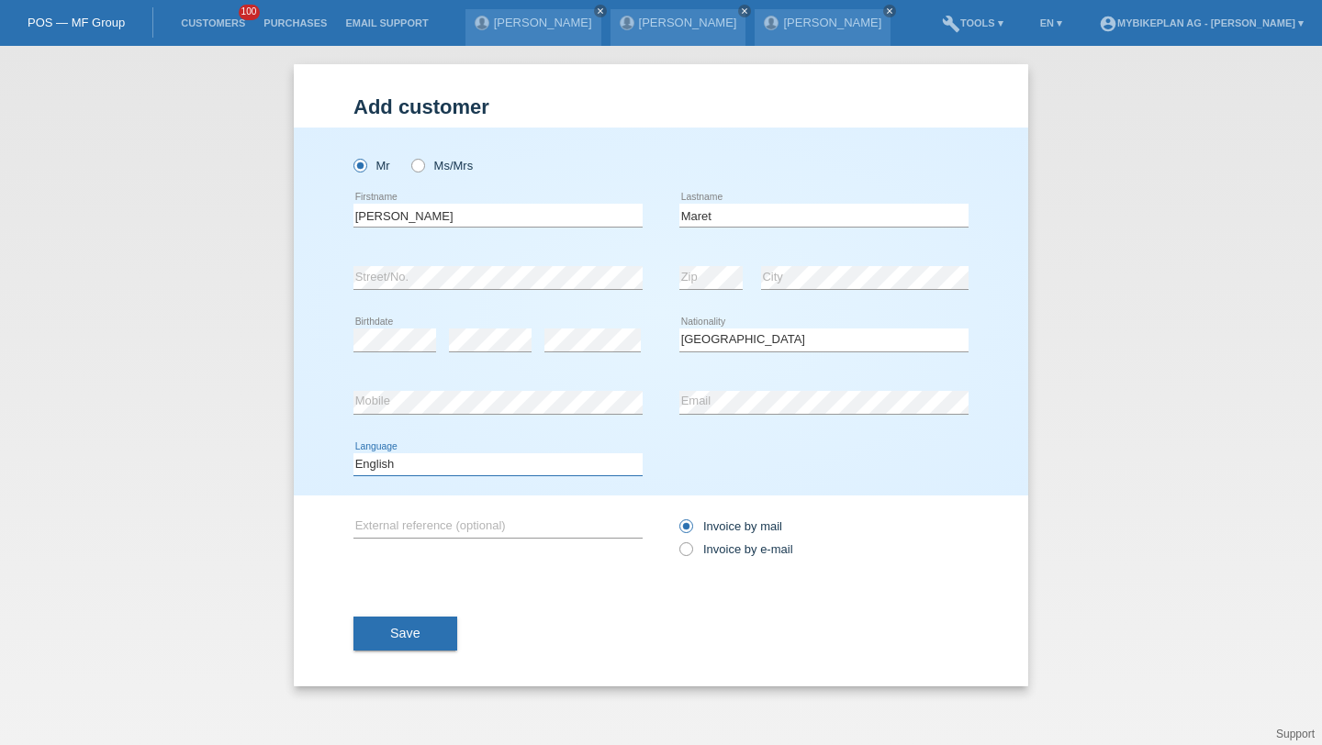
click at [533, 470] on select "Deutsch Français Italiano English" at bounding box center [497, 464] width 289 height 22
select select "de"
click at [707, 554] on label "Invoice by e-mail" at bounding box center [736, 549] width 114 height 14
click at [691, 554] on input "Invoice by e-mail" at bounding box center [685, 553] width 12 height 23
radio input "true"
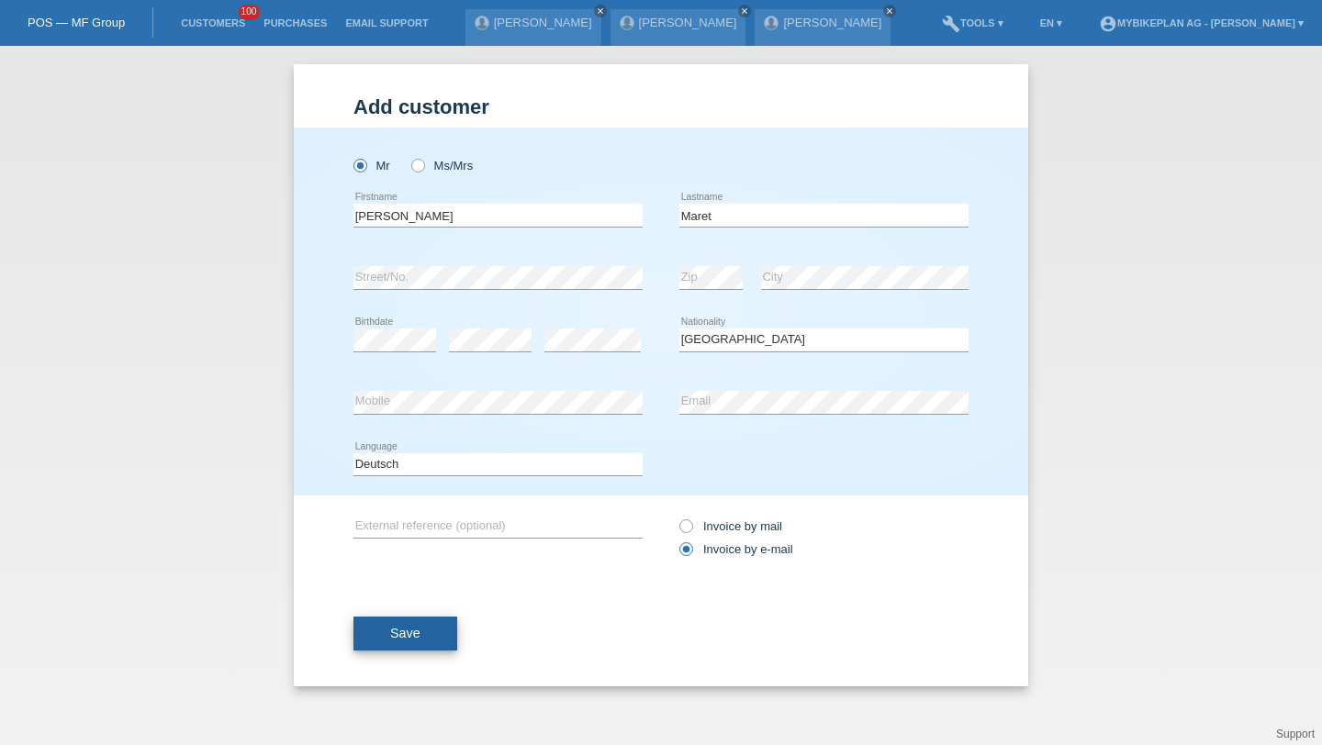
click at [397, 651] on button "Save" at bounding box center [405, 634] width 104 height 35
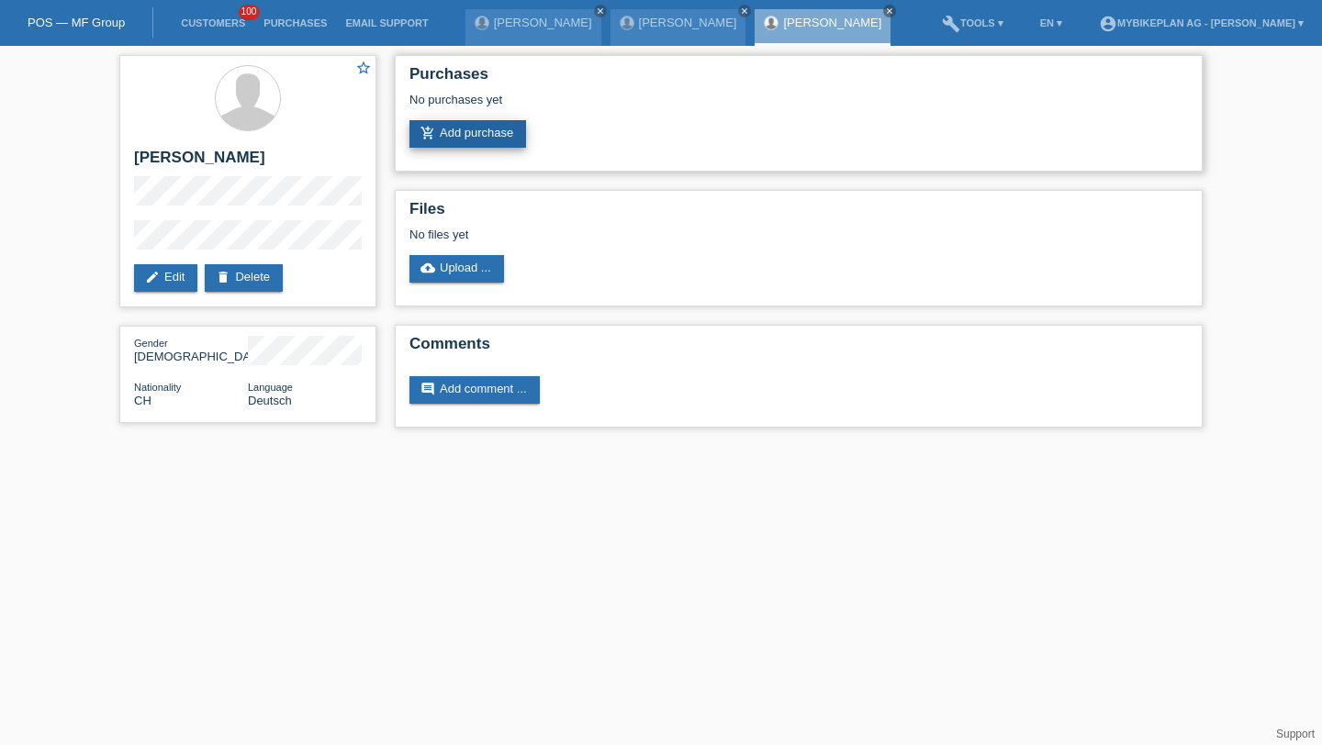
click at [484, 127] on link "add_shopping_cart Add purchase" at bounding box center [467, 134] width 117 height 28
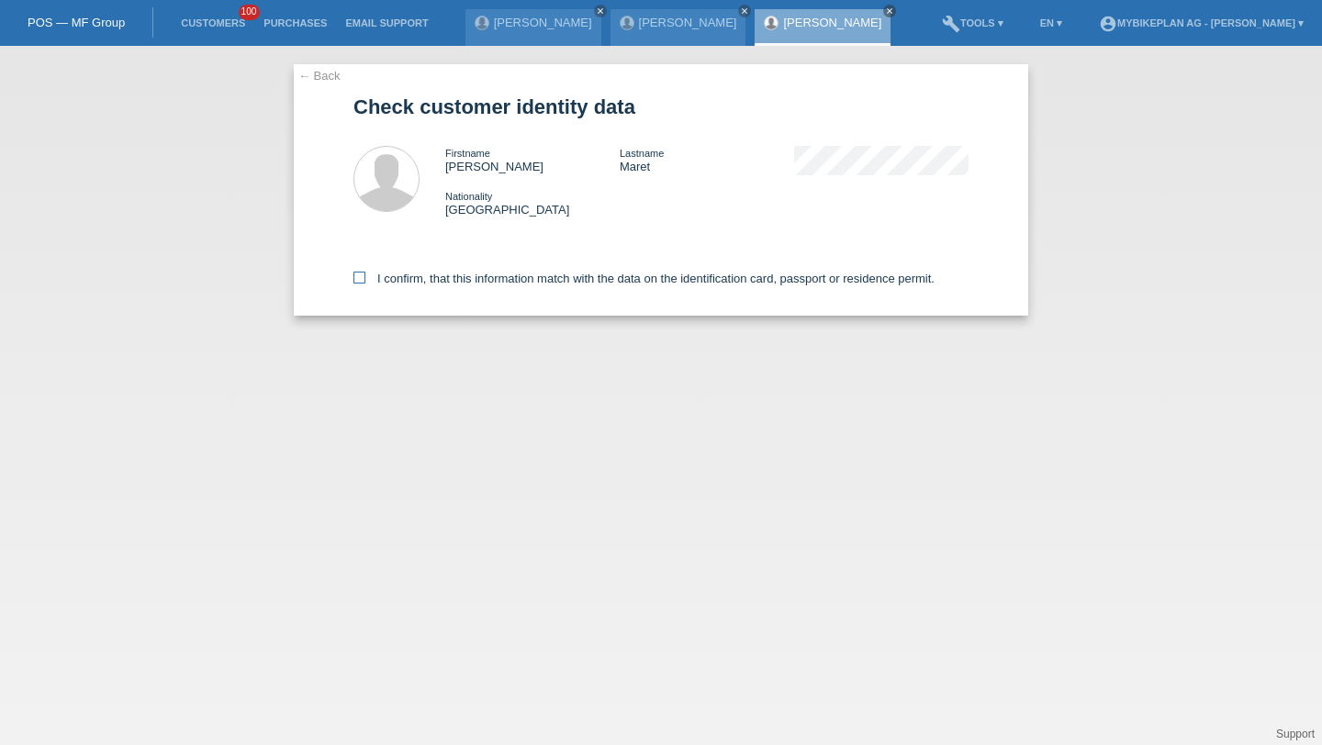
click label "I confirm, that this information match with the data on the identification card…"
click input "I confirm, that this information match with the data on the identification card…"
checkbox input "true"
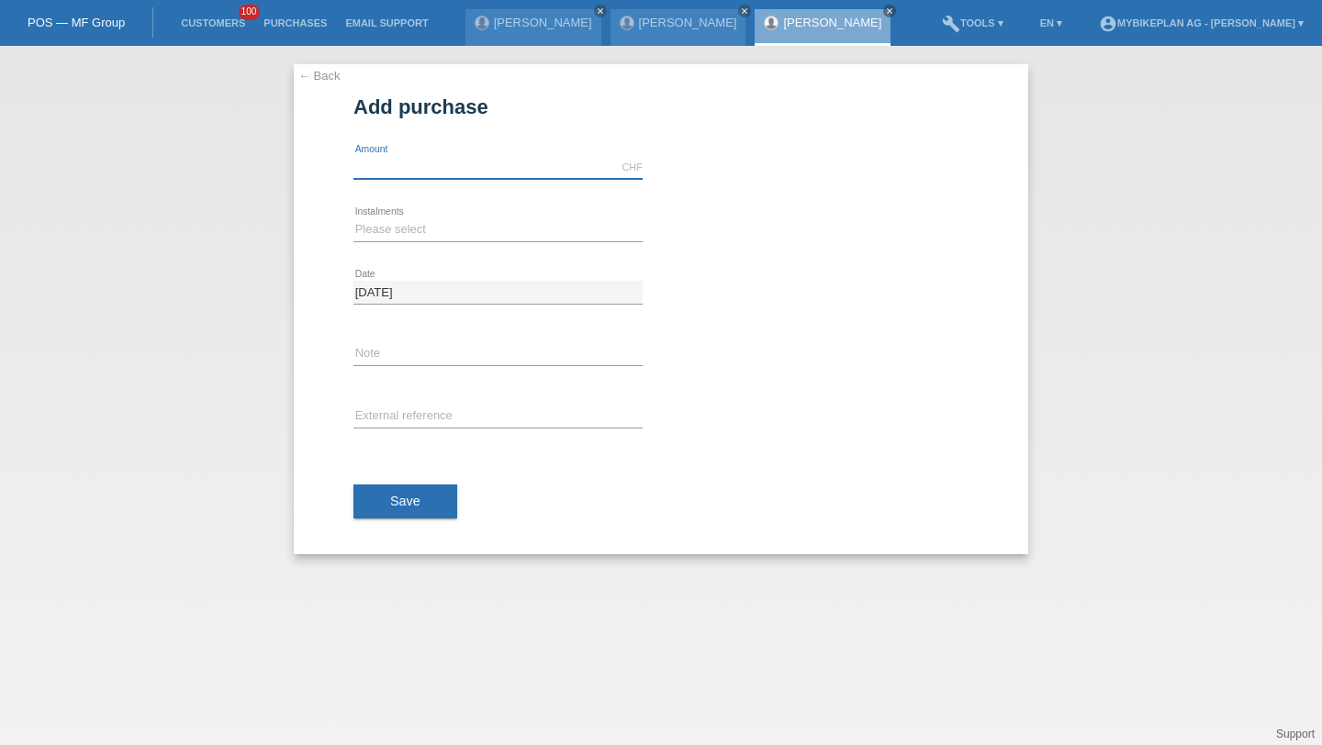
click at [462, 166] on input "text" at bounding box center [497, 167] width 289 height 23
type input "4490.00"
click at [429, 236] on select "Please select 6 instalments 12 instalments 18 instalments 24 instalments 36 ins…" at bounding box center [497, 229] width 289 height 22
select select "487"
click at [405, 414] on input "text" at bounding box center [497, 417] width 289 height 23
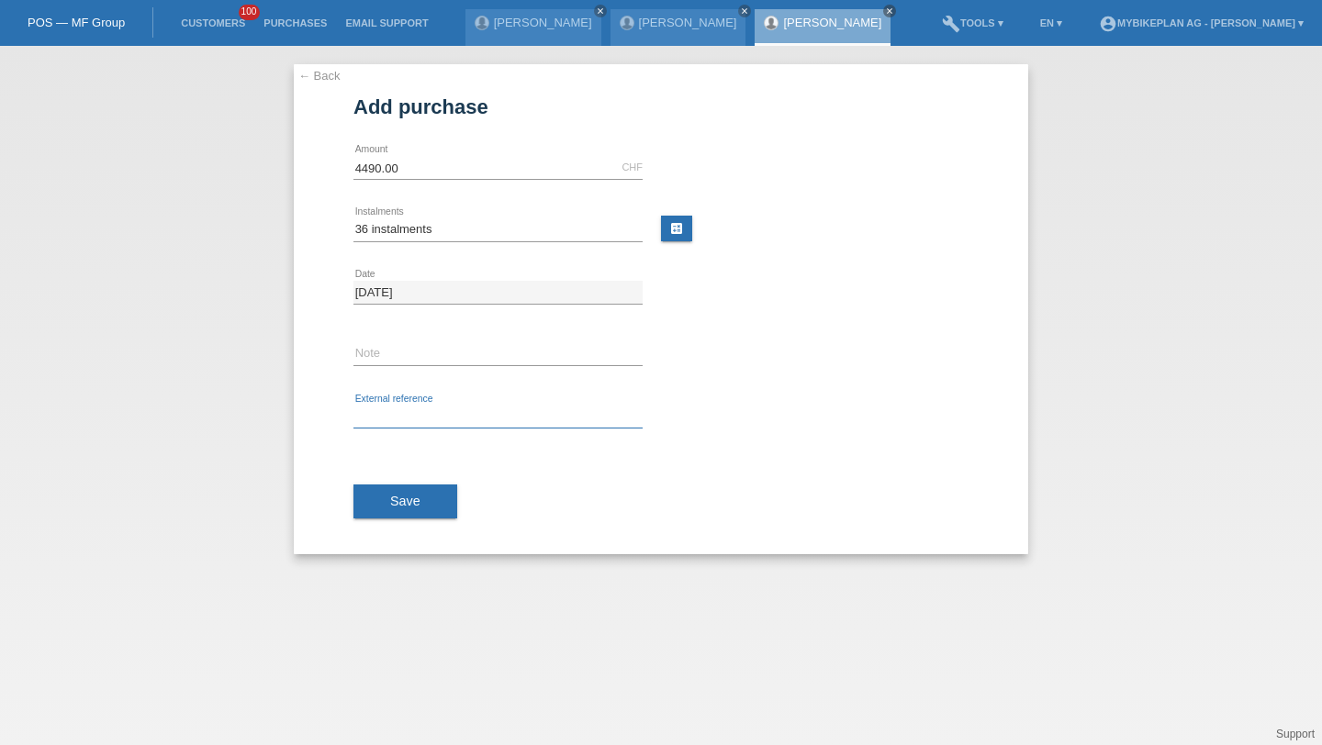
paste input "42409829733"
type input "42409829733"
click at [411, 498] on span "Save" at bounding box center [405, 501] width 30 height 15
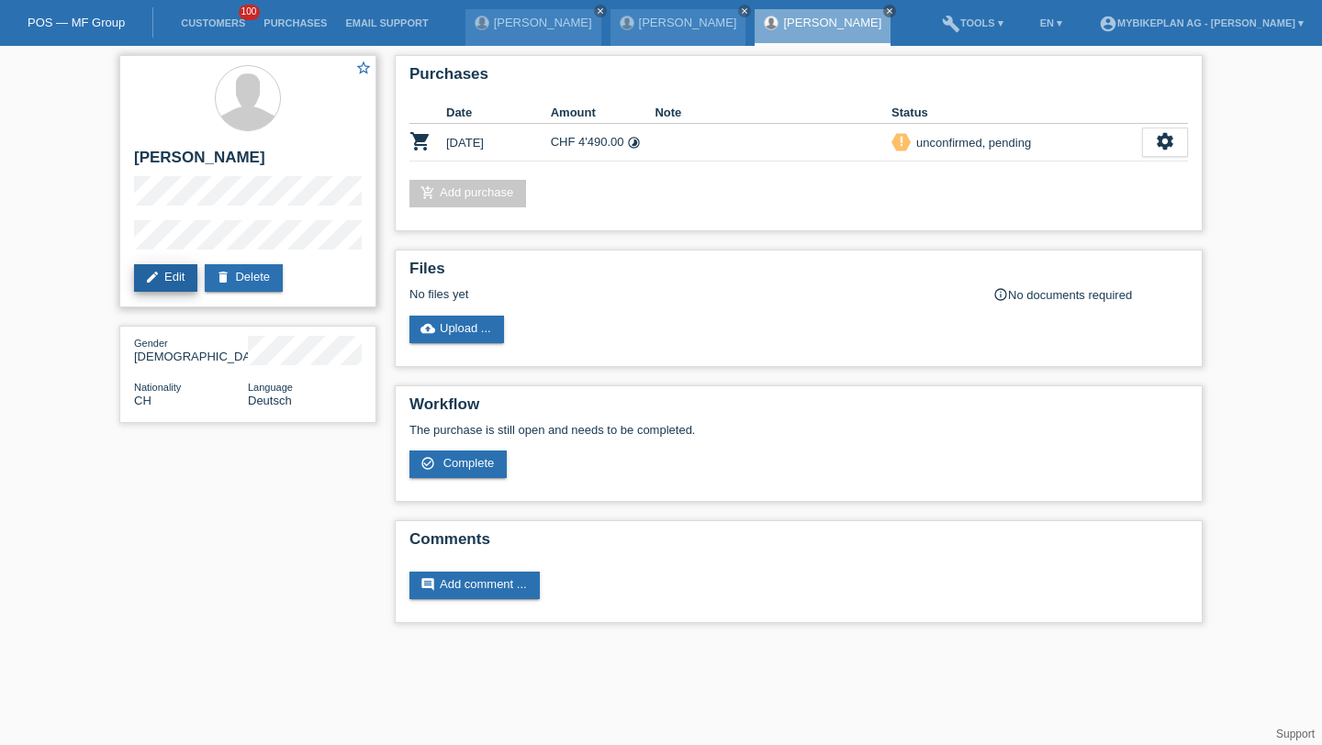
click at [183, 274] on link "edit Edit" at bounding box center [165, 278] width 63 height 28
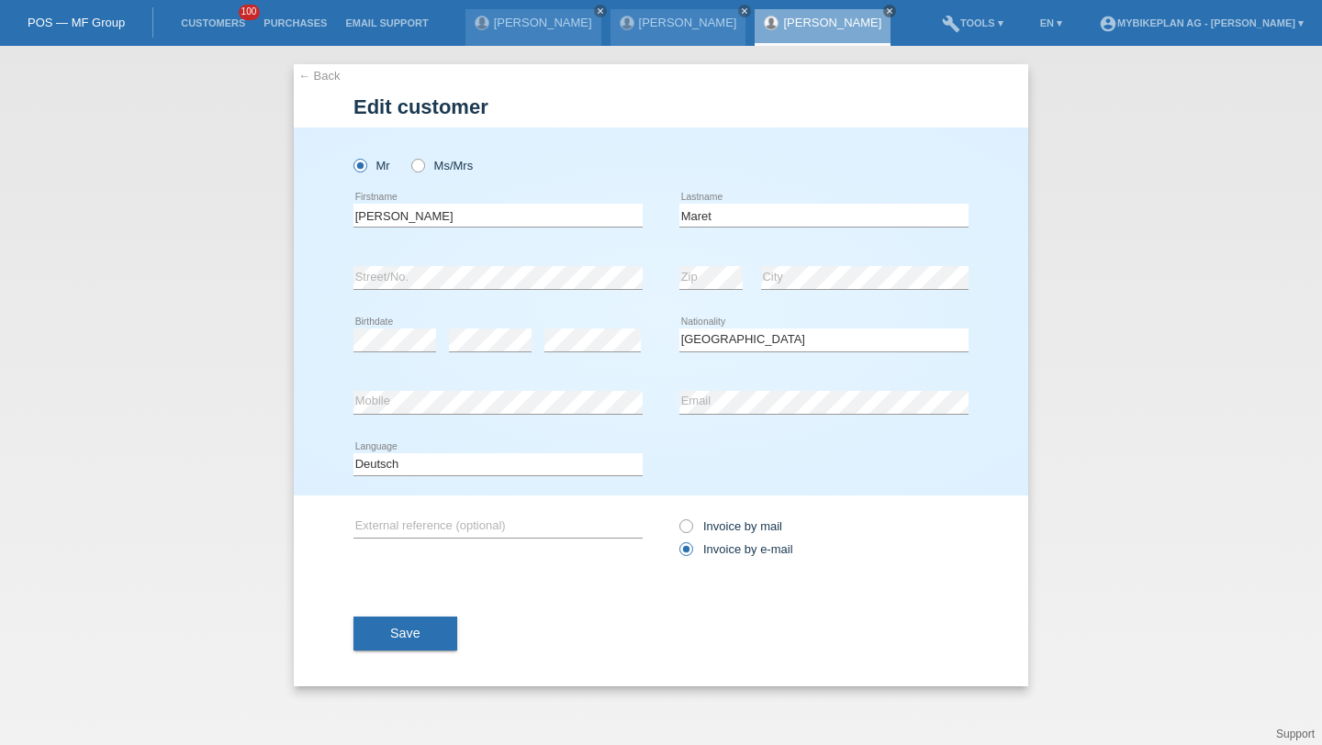
select select "CH"
click at [397, 456] on select "Deutsch Français Italiano English" at bounding box center [497, 464] width 289 height 22
select select "fr"
click at [408, 641] on span "Save" at bounding box center [405, 633] width 30 height 15
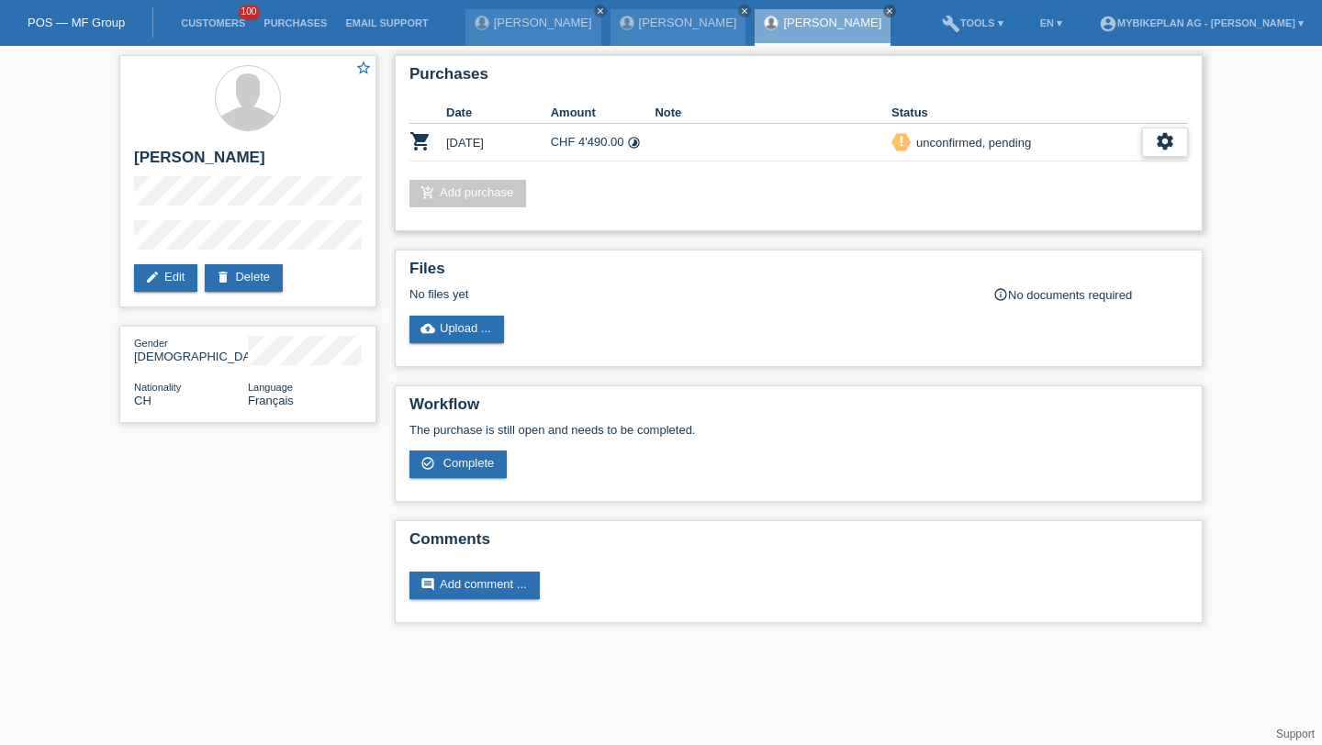
click at [1142, 145] on div "settings" at bounding box center [1165, 142] width 46 height 29
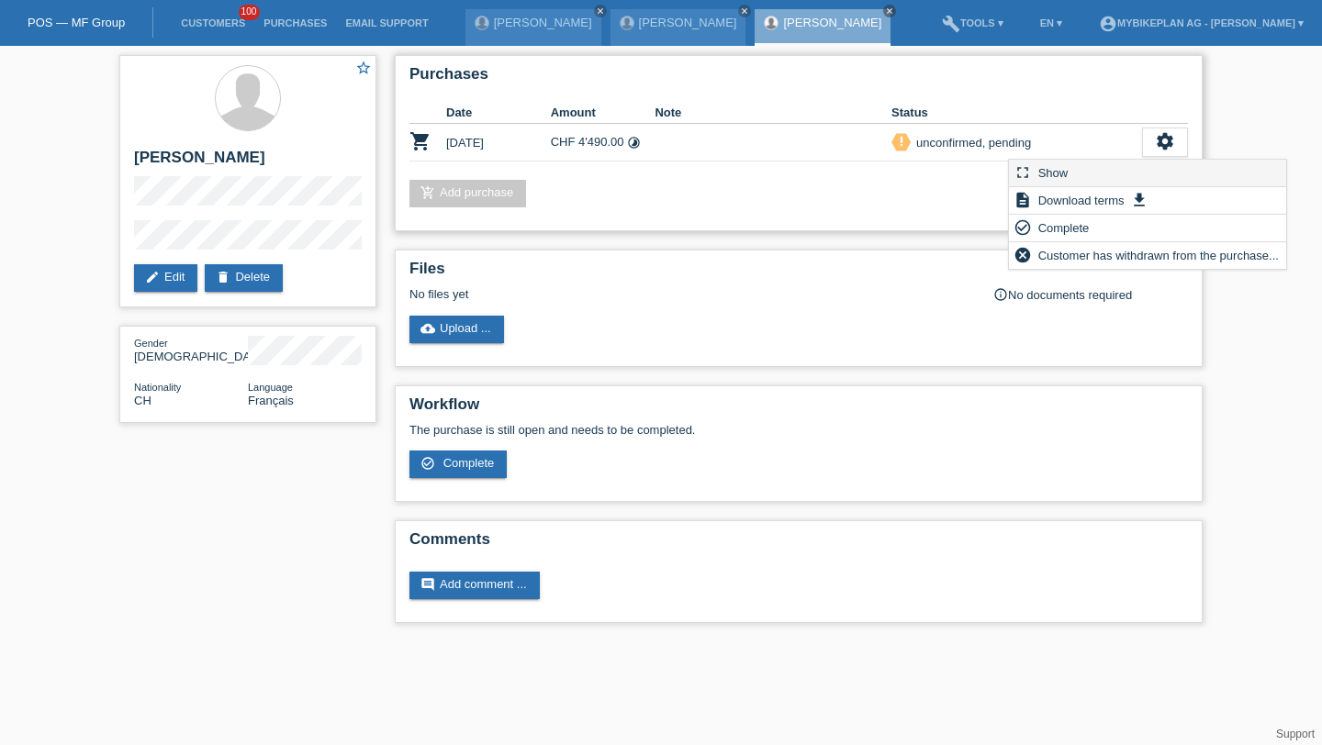
click at [1095, 177] on div "fullscreen Show" at bounding box center [1147, 174] width 277 height 28
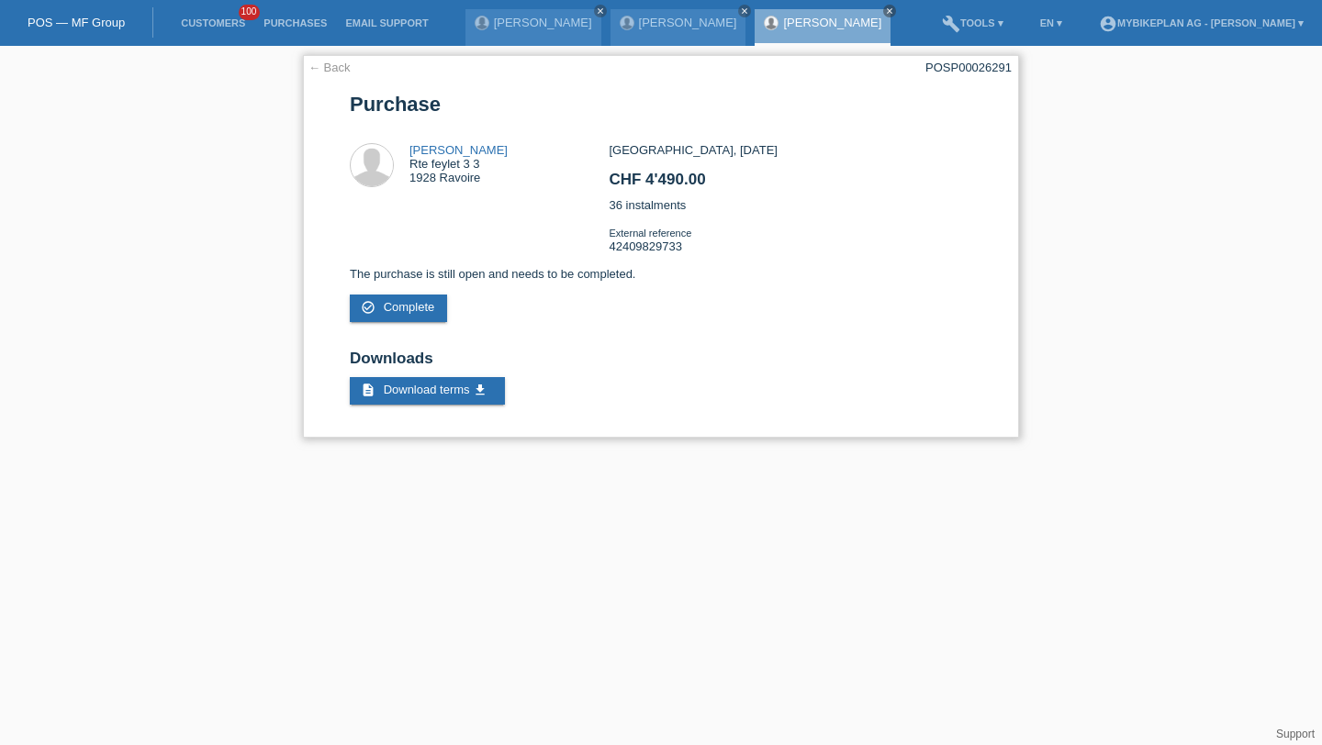
click at [990, 63] on div "POSP00026291" at bounding box center [968, 68] width 86 height 14
copy div "POSP00026291"
click at [223, 30] on li "Customers 100" at bounding box center [213, 23] width 83 height 47
click at [218, 18] on link "Customers" at bounding box center [213, 22] width 83 height 11
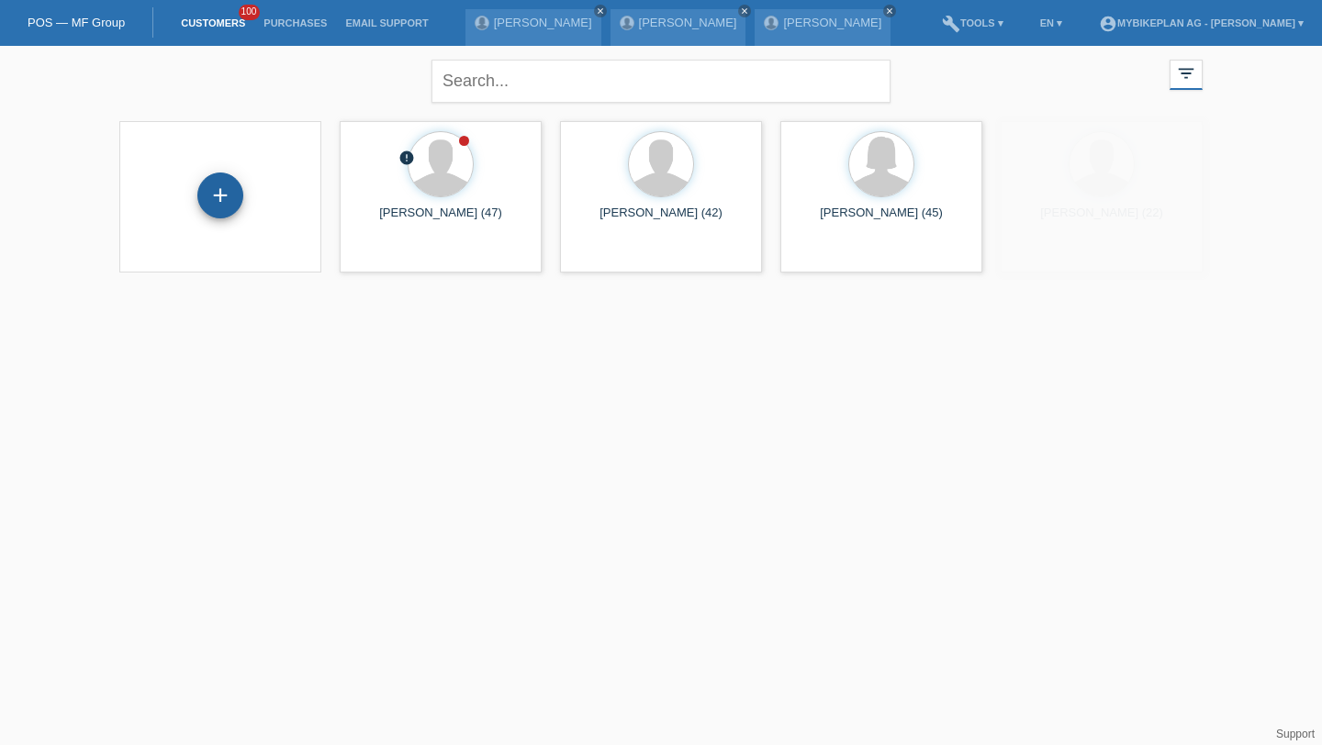
click at [235, 181] on div "+" at bounding box center [220, 195] width 44 height 31
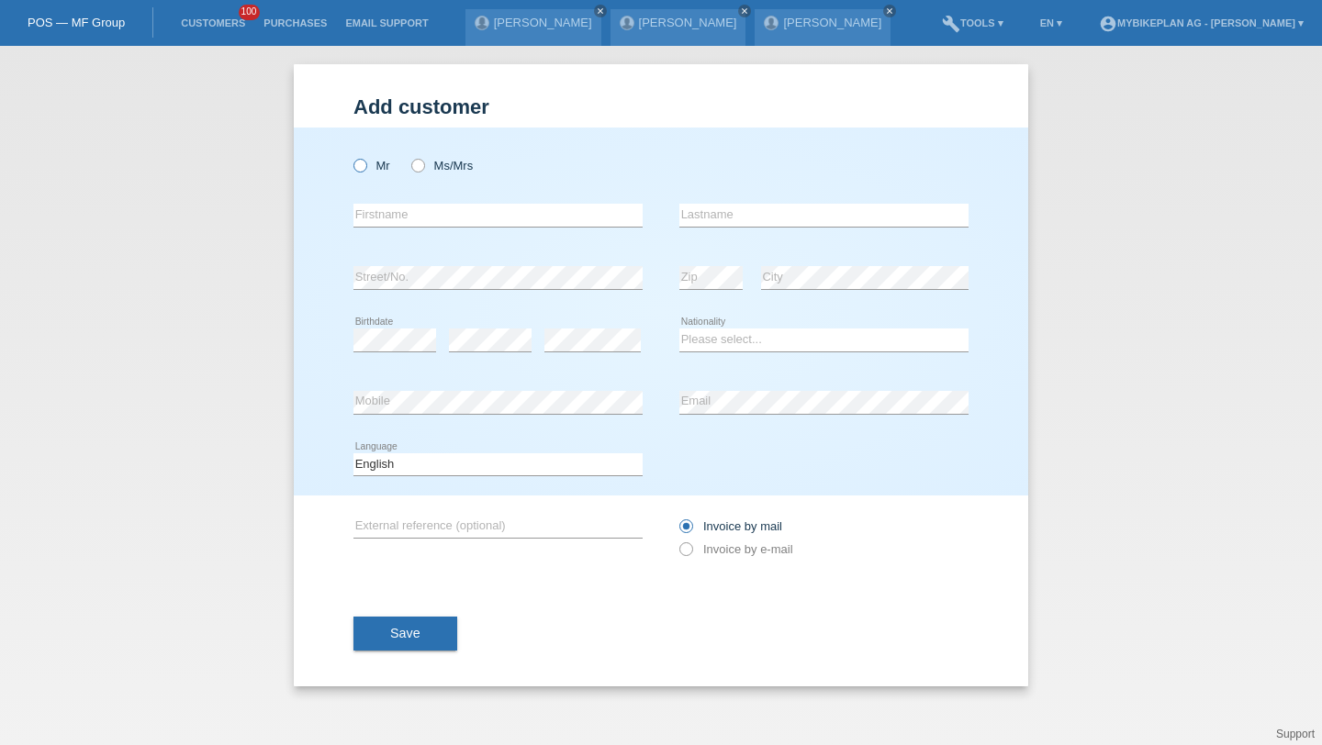
click at [372, 166] on label "Mr" at bounding box center [371, 166] width 37 height 14
click at [365, 166] on input "Mr" at bounding box center [359, 165] width 12 height 12
radio input "true"
click at [389, 221] on input "text" at bounding box center [497, 215] width 289 height 23
type input "[PERSON_NAME]"
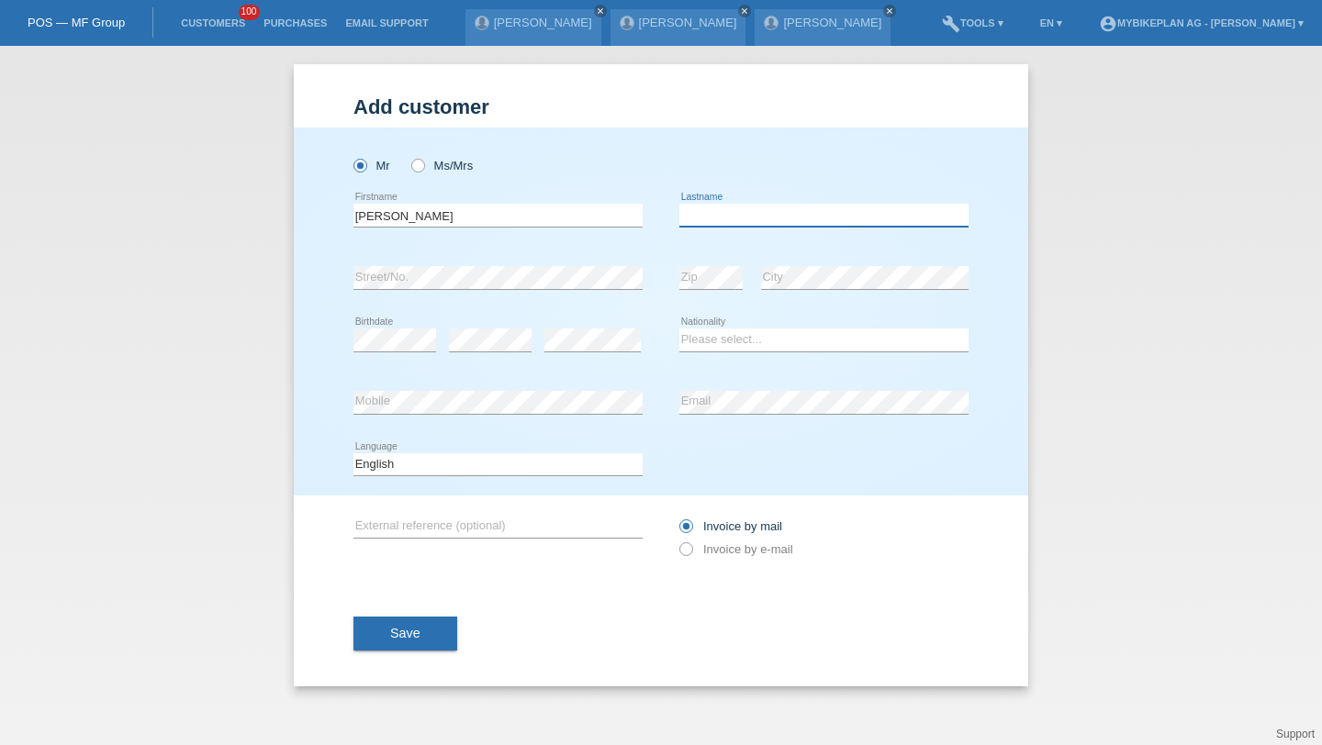
paste input "[PERSON_NAME]"
type input "[PERSON_NAME]"
click at [712, 331] on select "Please select... [GEOGRAPHIC_DATA] [GEOGRAPHIC_DATA] [GEOGRAPHIC_DATA] [GEOGRAP…" at bounding box center [823, 340] width 289 height 22
click at [737, 337] on select "Please select... [GEOGRAPHIC_DATA] [GEOGRAPHIC_DATA] [GEOGRAPHIC_DATA] [GEOGRAP…" at bounding box center [823, 340] width 289 height 22
select select "BR"
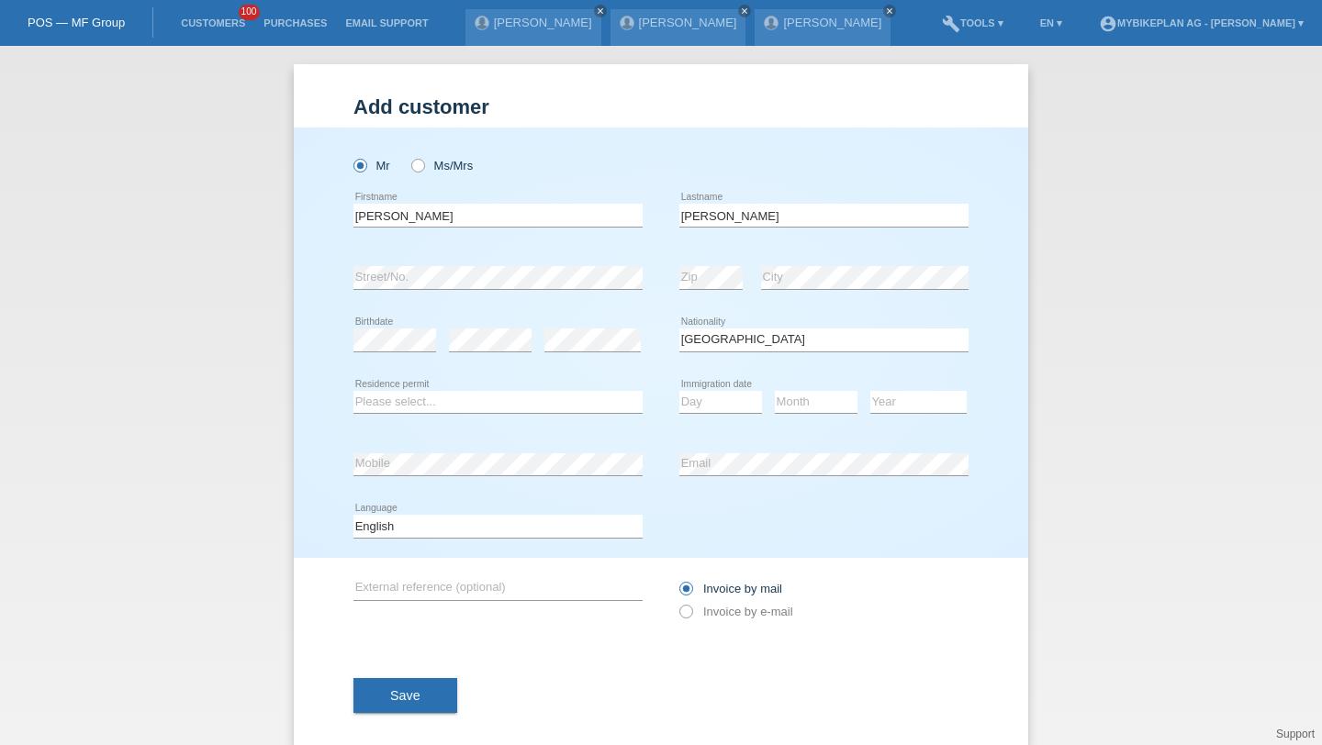
click at [456, 425] on div "Please select... C B B - Refugee status Other error Residence permit" at bounding box center [497, 403] width 289 height 62
click at [460, 408] on select "Please select... C B B - Refugee status Other" at bounding box center [497, 402] width 289 height 22
select select "B"
click at [718, 385] on div "Day 01 02 03 04 05 06 07 08 09 10 11 12 13 14 15 16" at bounding box center [720, 403] width 83 height 62
click at [726, 414] on icon at bounding box center [720, 413] width 83 height 1
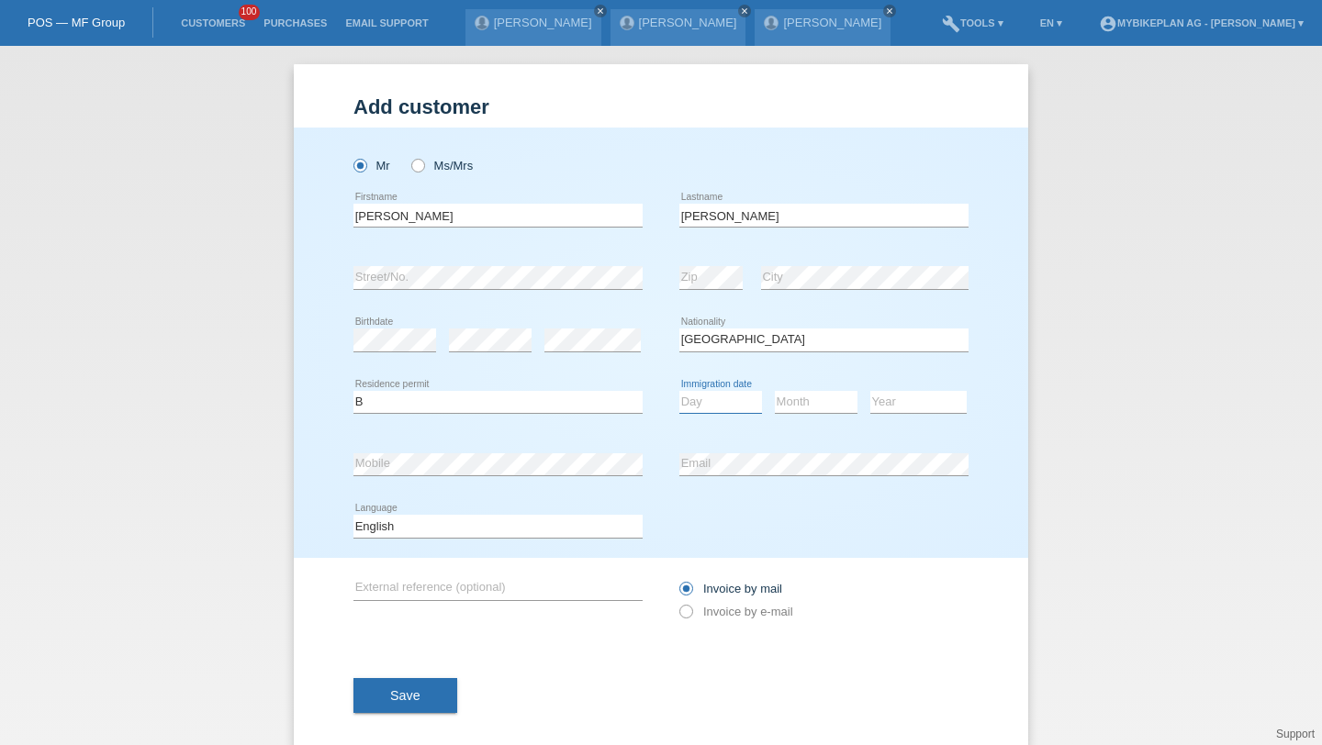
click at [726, 403] on select "Day 01 02 03 04 05 06 07 08 09 10 11" at bounding box center [720, 402] width 83 height 22
select select "04"
click at [818, 403] on select "Month 01 02 03 04 05 06 07 08 09 10 11" at bounding box center [816, 402] width 83 height 22
select select "01"
click at [886, 399] on select "Year [DATE] 2024 2023 2022 2021 2020 2019 2018 2017 2016 2015 2014 2013 2012 20…" at bounding box center [918, 402] width 96 height 22
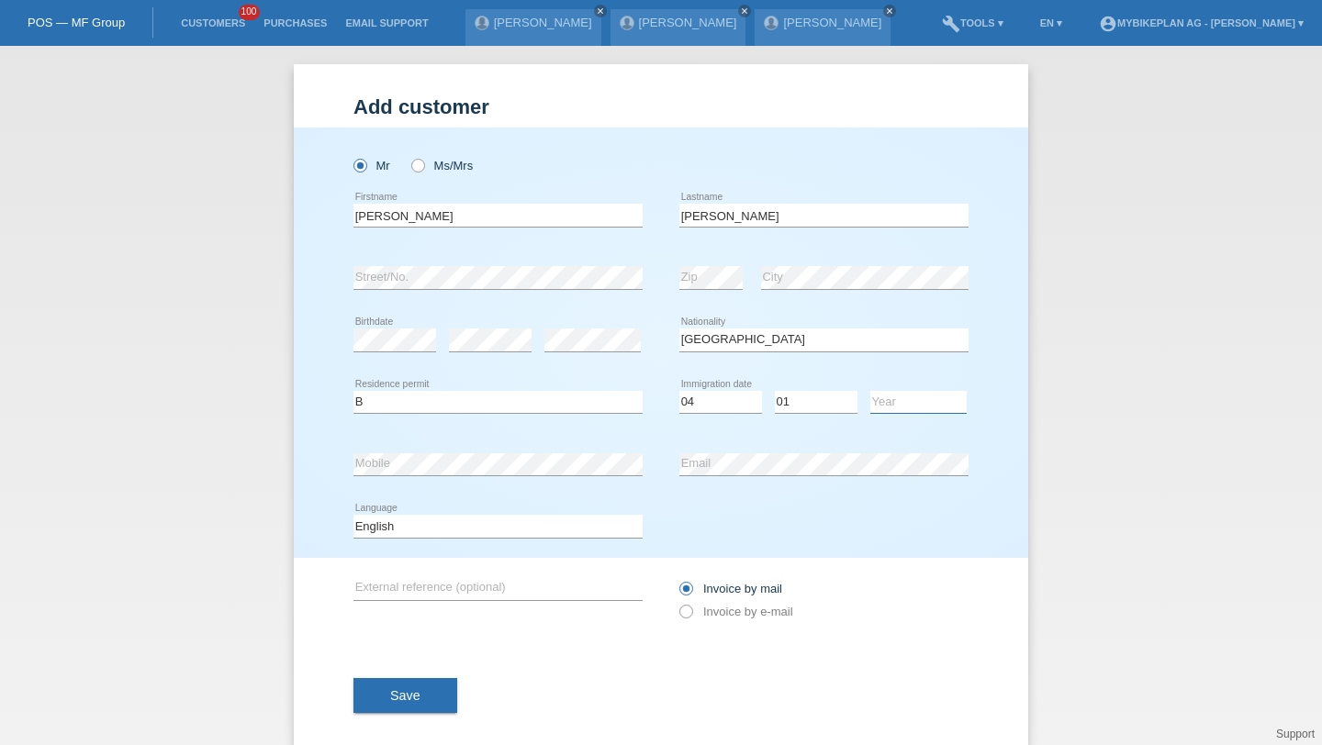
select select "2010"
click at [692, 448] on div "error Email" at bounding box center [823, 464] width 289 height 62
click at [693, 449] on div "error Email" at bounding box center [823, 464] width 289 height 62
click at [525, 517] on select "Deutsch Français Italiano English" at bounding box center [497, 526] width 289 height 22
select select "fr"
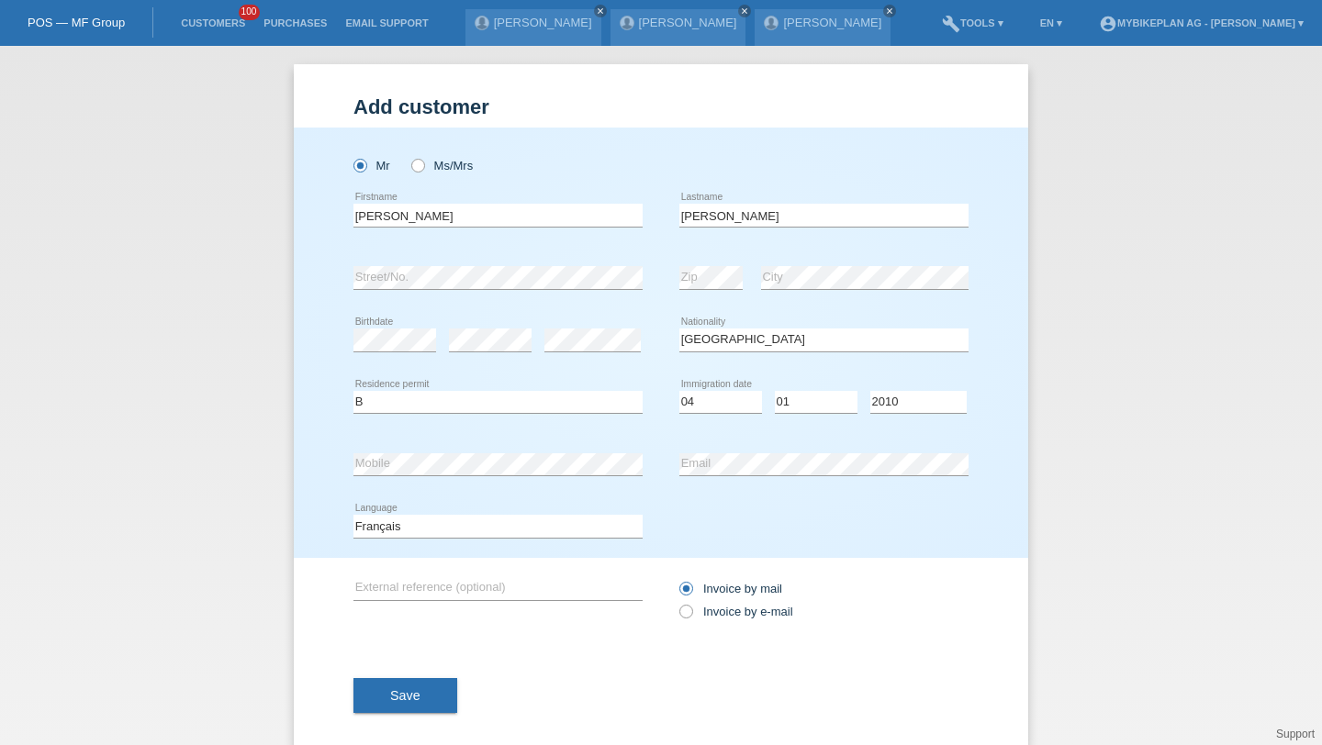
click at [696, 605] on div "Invoice by mail Invoice by e-mail" at bounding box center [823, 600] width 289 height 46
click at [695, 610] on label "Invoice by e-mail" at bounding box center [736, 612] width 114 height 14
click at [691, 610] on input "Invoice by e-mail" at bounding box center [685, 616] width 12 height 23
radio input "true"
click at [408, 691] on span "Save" at bounding box center [405, 695] width 30 height 15
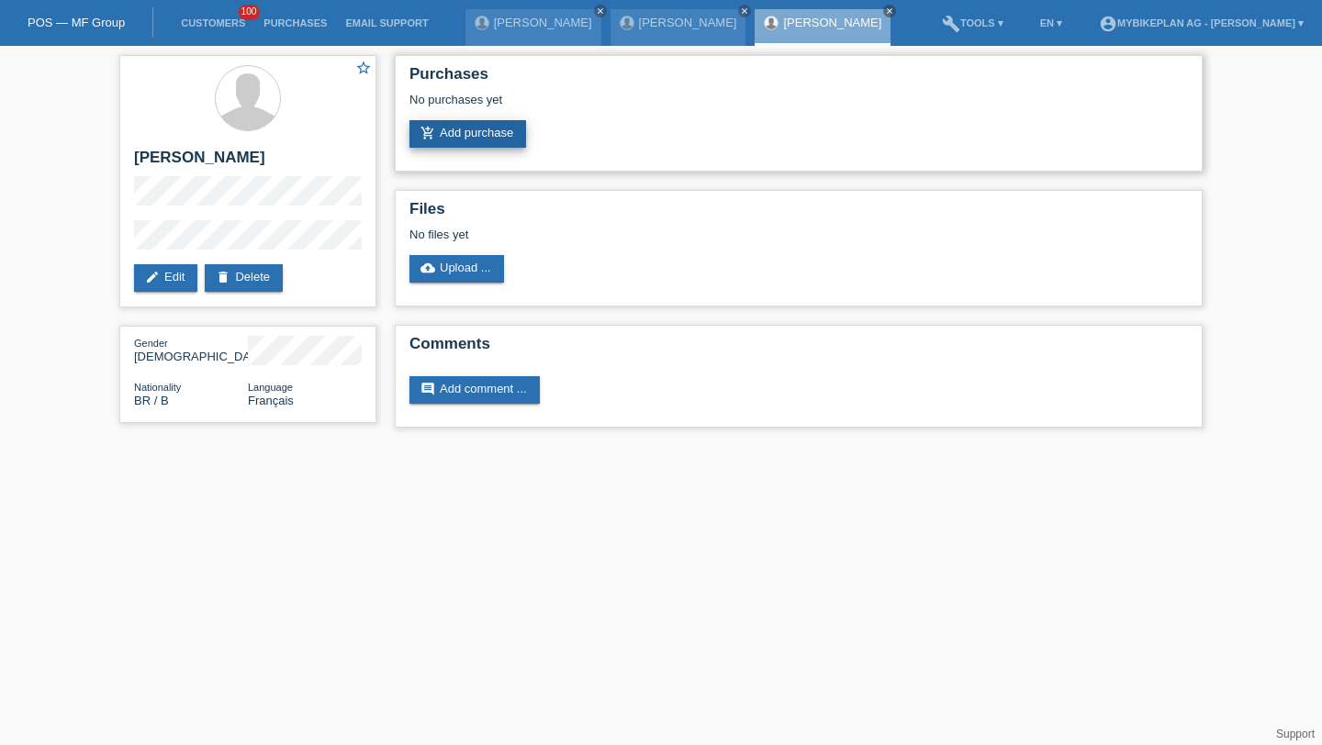
click at [502, 142] on link "add_shopping_cart Add purchase" at bounding box center [467, 134] width 117 height 28
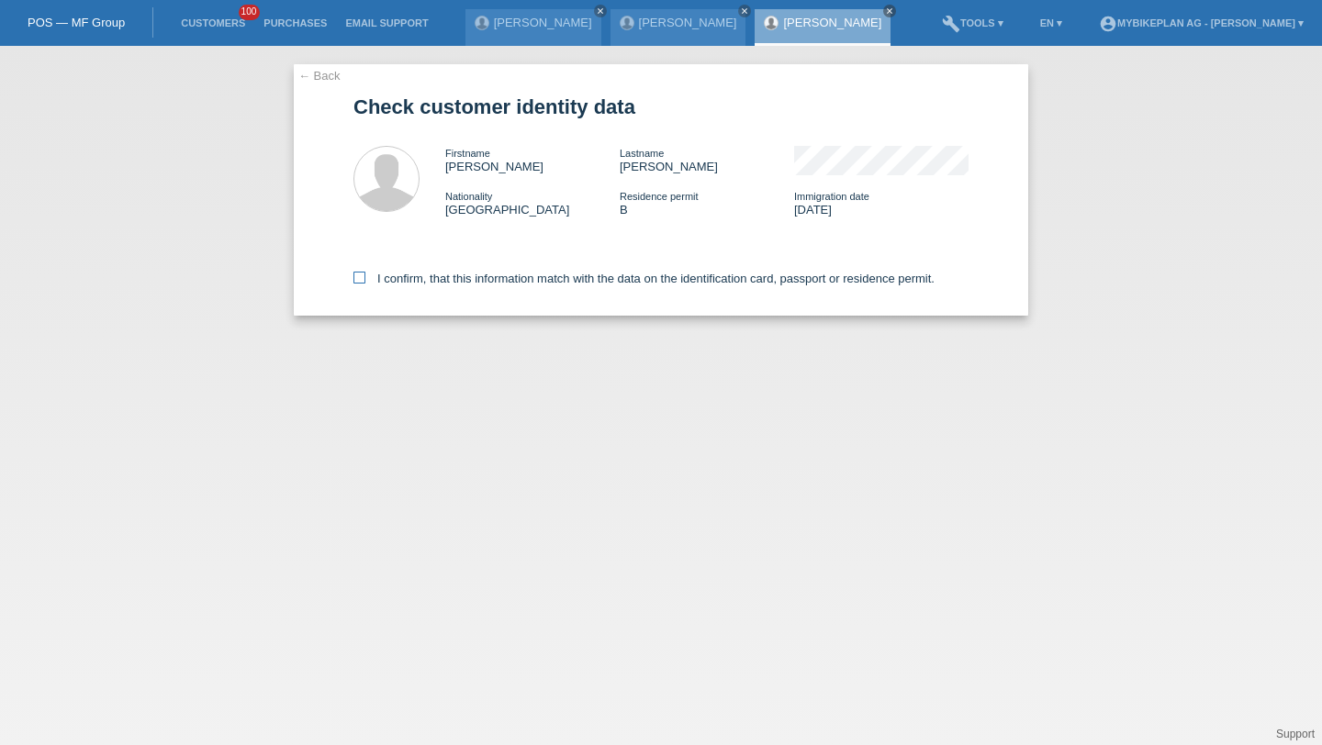
click at [458, 285] on label "I confirm, that this information match with the data on the identification card…" at bounding box center [643, 279] width 581 height 14
click at [365, 284] on input "I confirm, that this information match with the data on the identification card…" at bounding box center [359, 278] width 12 height 12
checkbox input "true"
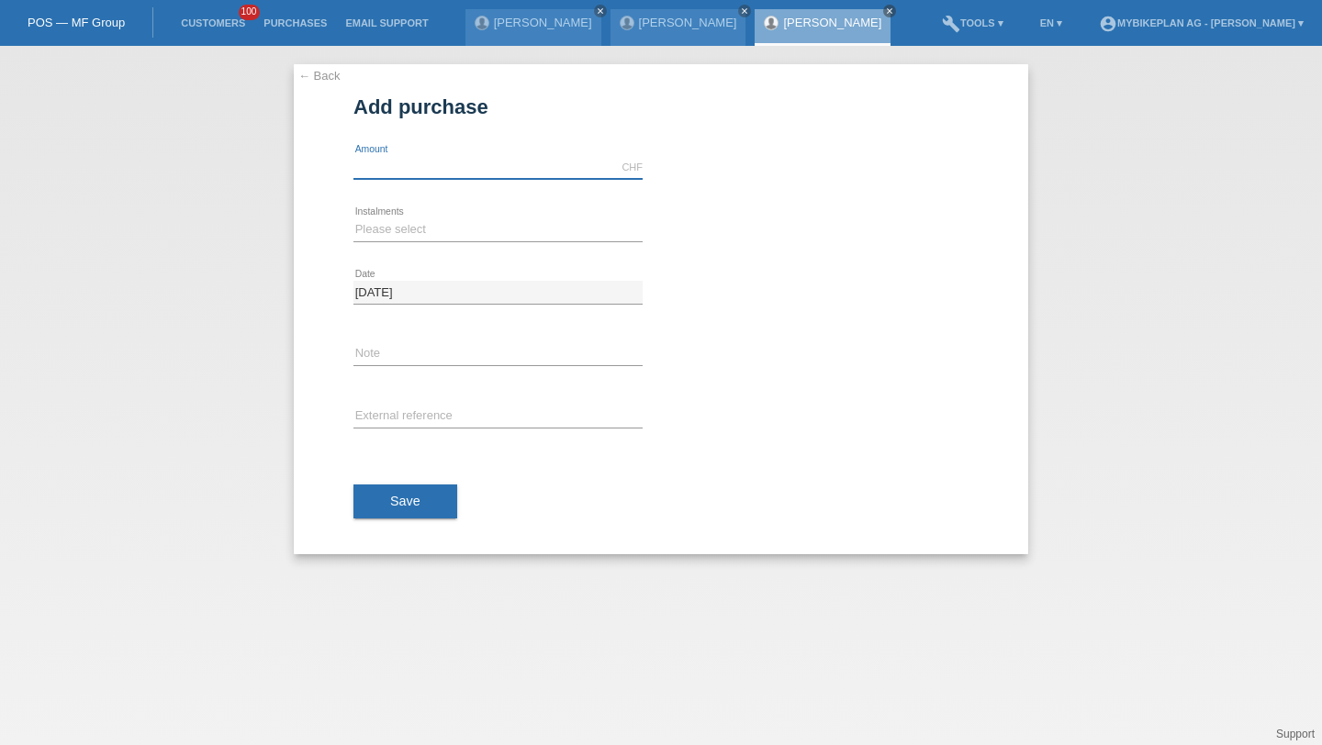
click at [431, 167] on input "text" at bounding box center [497, 167] width 289 height 23
type input "5099.00"
click at [409, 245] on div "Please select 6 instalments 12 instalments 18 instalments 24 instalments 36 ins…" at bounding box center [497, 230] width 289 height 62
click at [409, 241] on icon at bounding box center [497, 241] width 289 height 1
click at [409, 231] on select "Please select 6 instalments 12 instalments 18 instalments 24 instalments 36 ins…" at bounding box center [497, 229] width 289 height 22
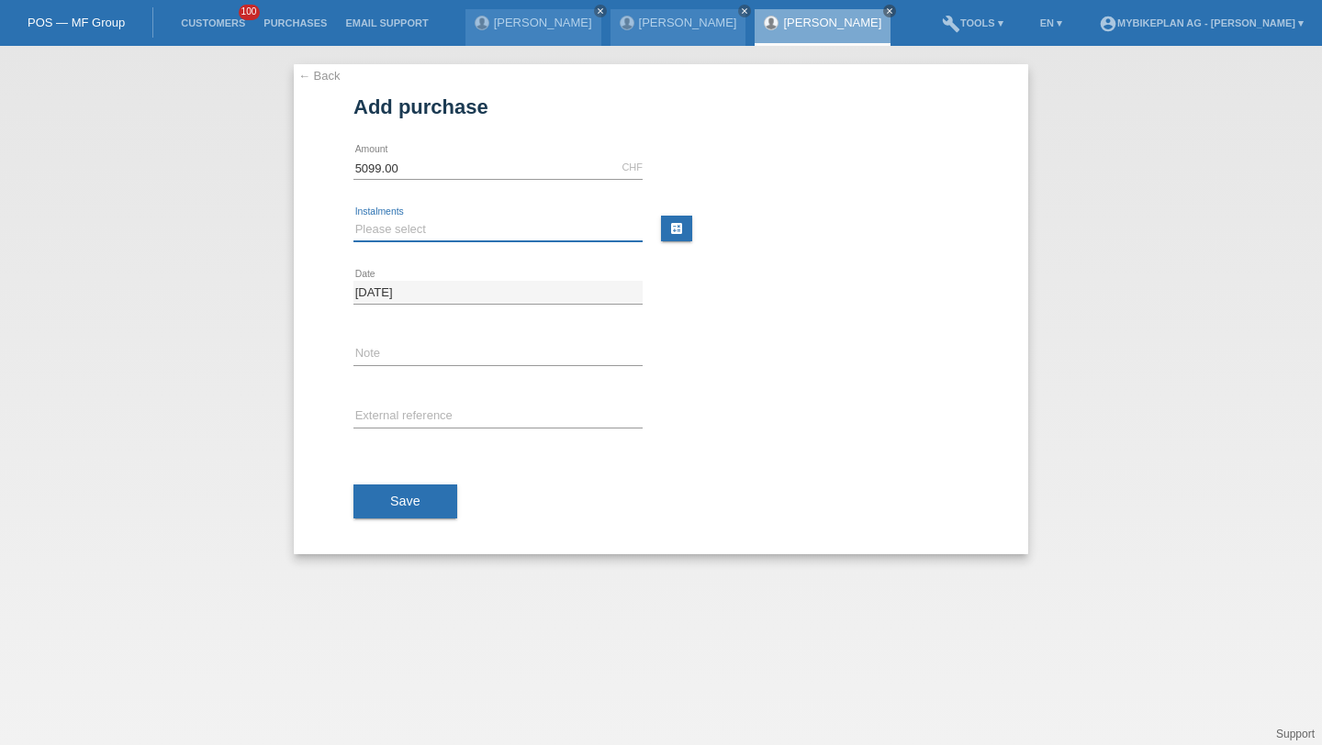
select select "488"
click at [394, 419] on input "text" at bounding box center [497, 417] width 289 height 23
paste input "42380968771"
type input "42380968771"
click at [398, 512] on button "Save" at bounding box center [405, 502] width 104 height 35
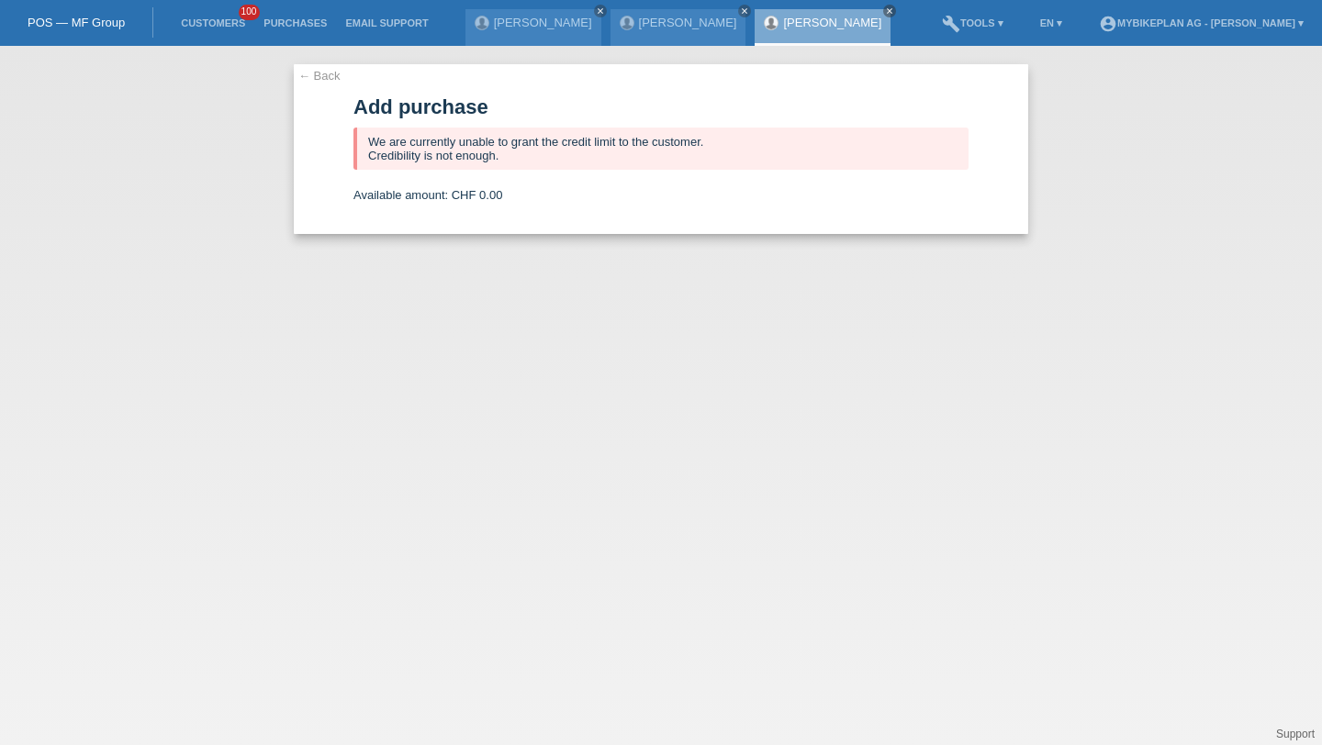
click at [211, 16] on li "Customers 100" at bounding box center [213, 23] width 83 height 47
click at [214, 23] on link "Customers" at bounding box center [213, 22] width 83 height 11
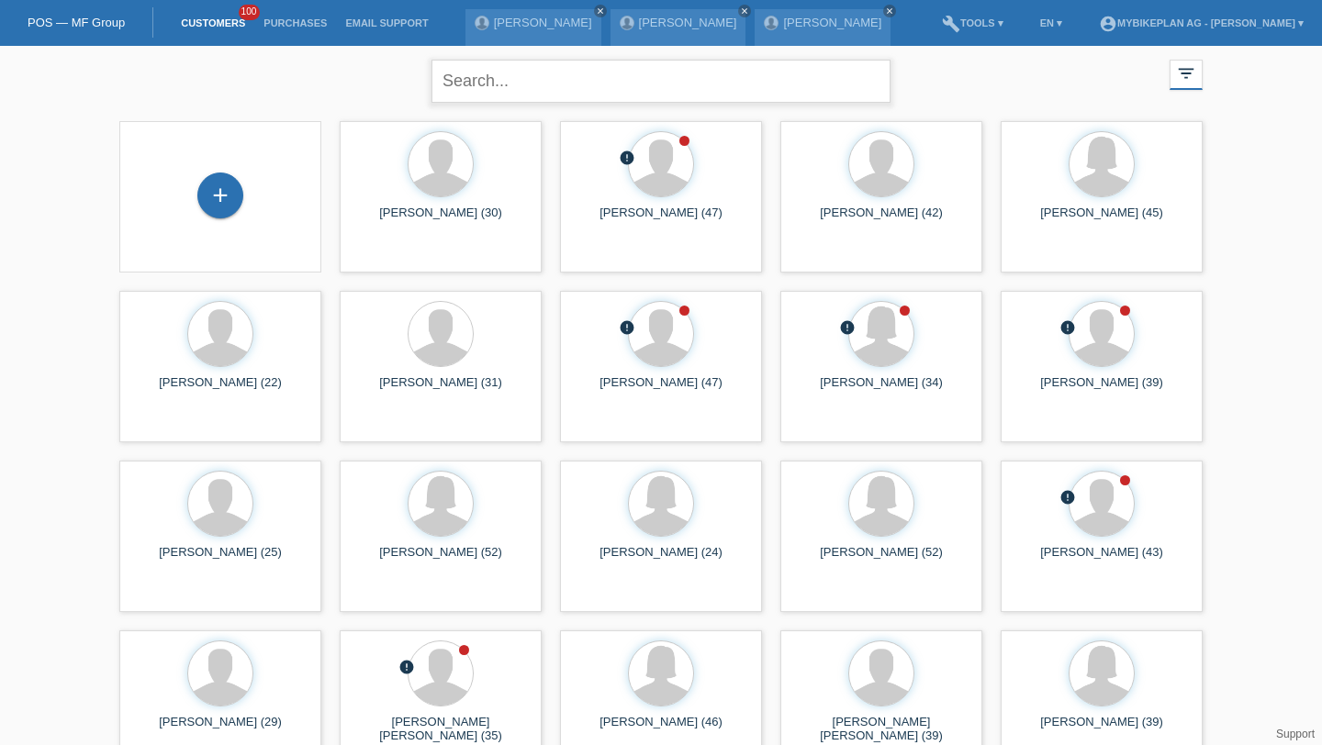
click at [471, 92] on input "text" at bounding box center [660, 81] width 459 height 43
type input "[PERSON_NAME]"
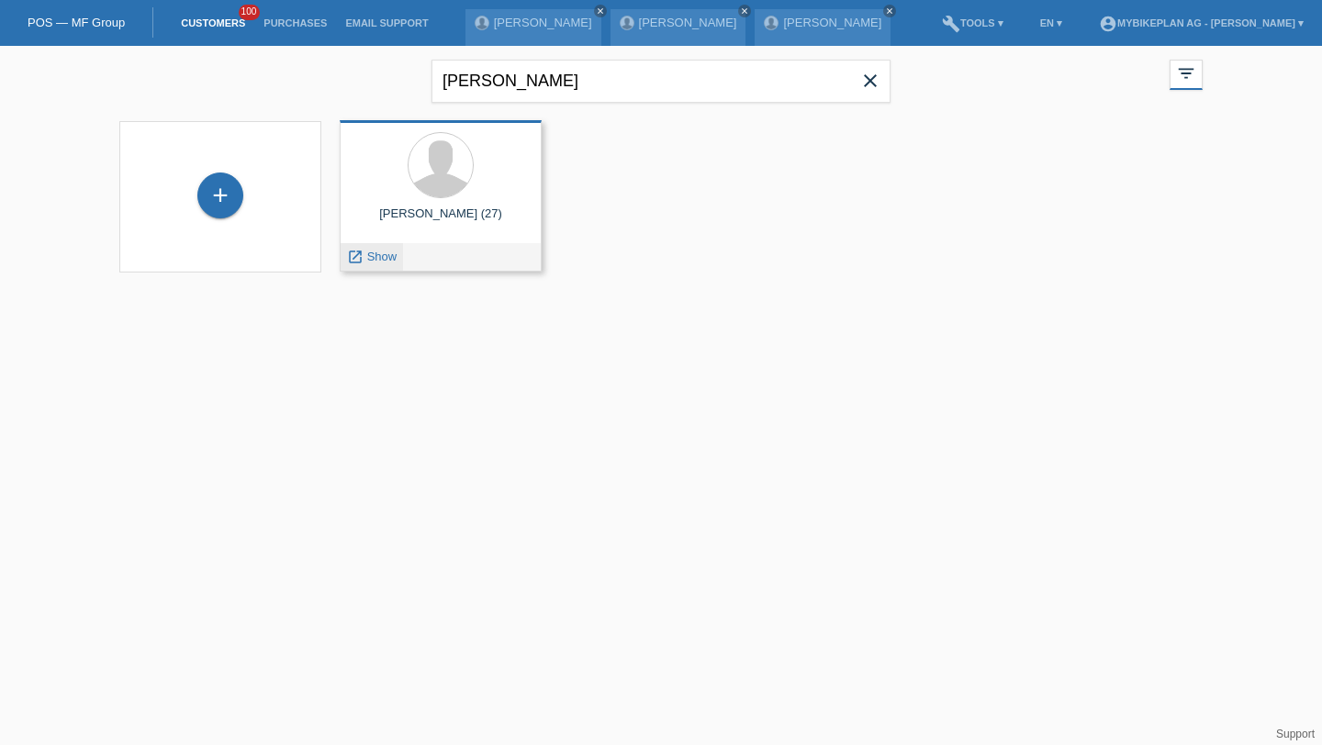
click at [380, 257] on span "Show" at bounding box center [382, 257] width 30 height 14
